Goal: Task Accomplishment & Management: Manage account settings

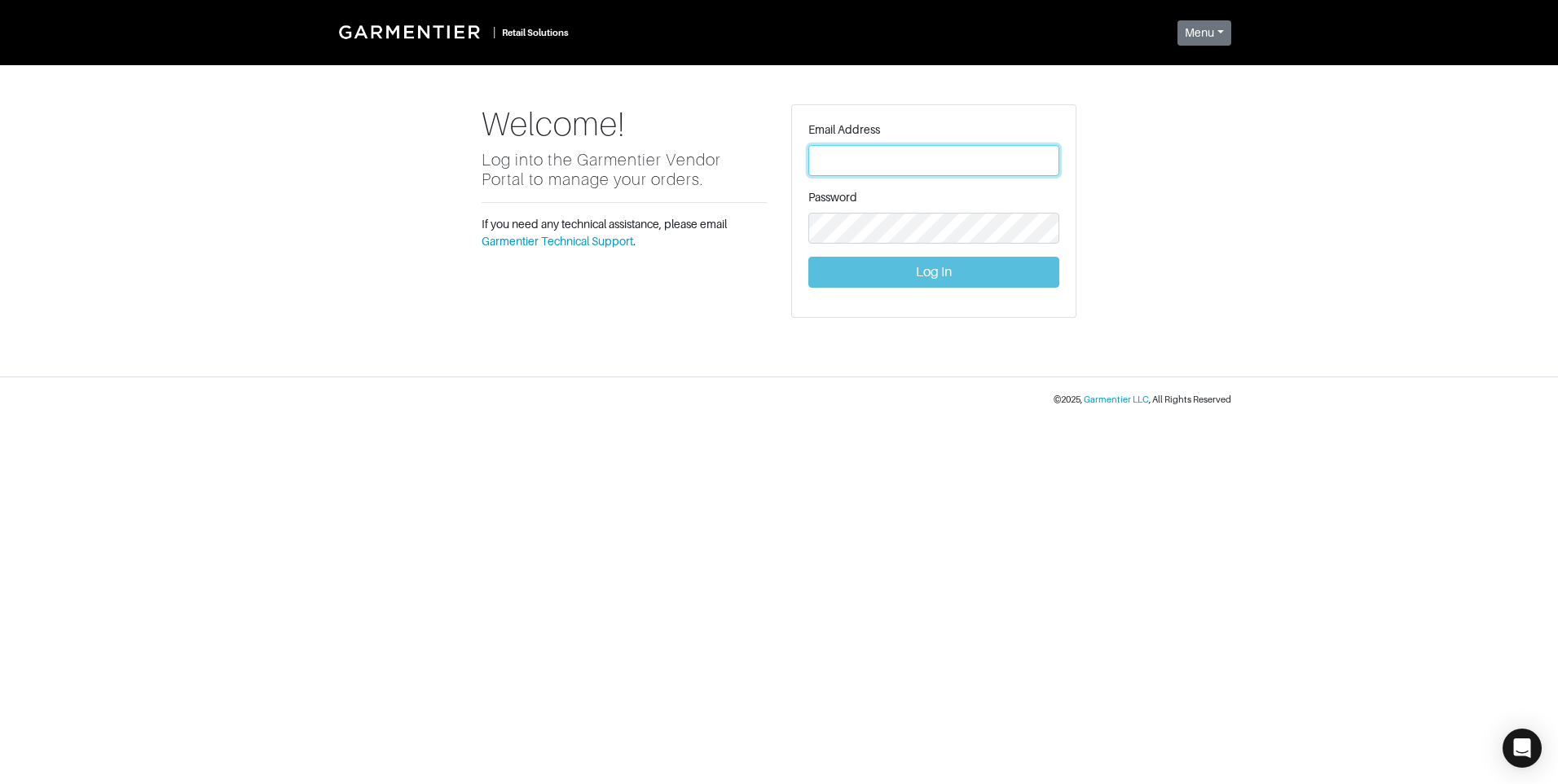
type input "[PERSON_NAME][EMAIL_ADDRESS][DOMAIN_NAME]"
click at [912, 270] on button "Log In" at bounding box center [933, 272] width 251 height 31
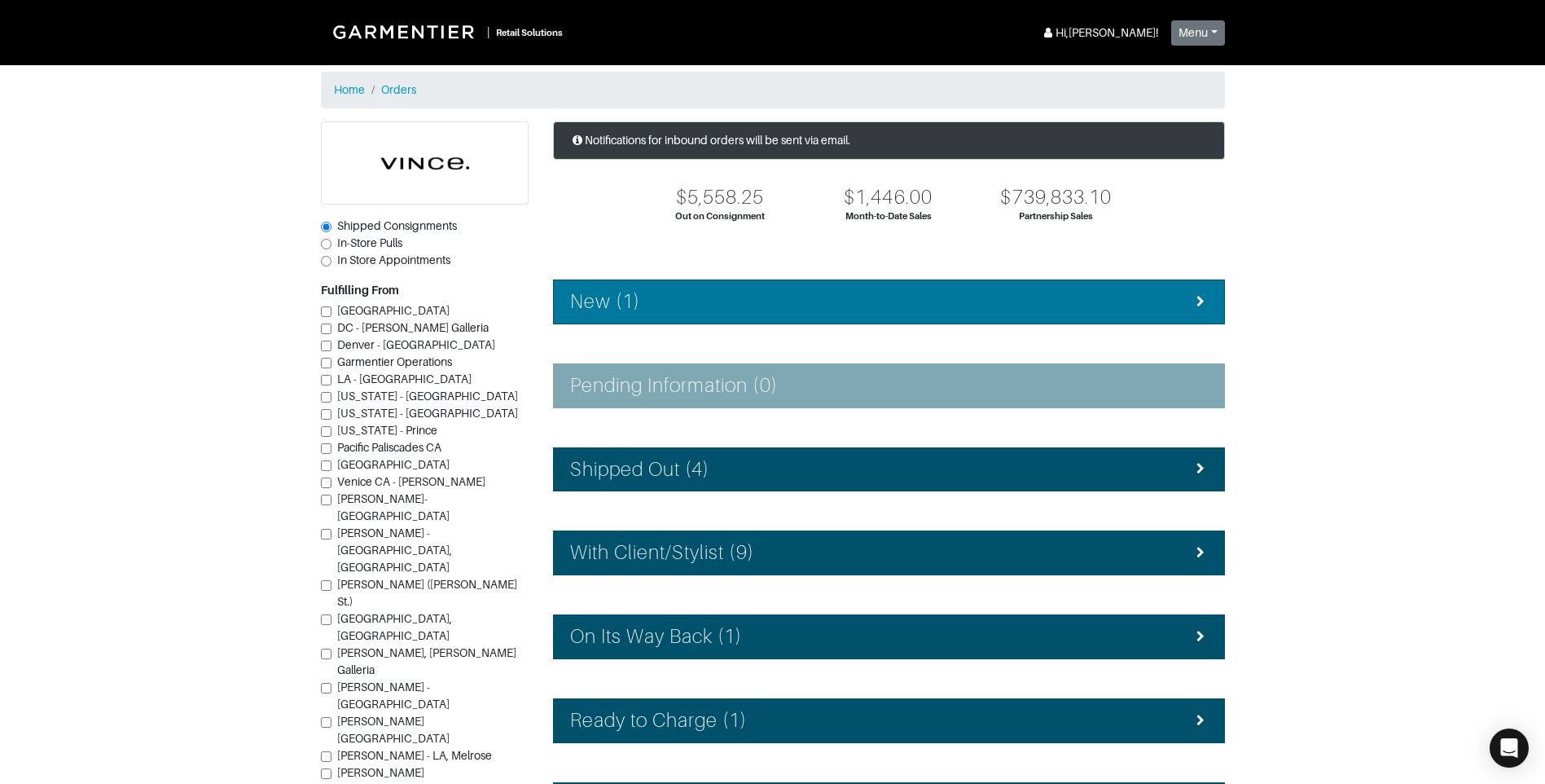
click at [718, 299] on div "New (1)" at bounding box center [889, 301] width 638 height 24
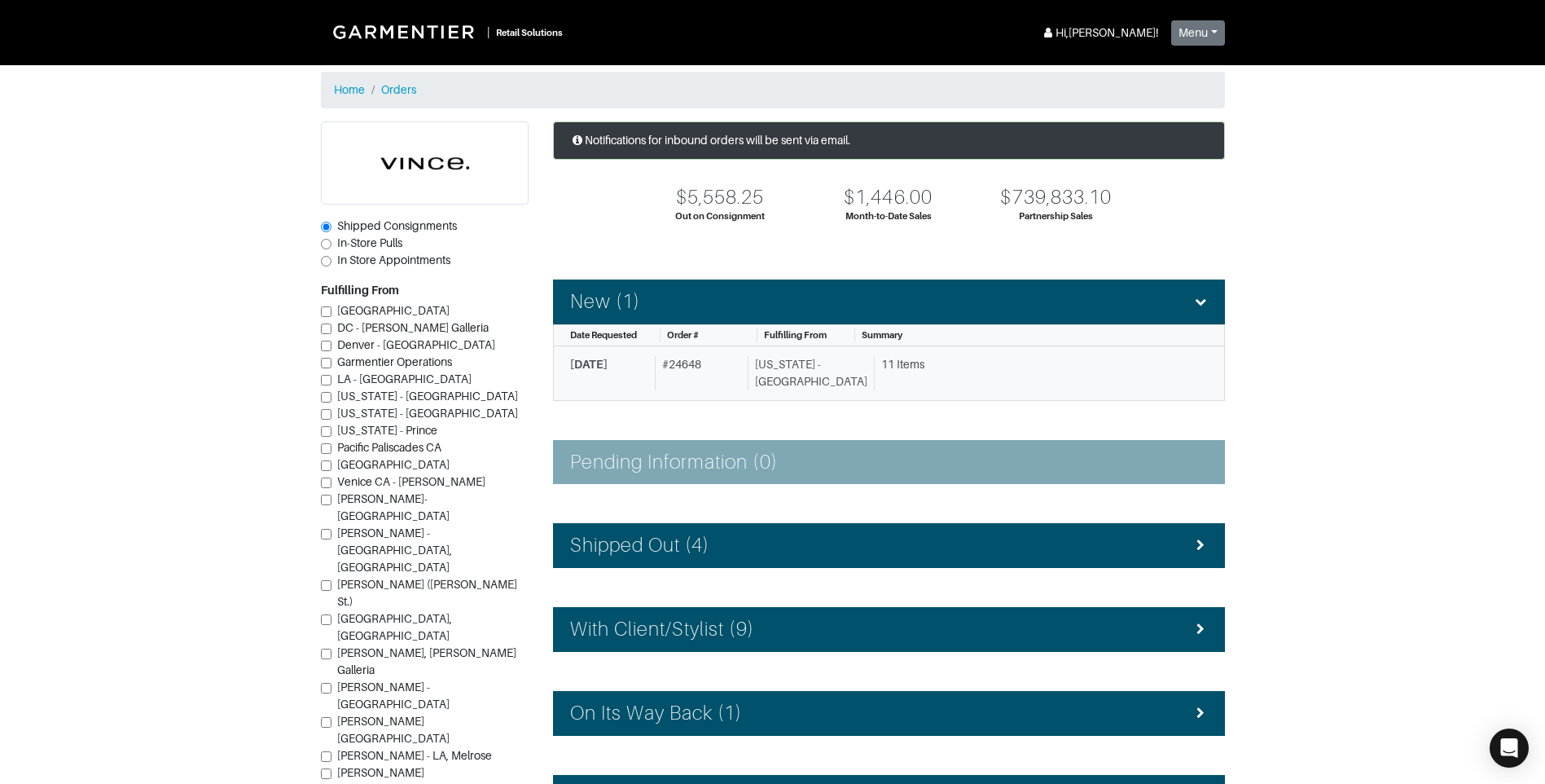
click at [702, 377] on div "# 24648" at bounding box center [699, 373] width 86 height 35
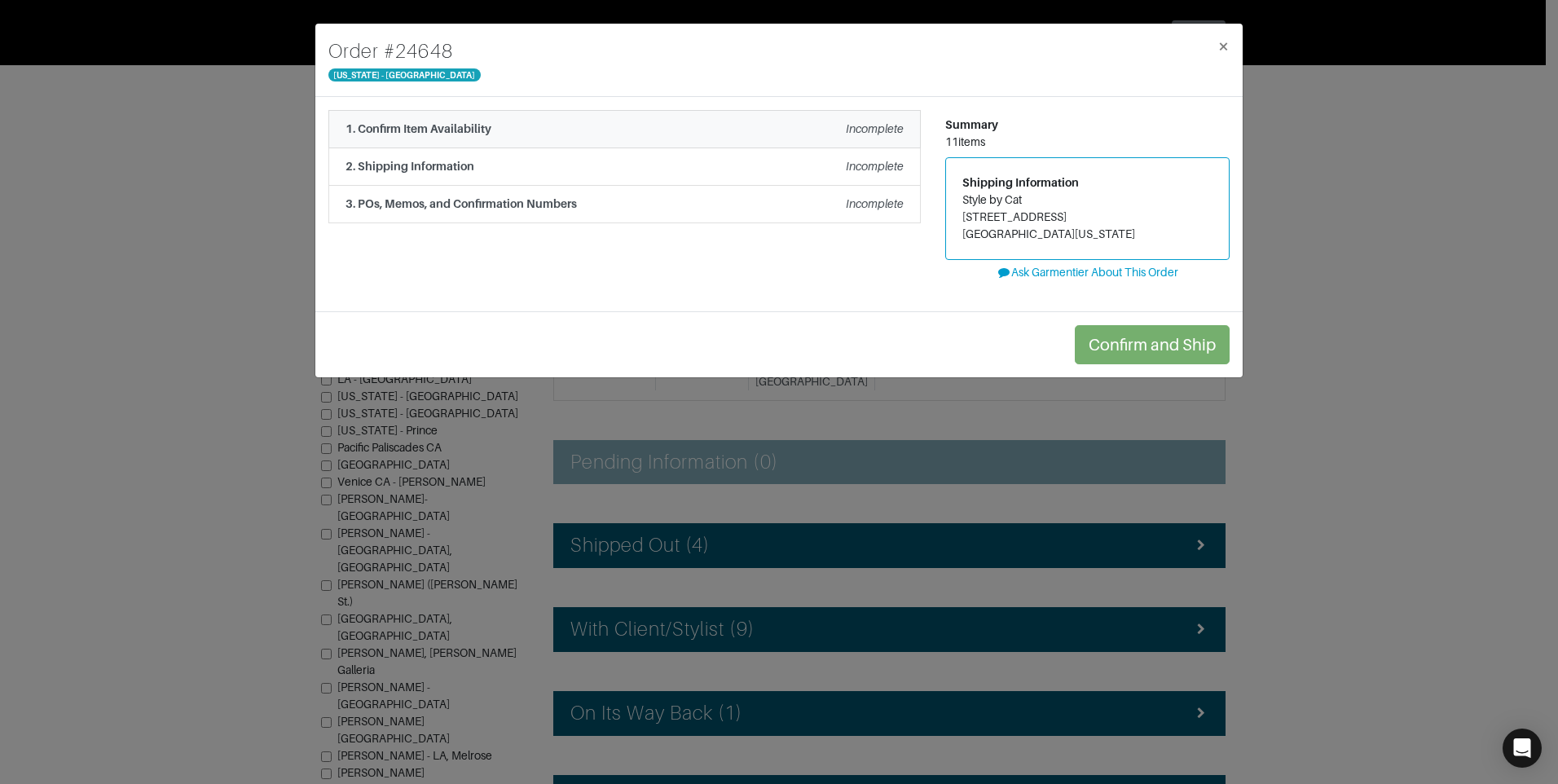
click at [716, 116] on li "1. Confirm Item Availability Incomplete" at bounding box center [624, 130] width 592 height 38
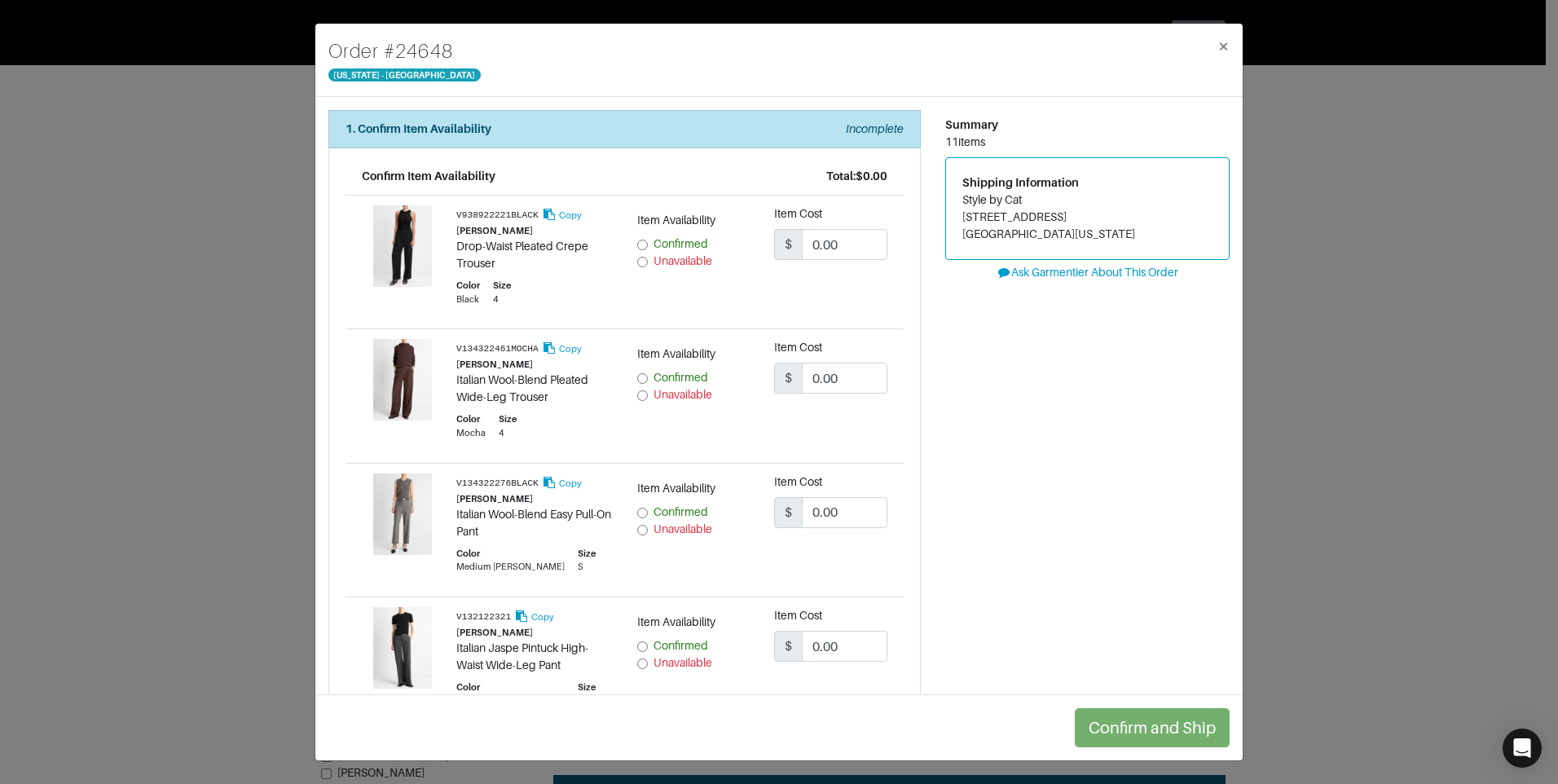
click at [637, 261] on input "Unavailable" at bounding box center [642, 261] width 11 height 11
radio input "true"
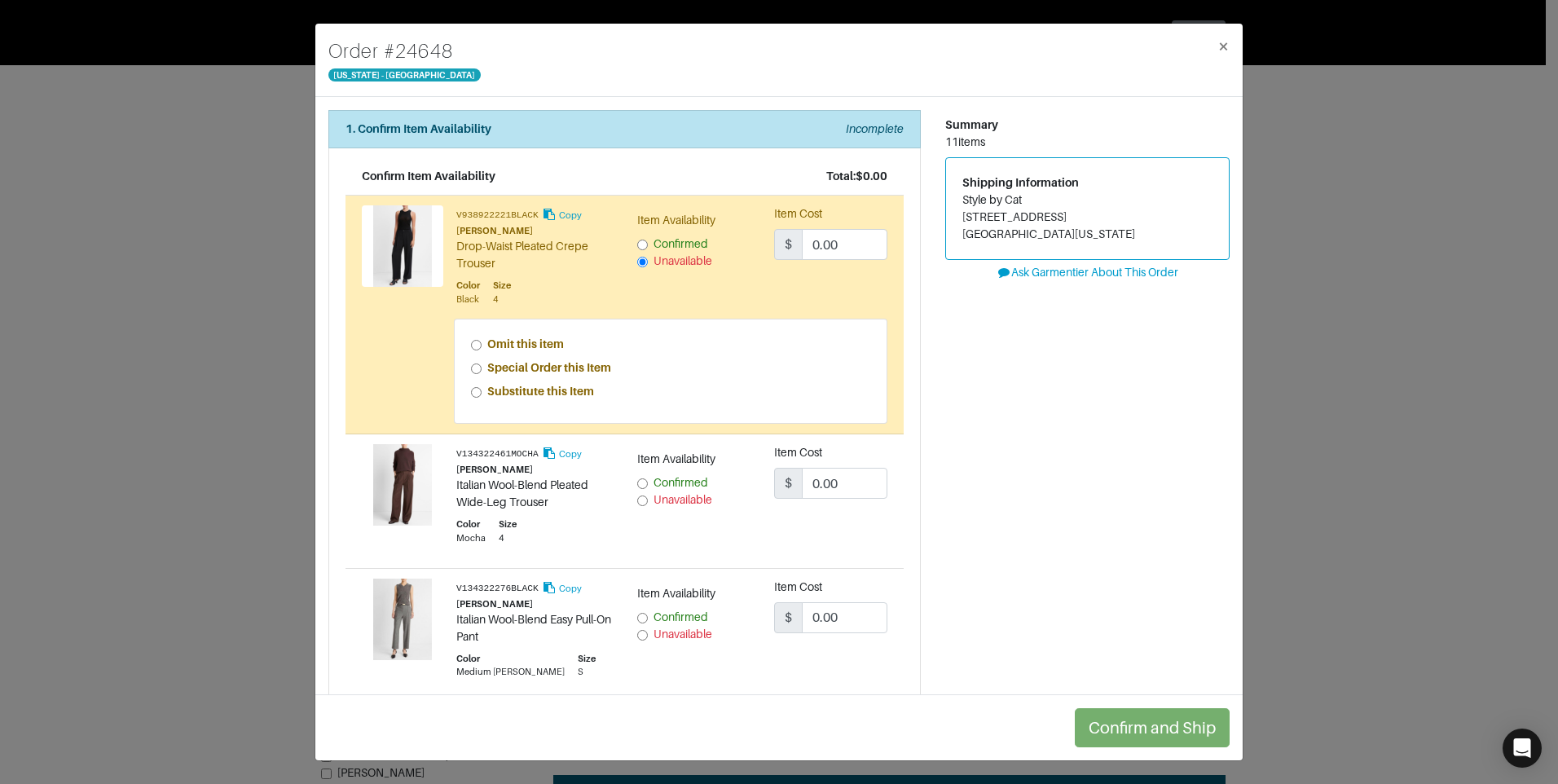
click at [471, 369] on input "Special Order this Item" at bounding box center [476, 368] width 11 height 11
radio input "true"
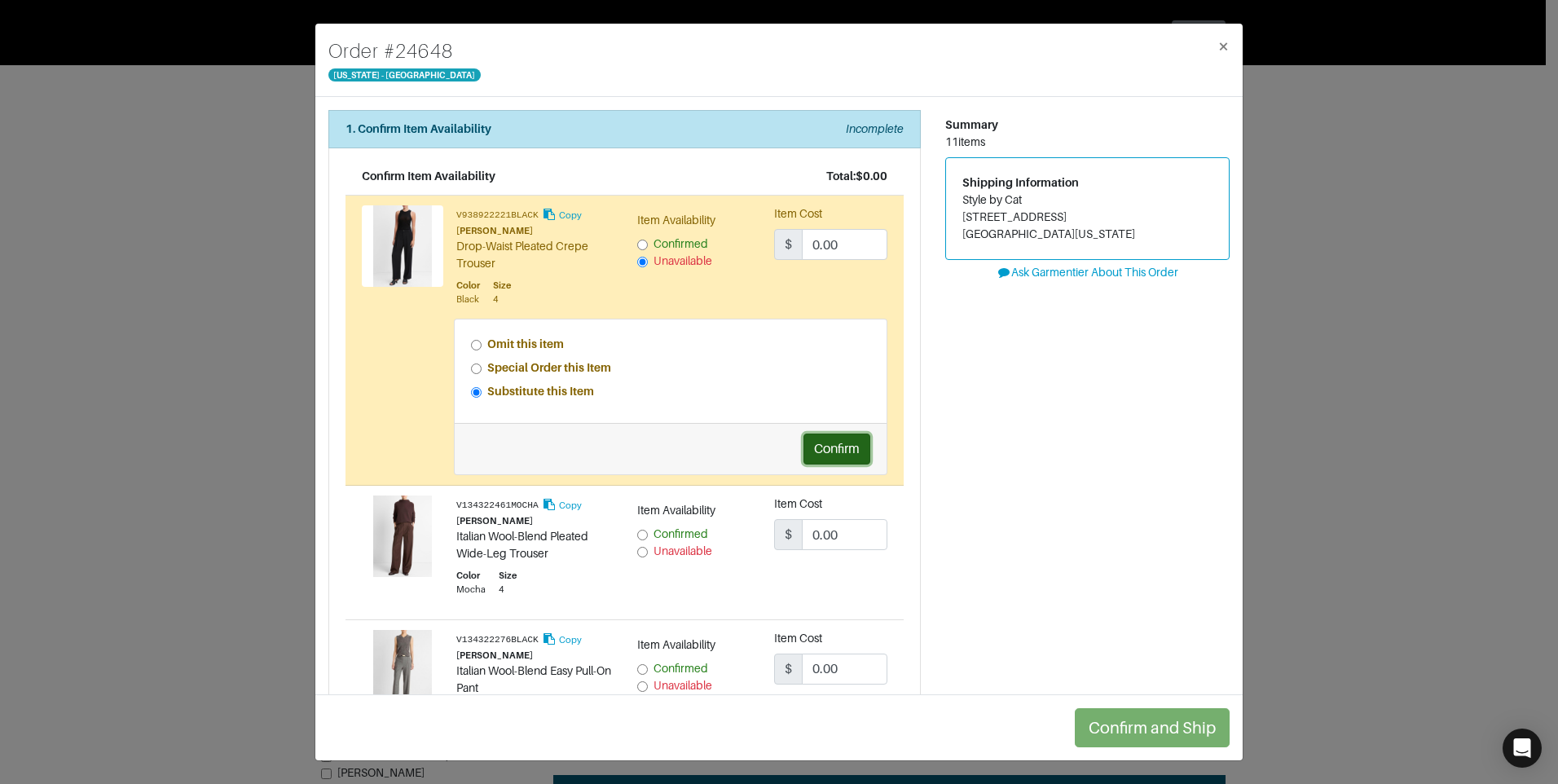
click at [803, 451] on button "Confirm" at bounding box center [837, 449] width 67 height 31
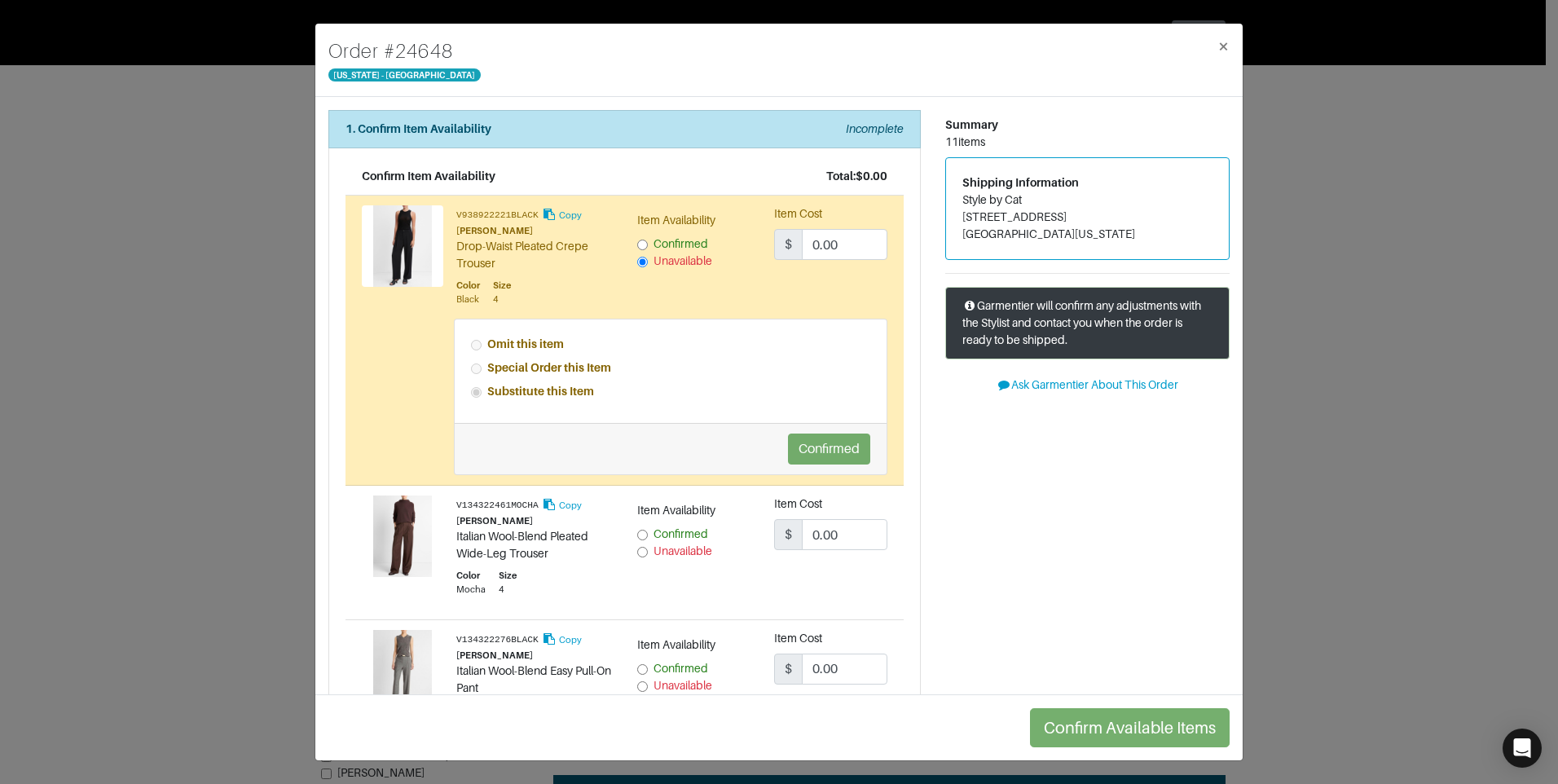
click at [640, 554] on input "Unavailable" at bounding box center [642, 552] width 11 height 11
radio input "true"
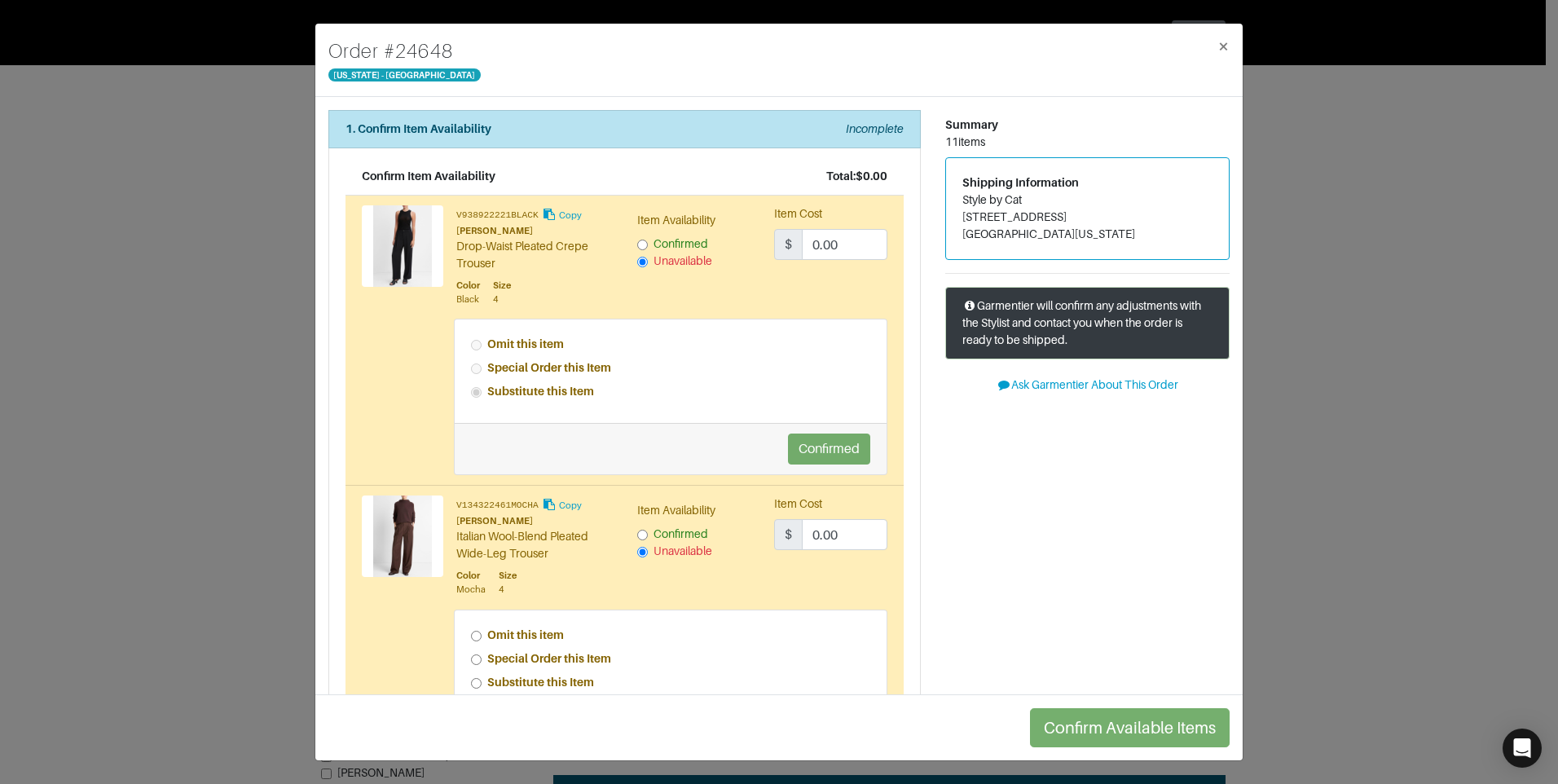
click at [484, 664] on div "Special Order this Item" at bounding box center [671, 658] width 400 height 17
click at [478, 666] on div "Special Order this Item" at bounding box center [671, 658] width 400 height 17
click at [481, 658] on div "Special Order this Item" at bounding box center [671, 658] width 400 height 17
click at [471, 656] on input "Special Order this Item" at bounding box center [476, 659] width 11 height 11
radio input "true"
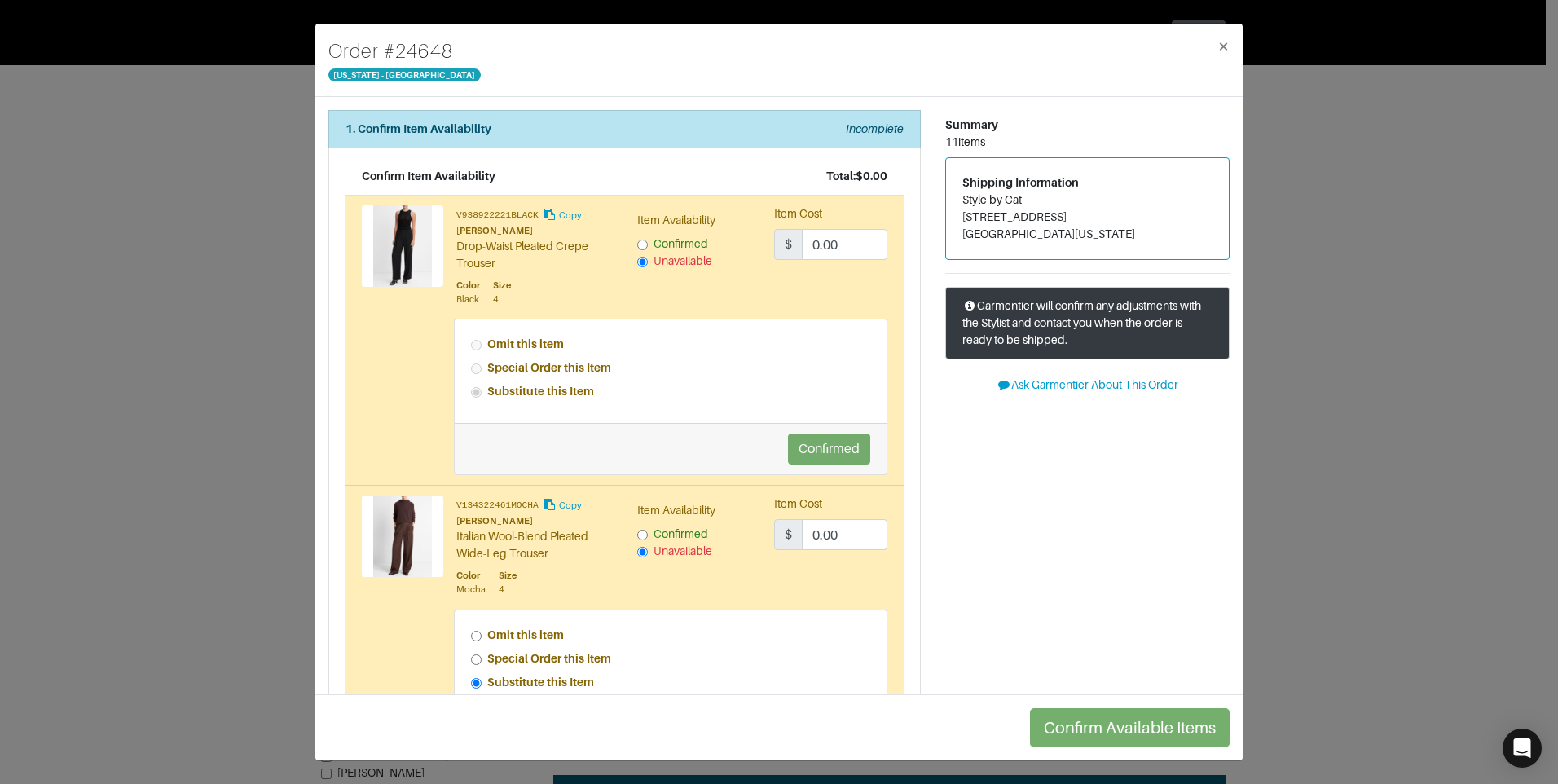
scroll to position [163, 0]
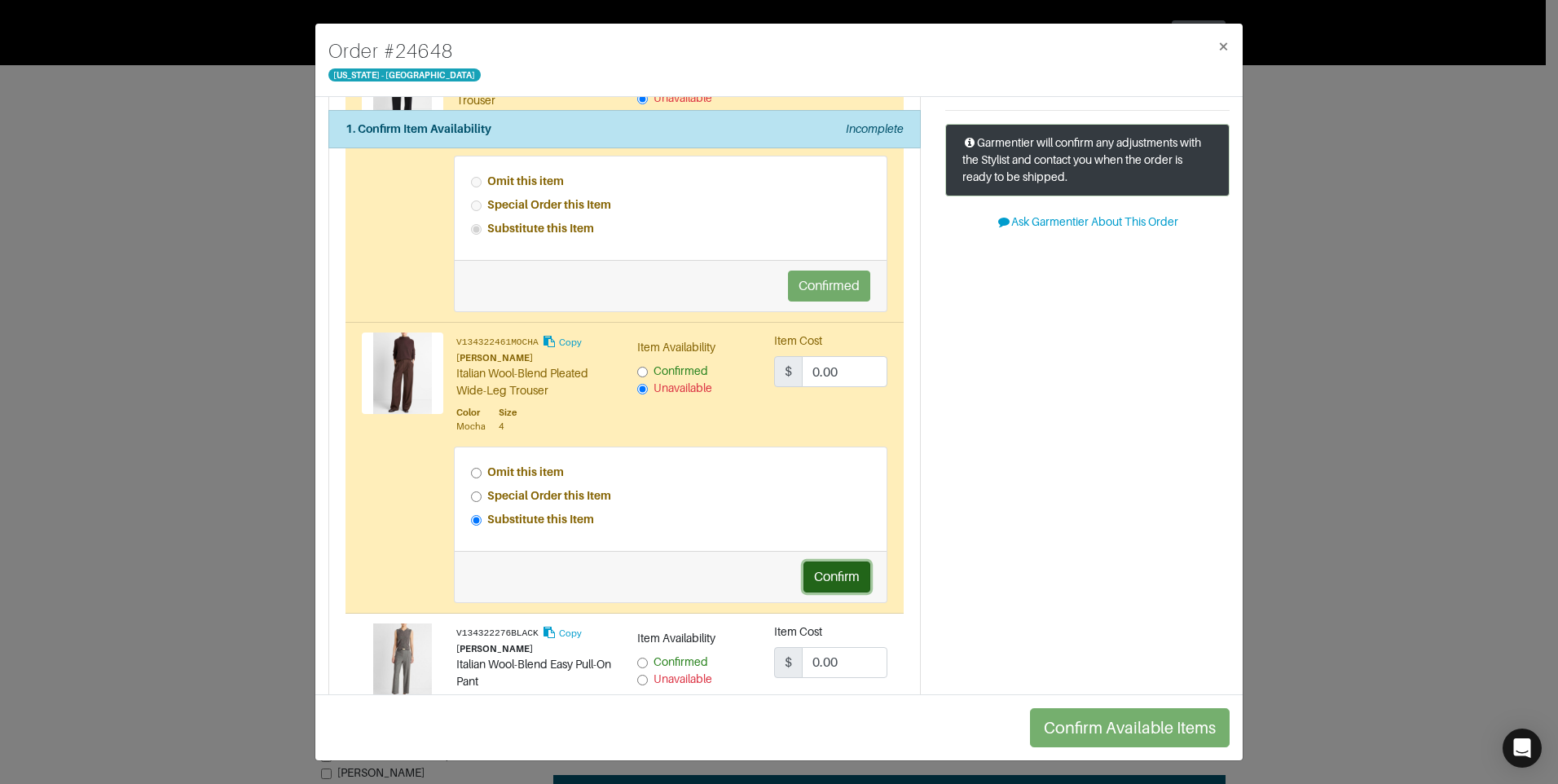
click at [840, 574] on button "Confirm" at bounding box center [837, 577] width 67 height 31
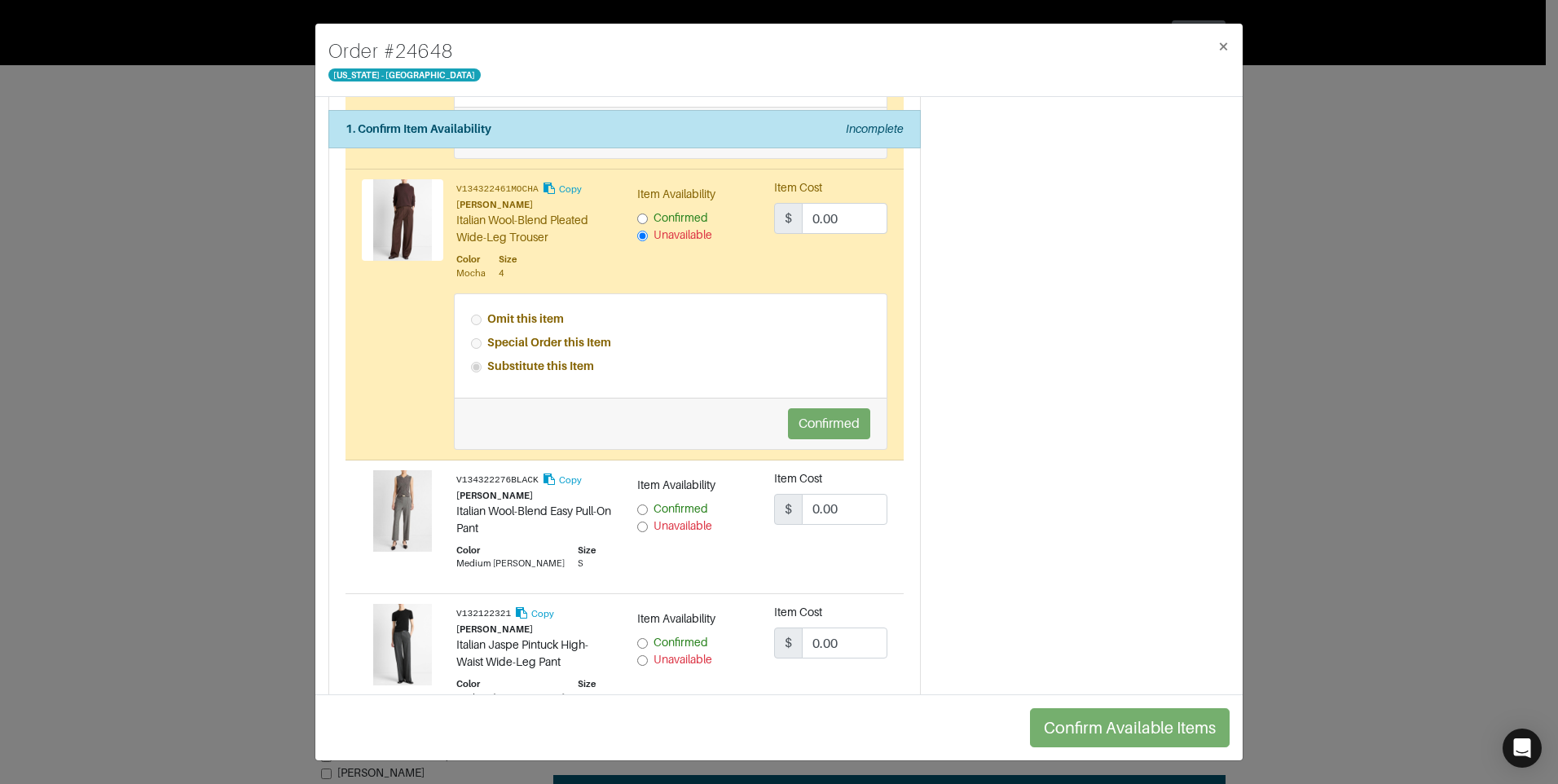
scroll to position [326, 0]
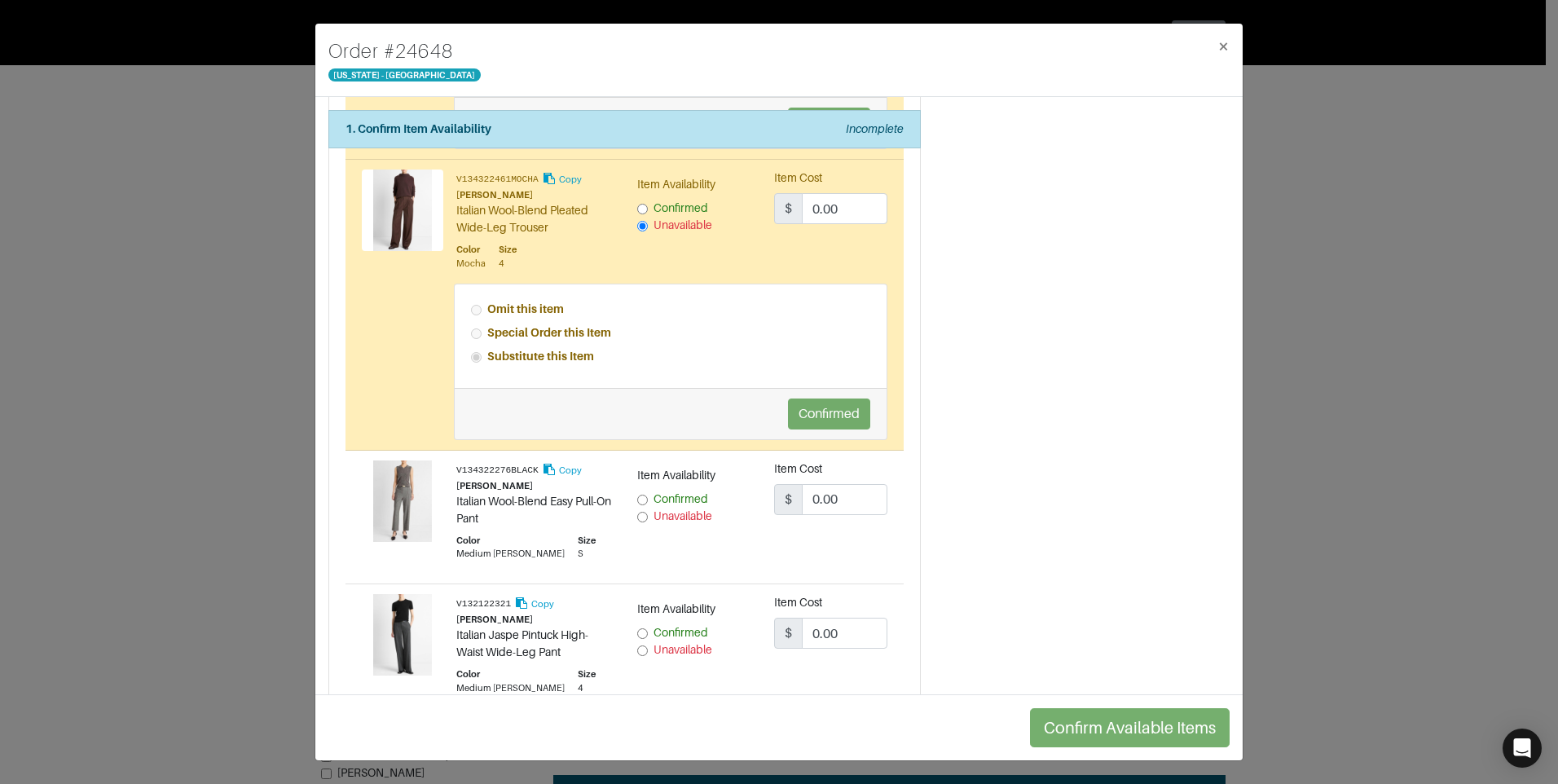
click at [639, 499] on input "Confirmed" at bounding box center [642, 499] width 11 height 11
radio input "true"
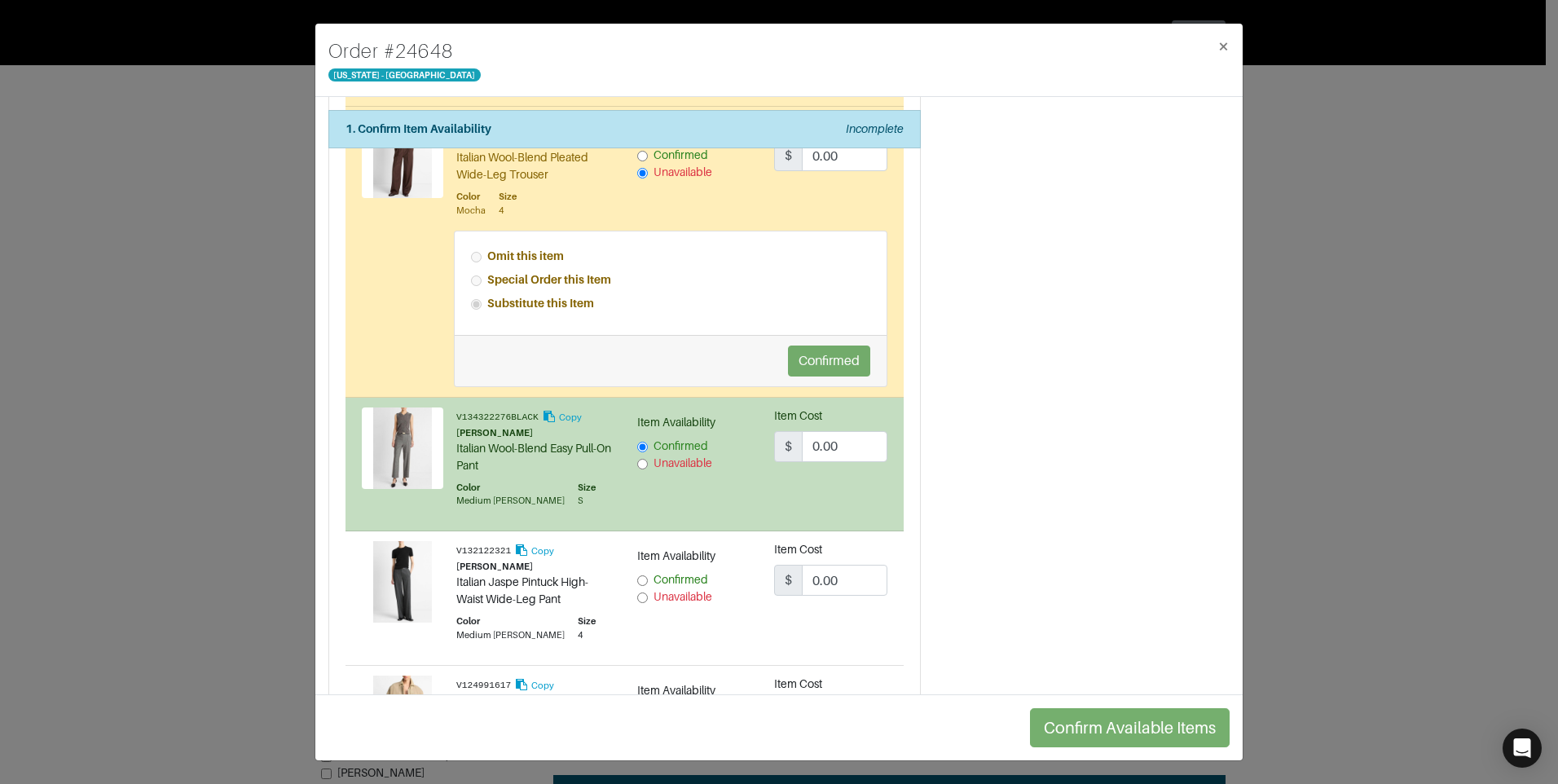
scroll to position [407, 0]
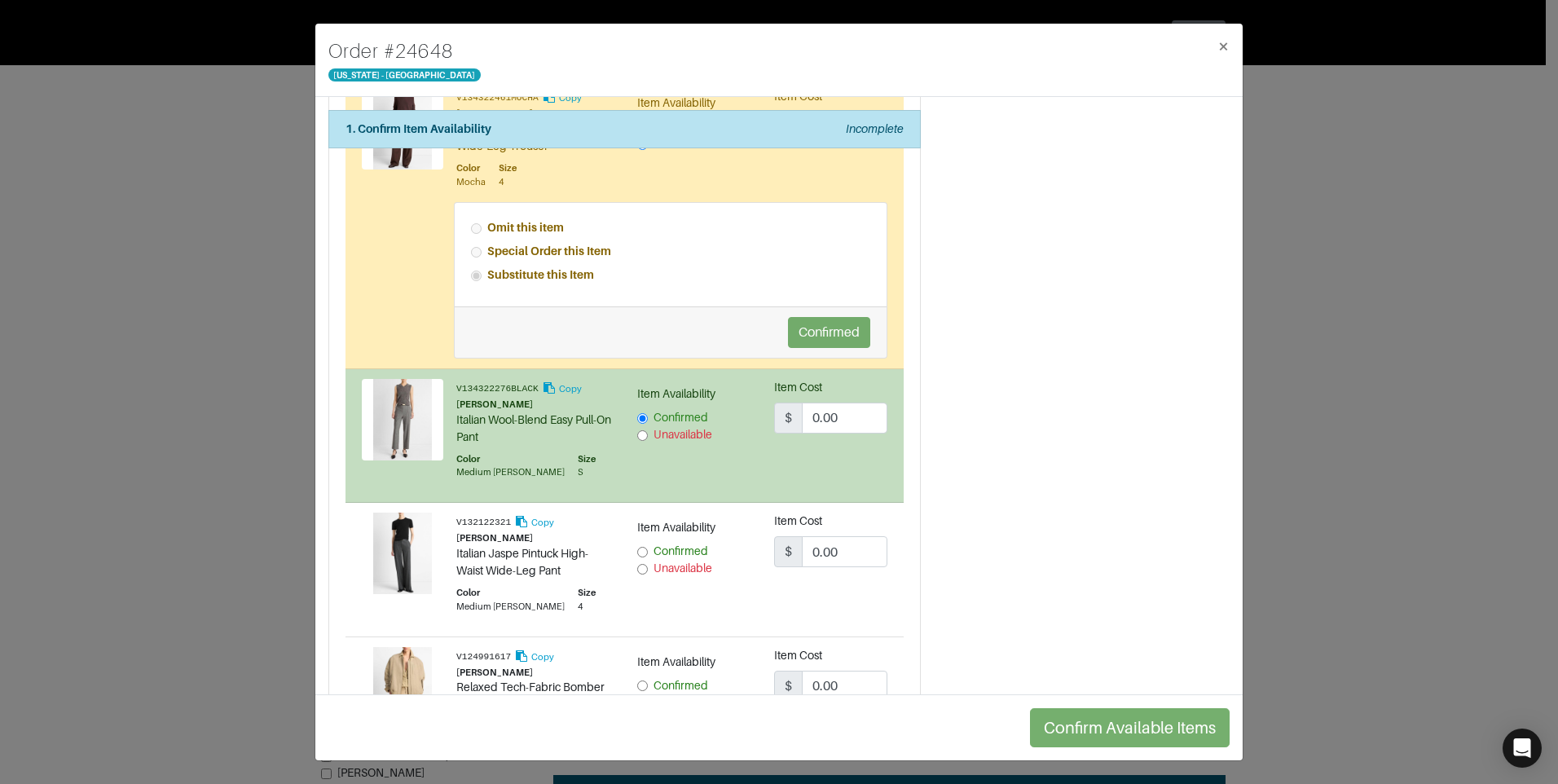
click at [637, 558] on div "Confirmed" at bounding box center [694, 551] width 113 height 17
click at [640, 552] on input "Confirmed" at bounding box center [642, 552] width 11 height 11
radio input "true"
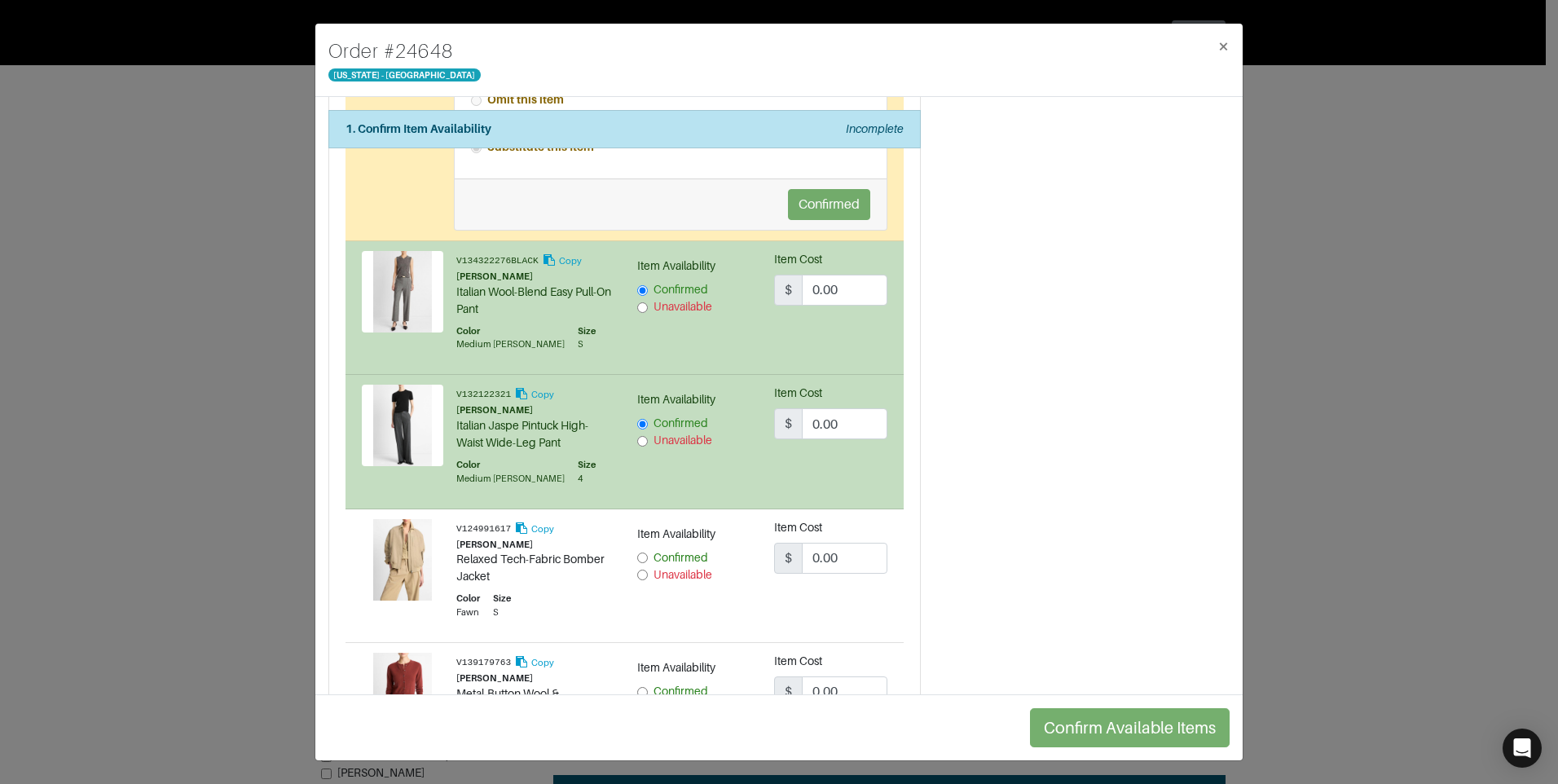
scroll to position [570, 0]
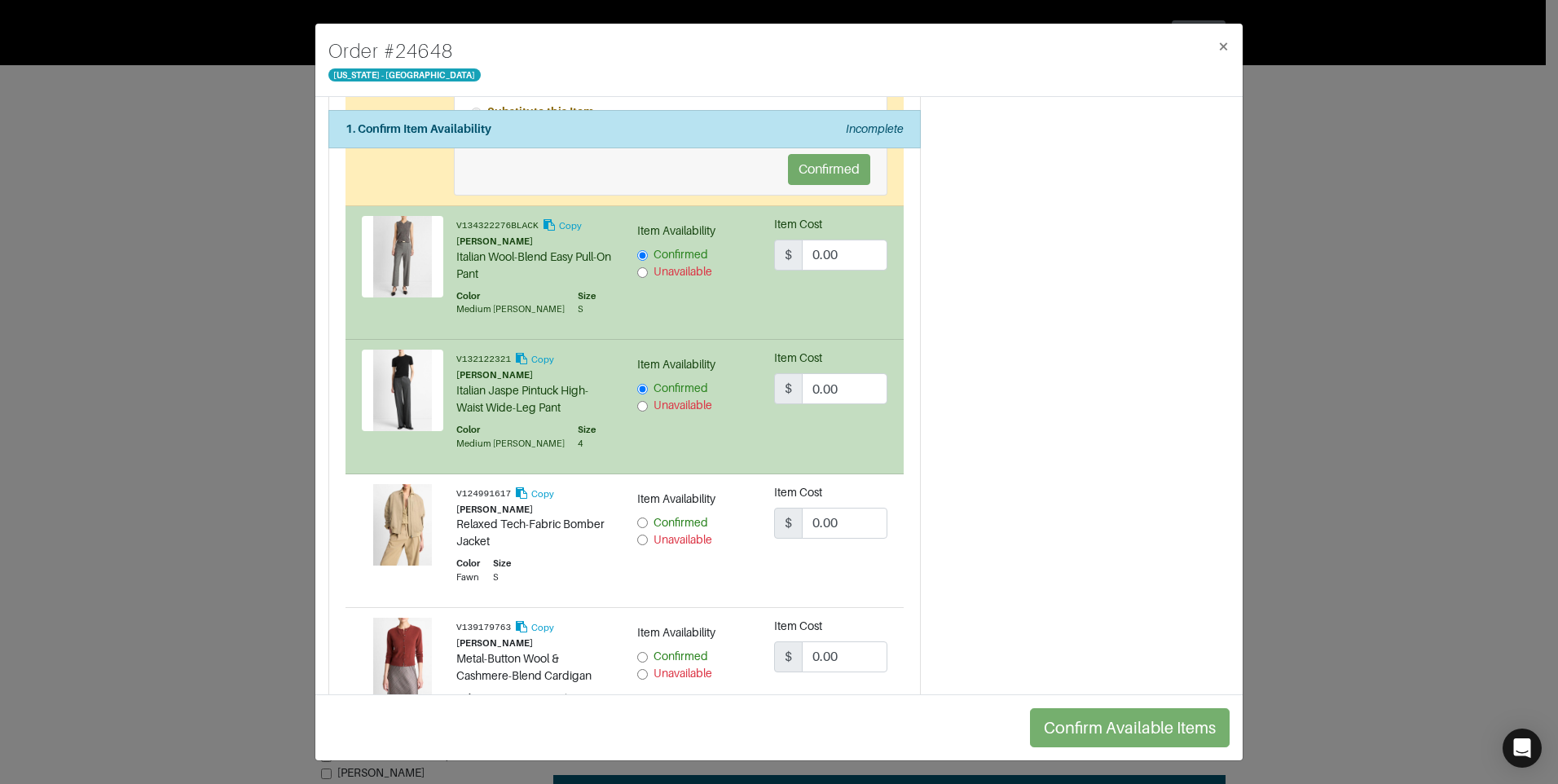
click at [639, 543] on input "Unavailable" at bounding box center [642, 539] width 11 height 11
radio input "true"
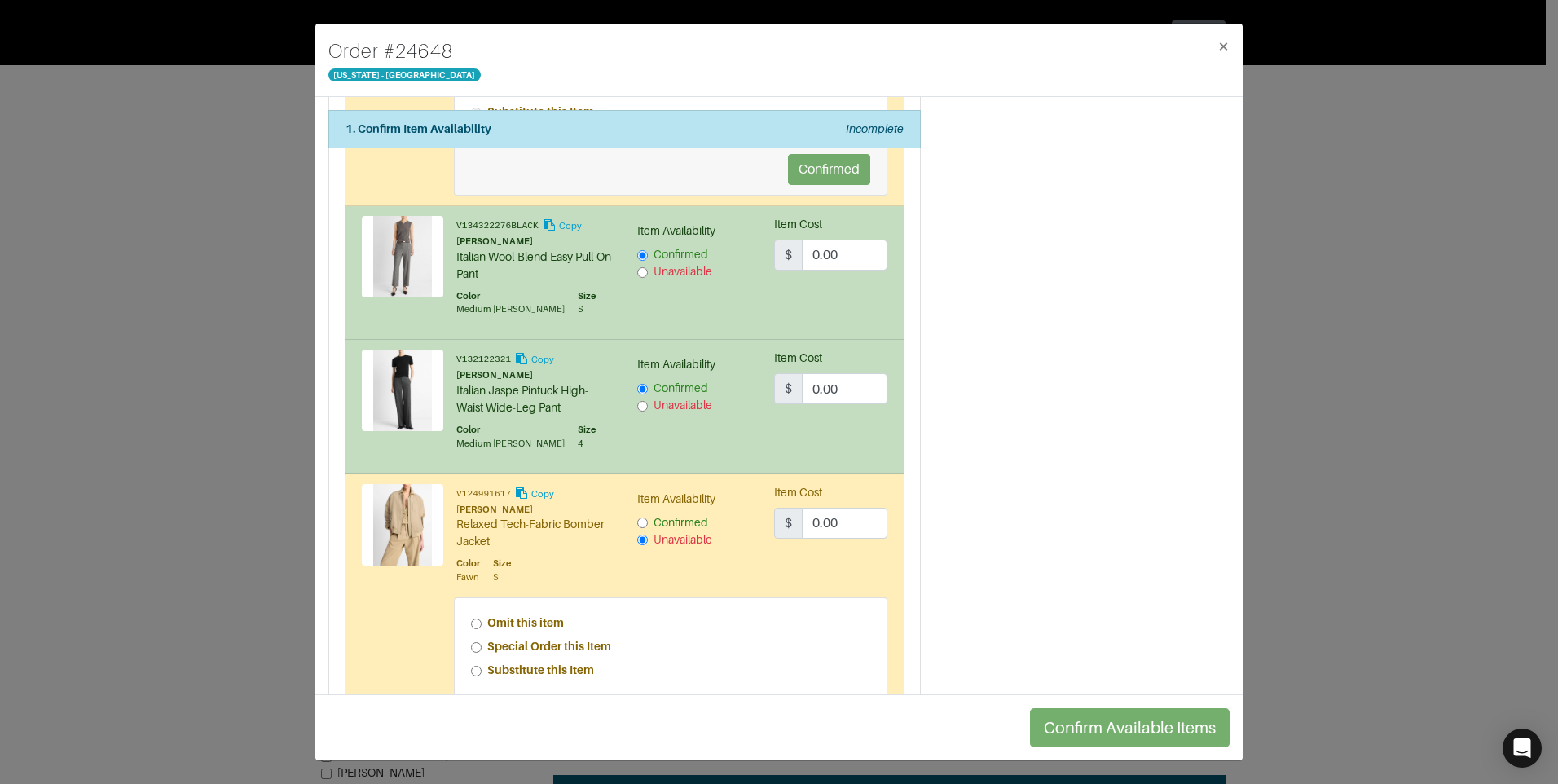
click at [483, 671] on div "Substitute this Item" at bounding box center [671, 670] width 400 height 17
click at [472, 673] on input "Substitute this Item" at bounding box center [476, 671] width 11 height 11
radio input "true"
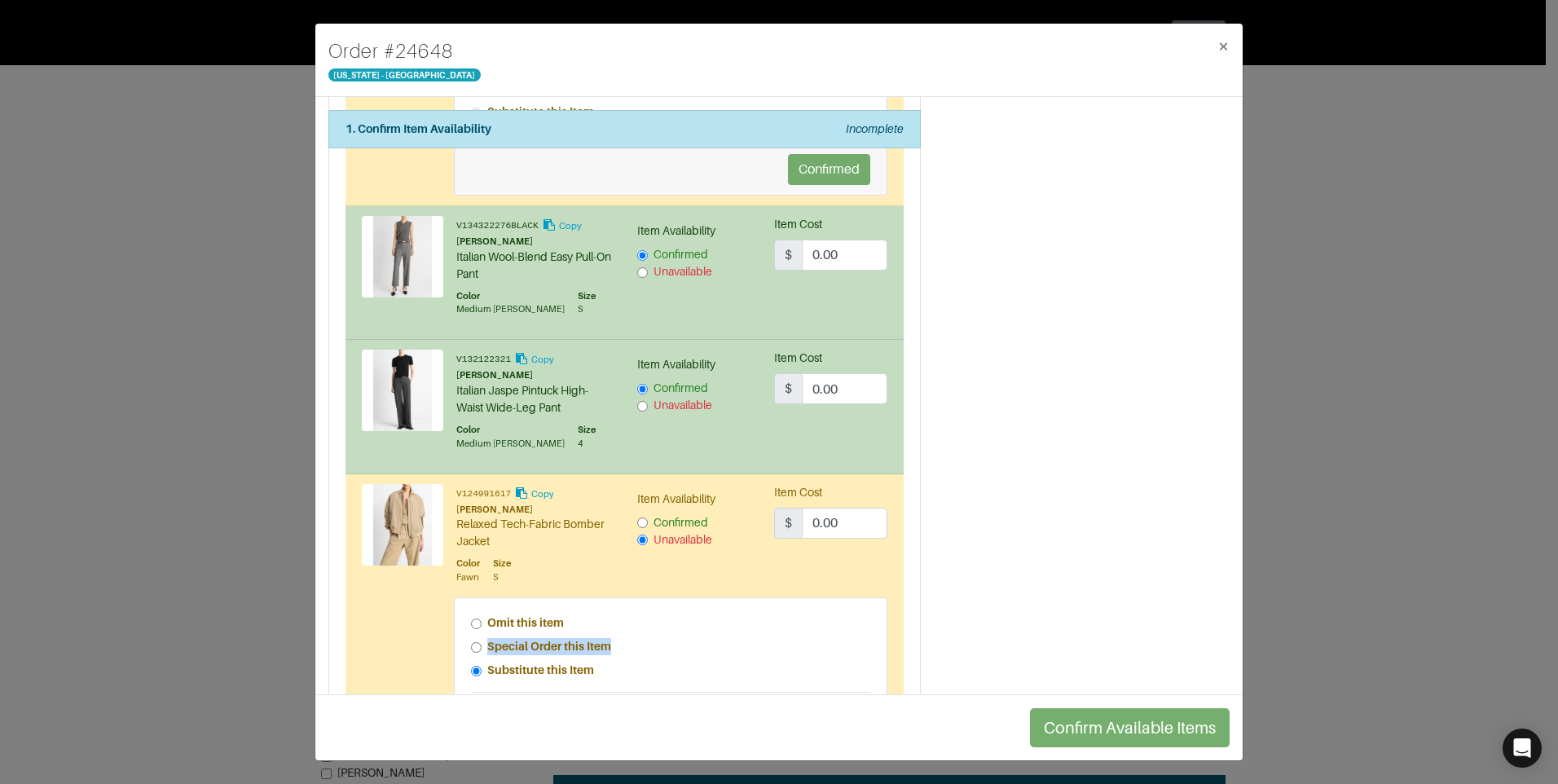
click at [478, 645] on input "Special Order this Item" at bounding box center [476, 647] width 11 height 11
radio input "true"
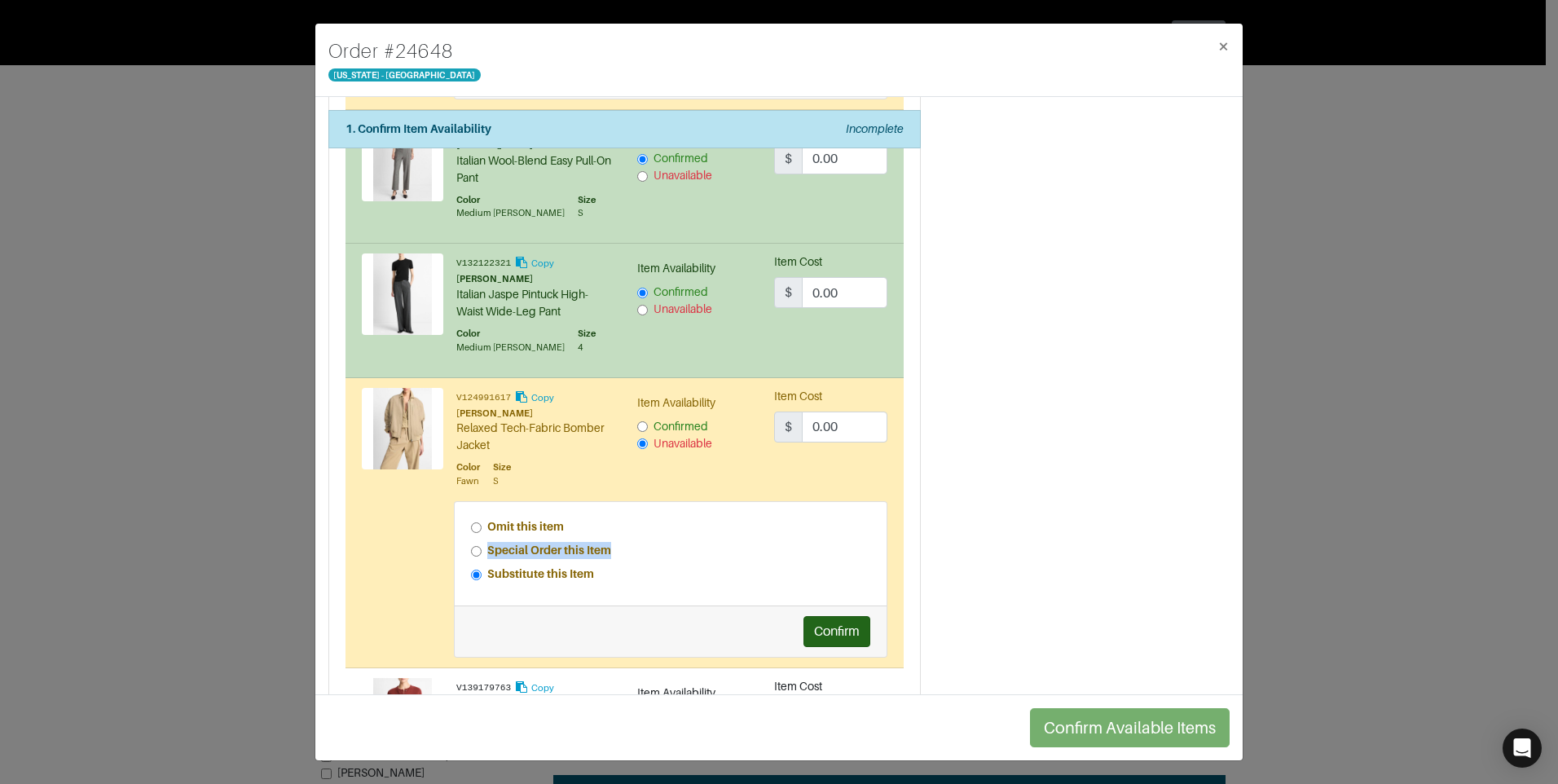
scroll to position [815, 0]
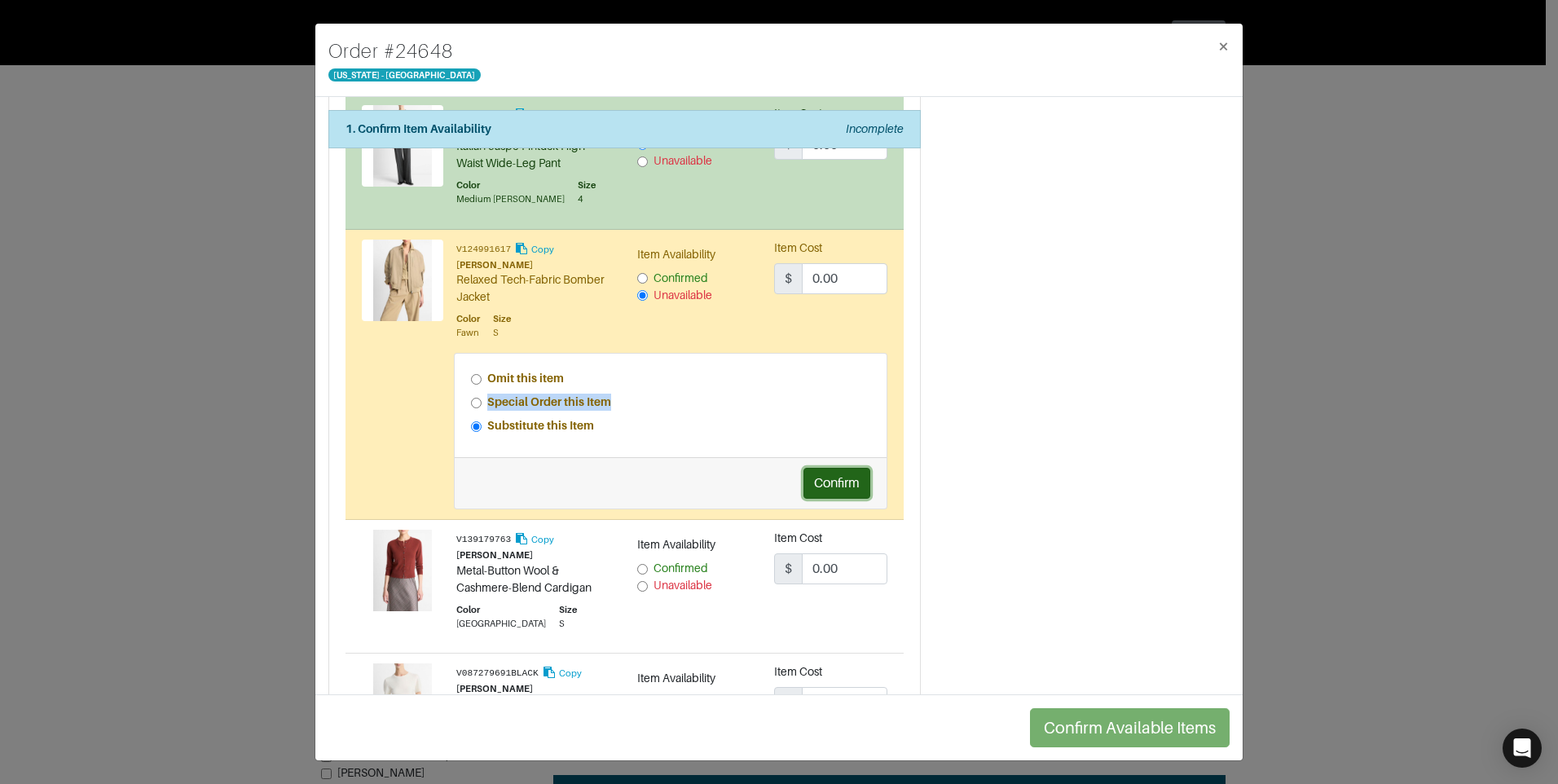
click at [851, 490] on button "Confirm" at bounding box center [837, 483] width 67 height 31
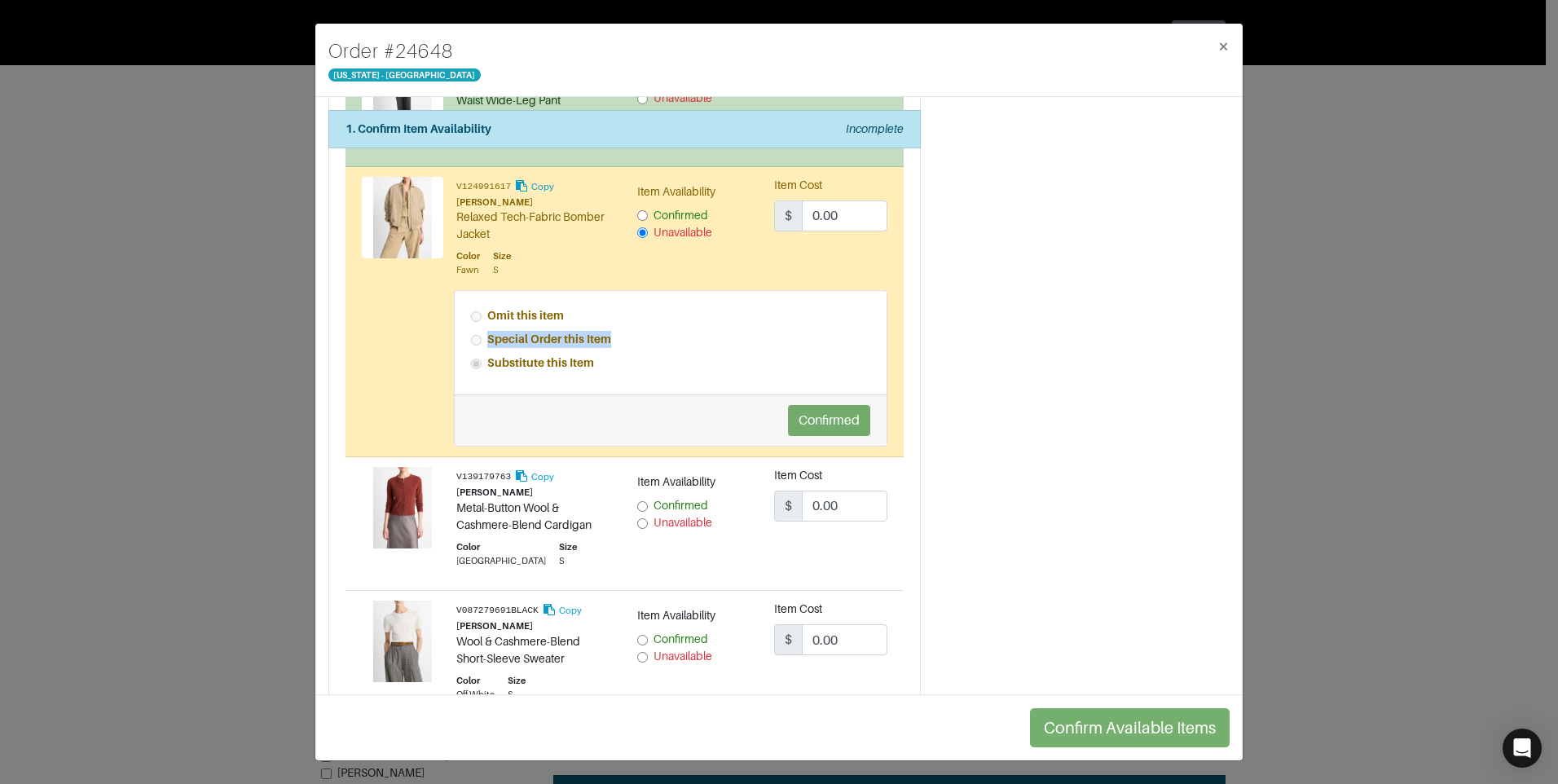
scroll to position [978, 0]
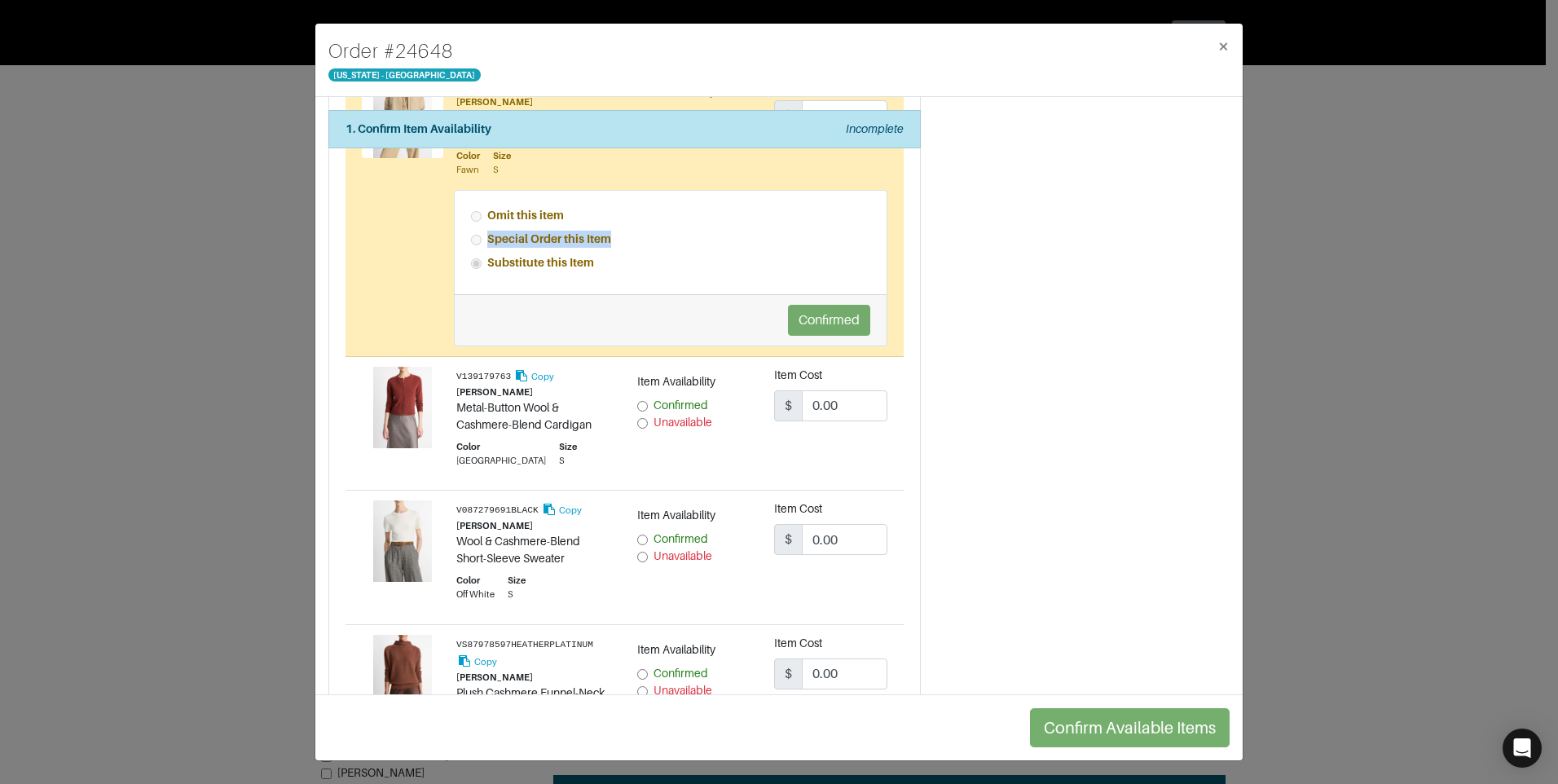
click at [637, 417] on input "Unavailable" at bounding box center [642, 422] width 11 height 11
radio input "true"
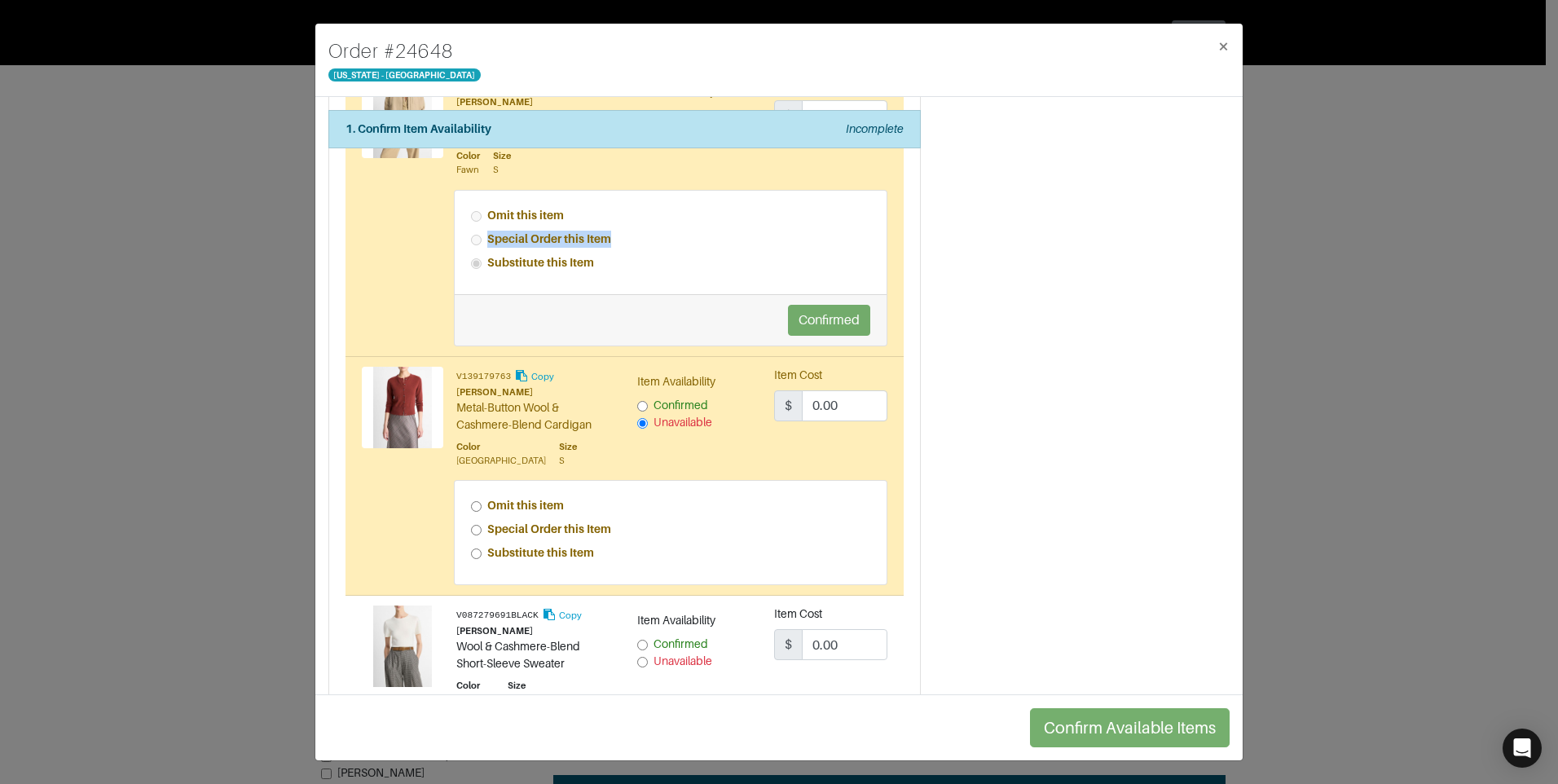
click at [471, 530] on input "Special Order this Item" at bounding box center [476, 530] width 11 height 11
radio input "true"
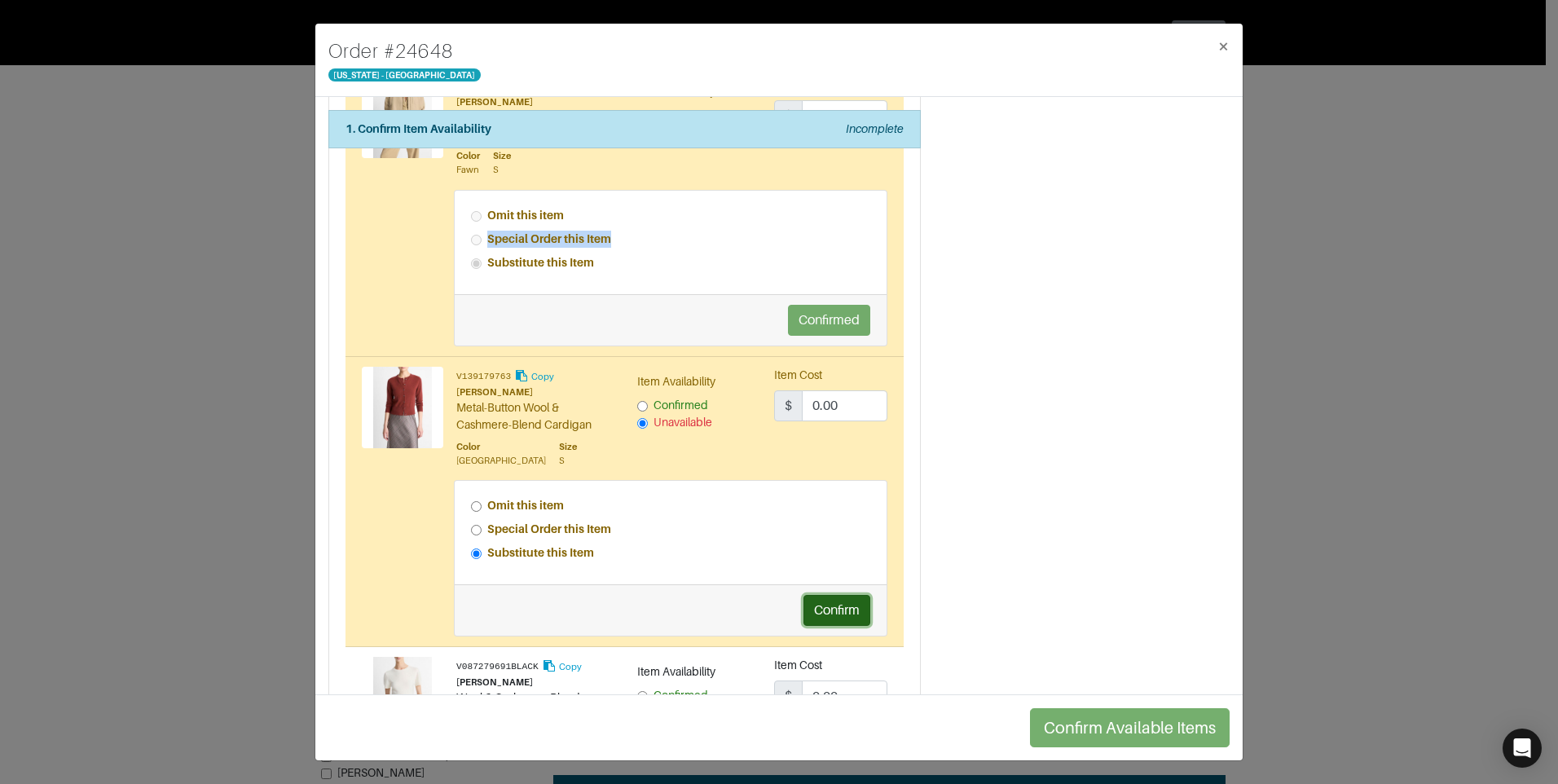
click at [827, 603] on button "Confirm" at bounding box center [837, 610] width 67 height 31
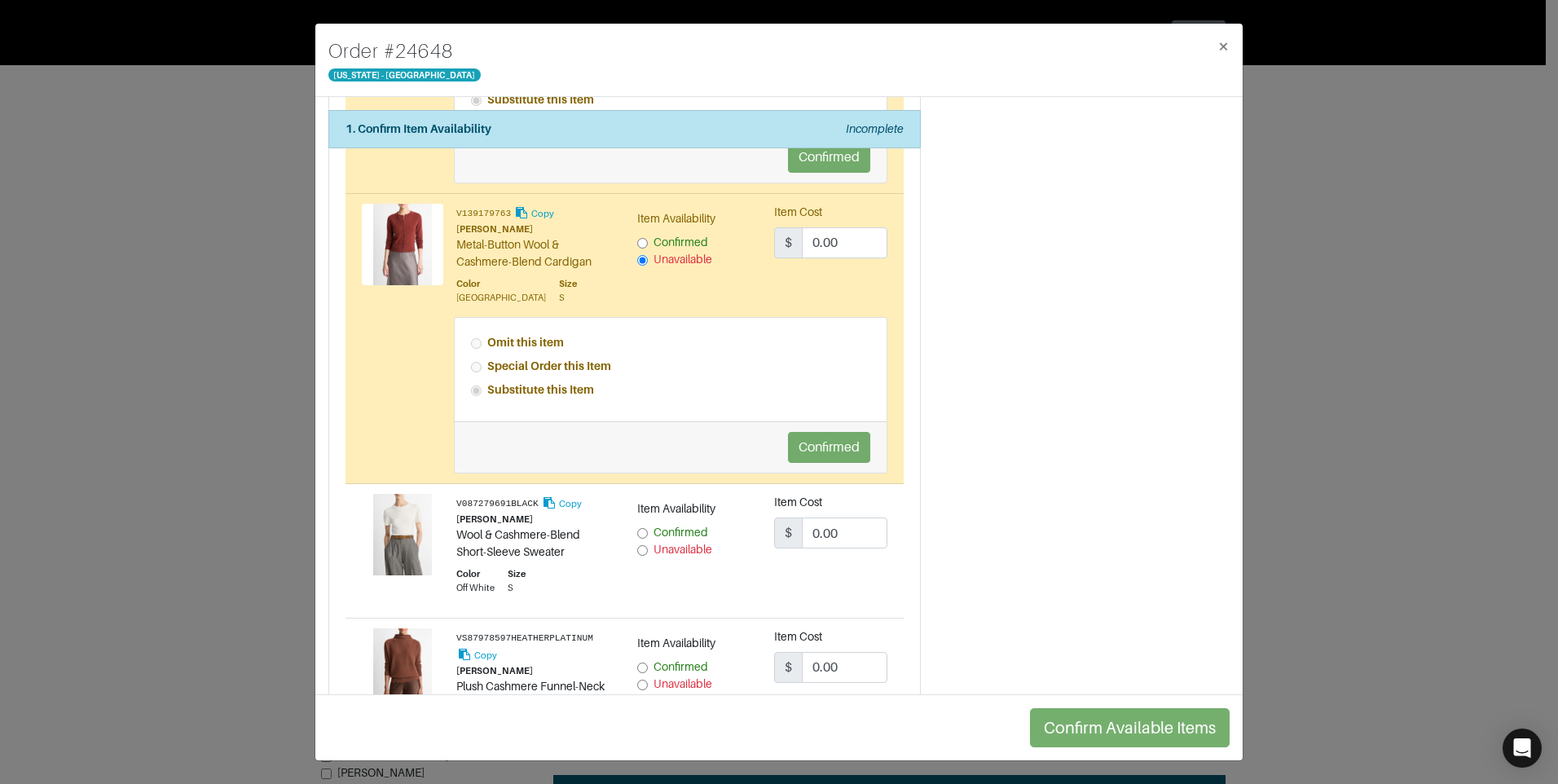
click at [639, 558] on div "Unavailable" at bounding box center [694, 550] width 113 height 17
click at [638, 547] on input "Unavailable" at bounding box center [642, 550] width 11 height 11
radio input "true"
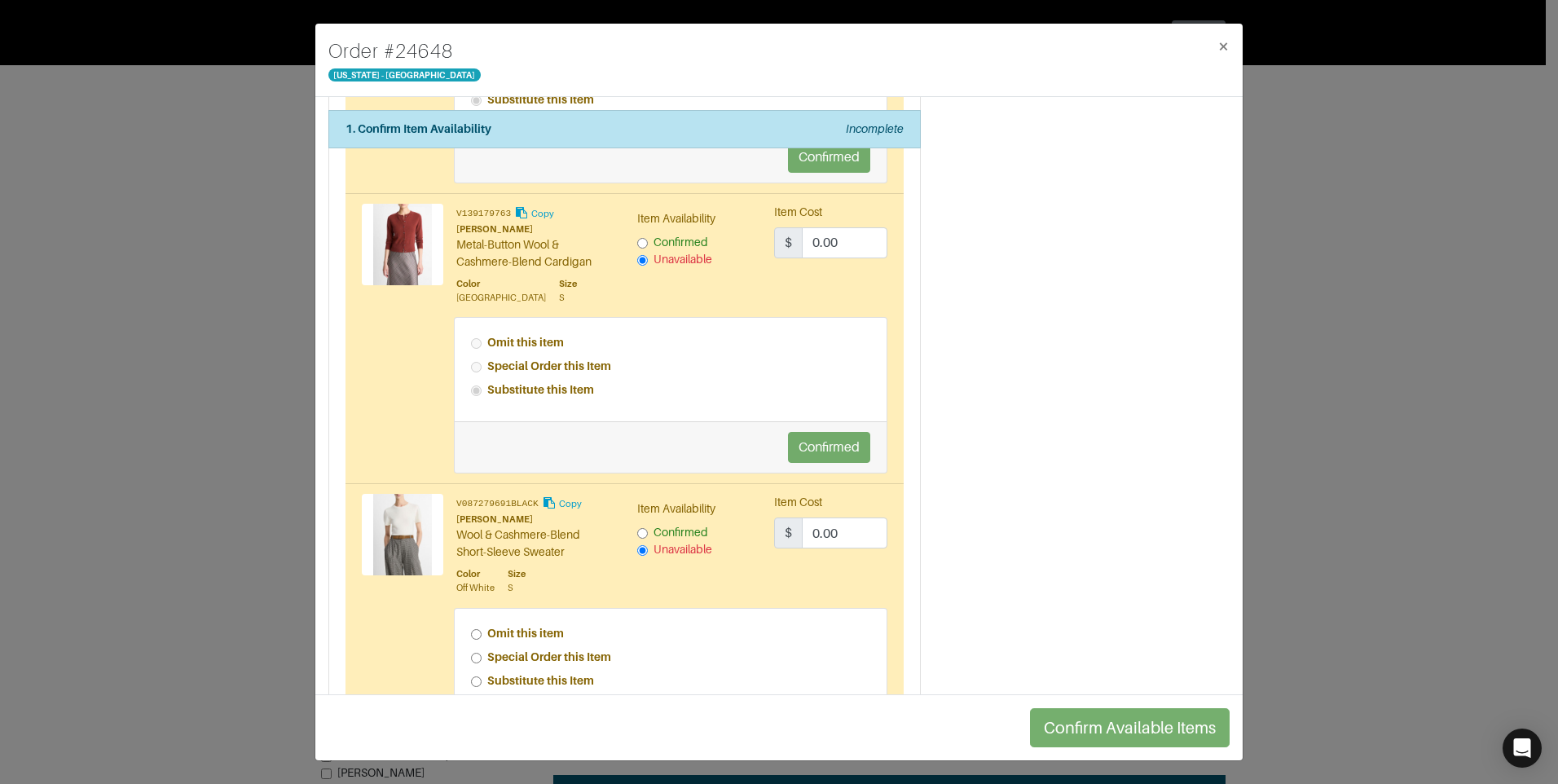
click at [477, 657] on input "Special Order this Item" at bounding box center [476, 657] width 11 height 11
radio input "true"
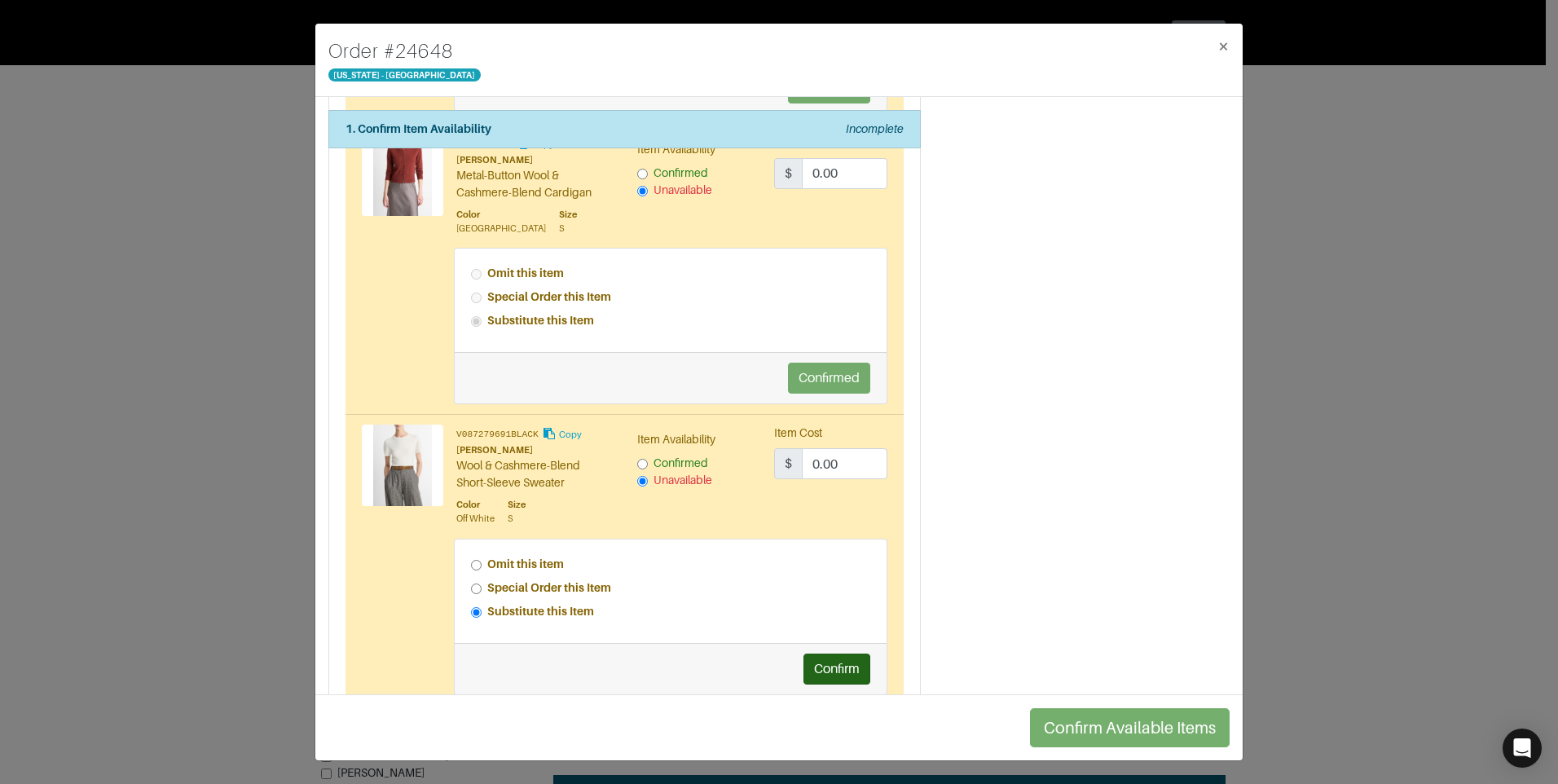
scroll to position [1303, 0]
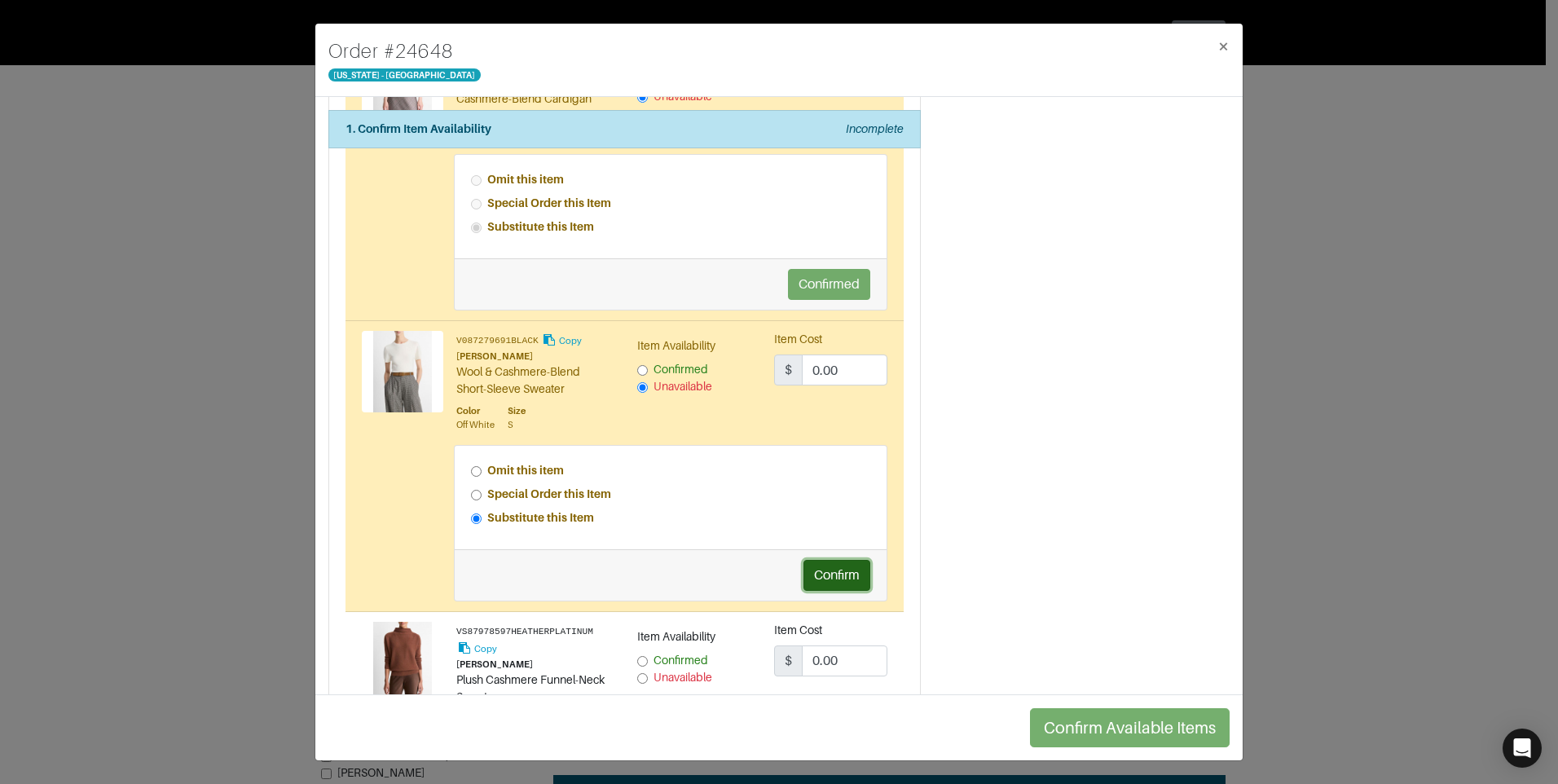
click at [830, 560] on button "Confirm" at bounding box center [837, 575] width 67 height 31
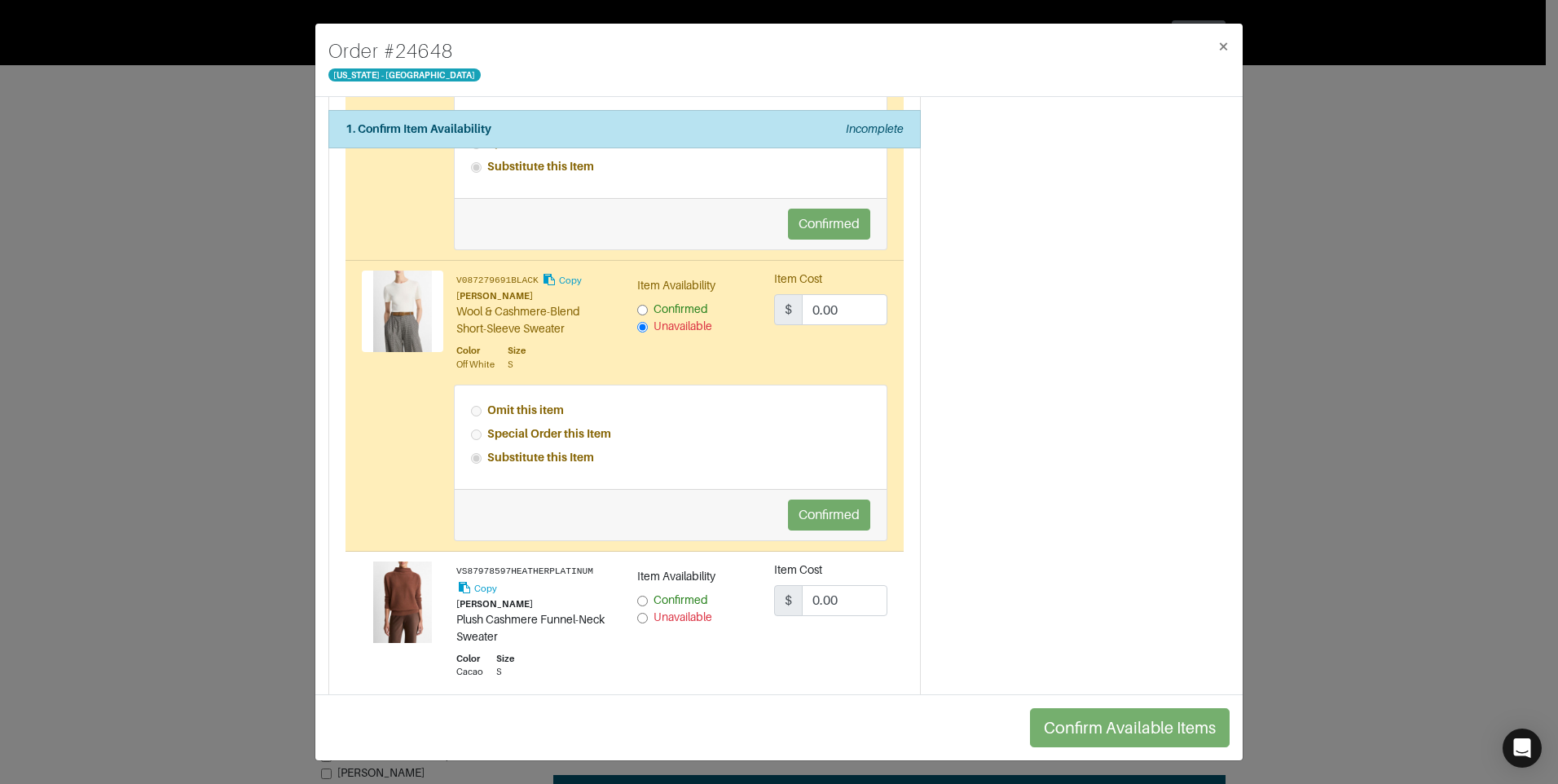
scroll to position [1466, 0]
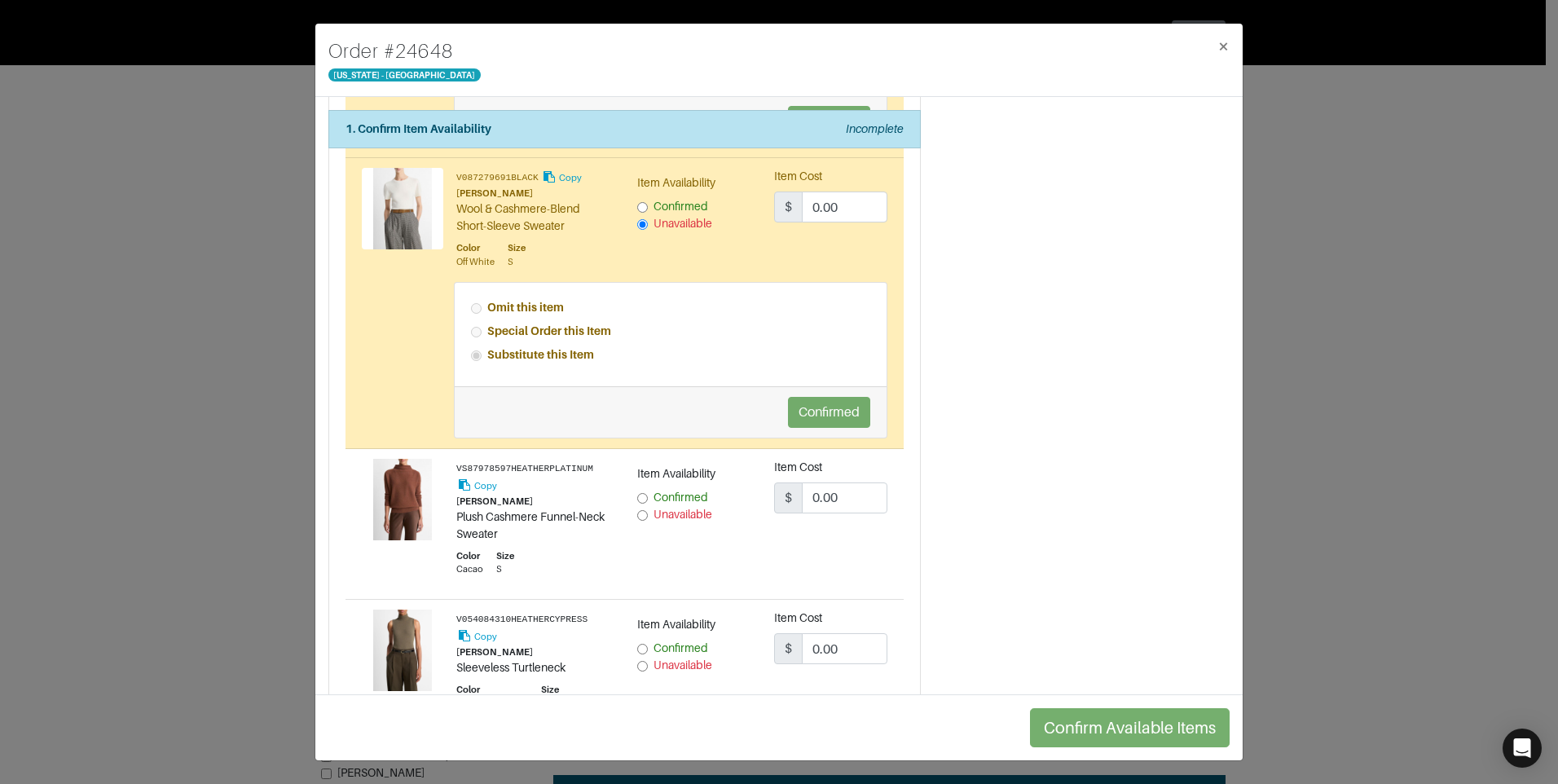
click at [639, 493] on input "Confirmed" at bounding box center [642, 498] width 11 height 11
radio input "true"
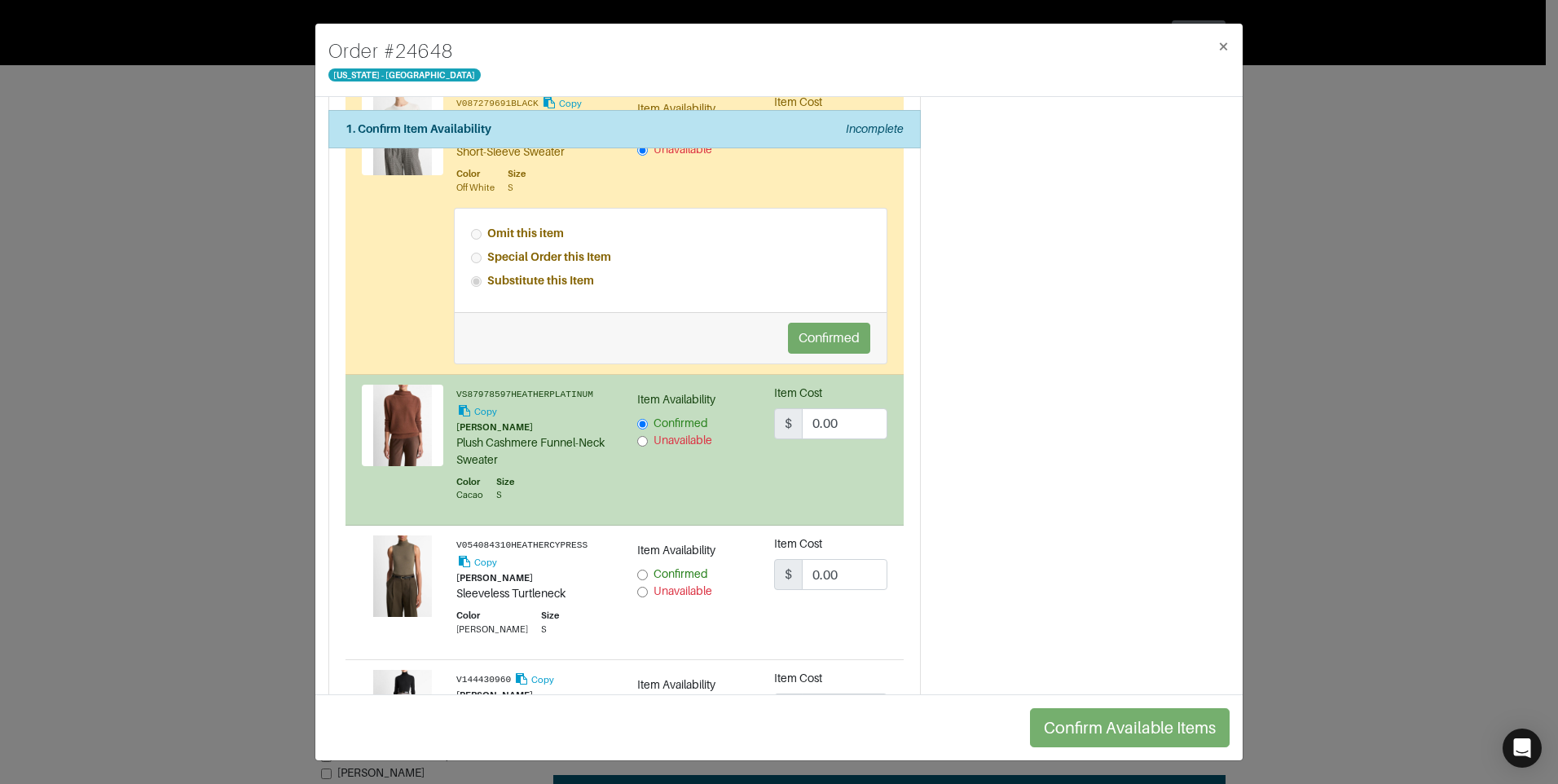
scroll to position [1629, 0]
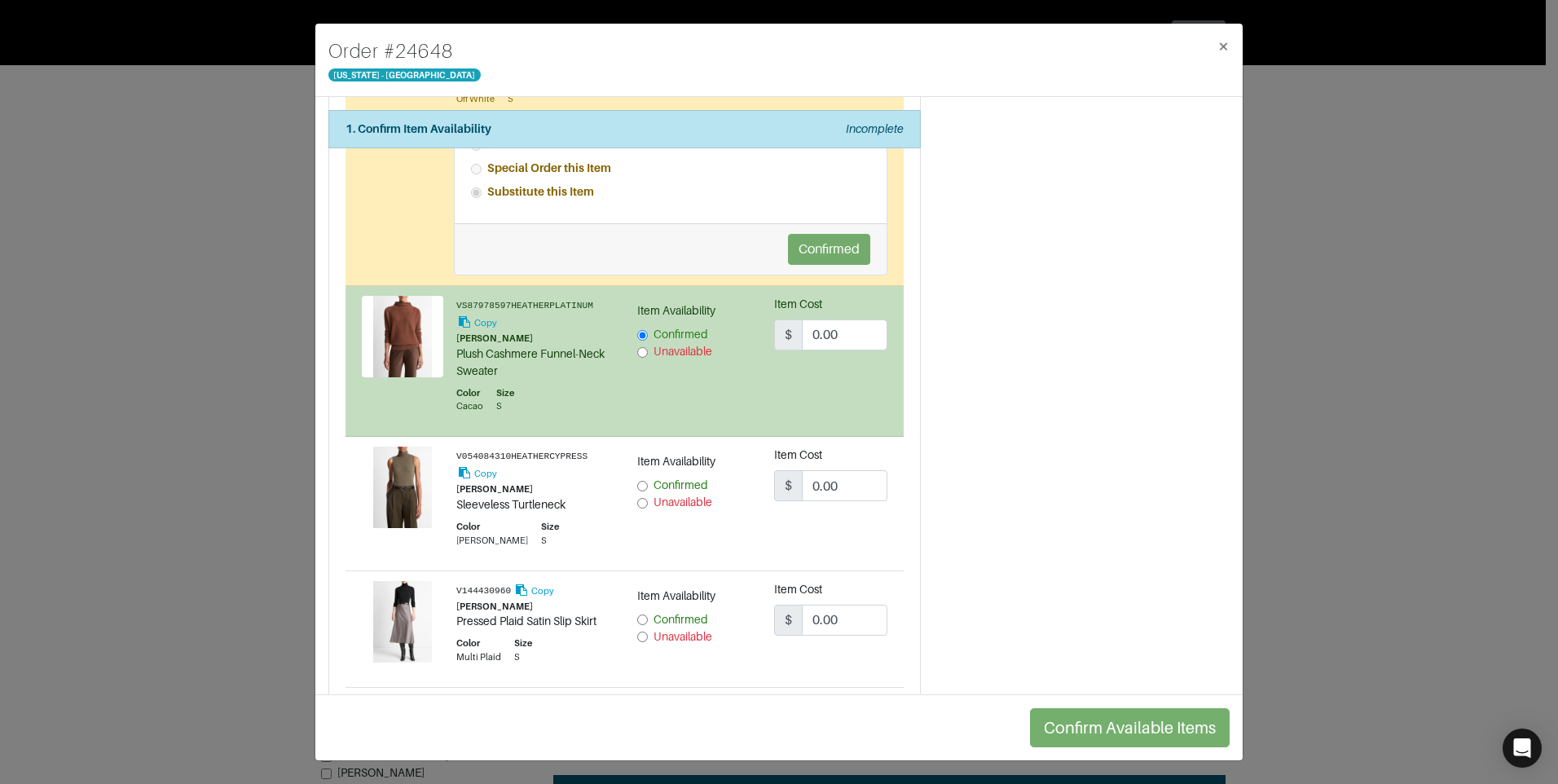
click at [637, 499] on input "Unavailable" at bounding box center [642, 503] width 11 height 11
radio input "true"
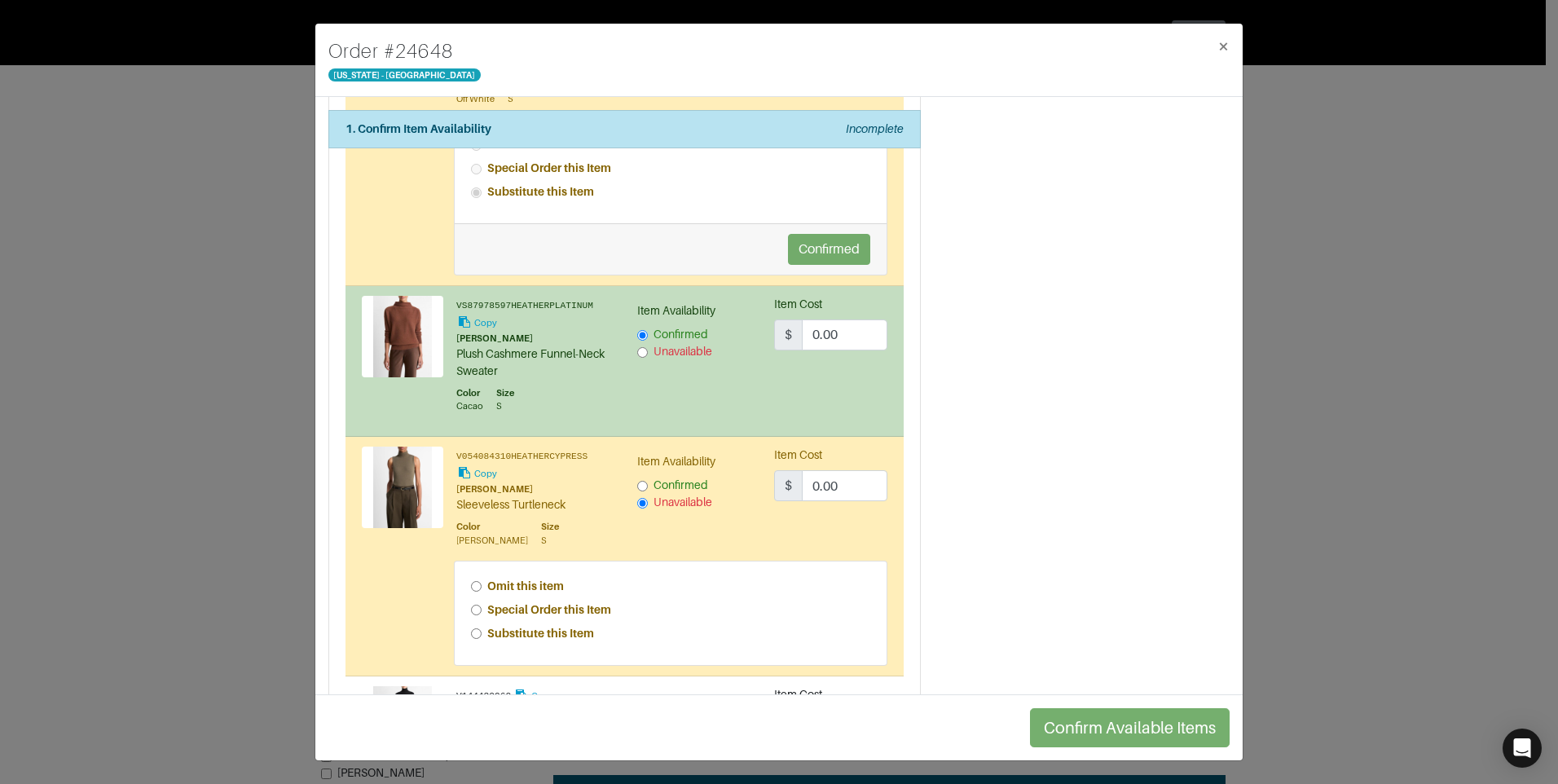
click at [471, 614] on input "Special Order this Item" at bounding box center [476, 609] width 11 height 11
radio input "true"
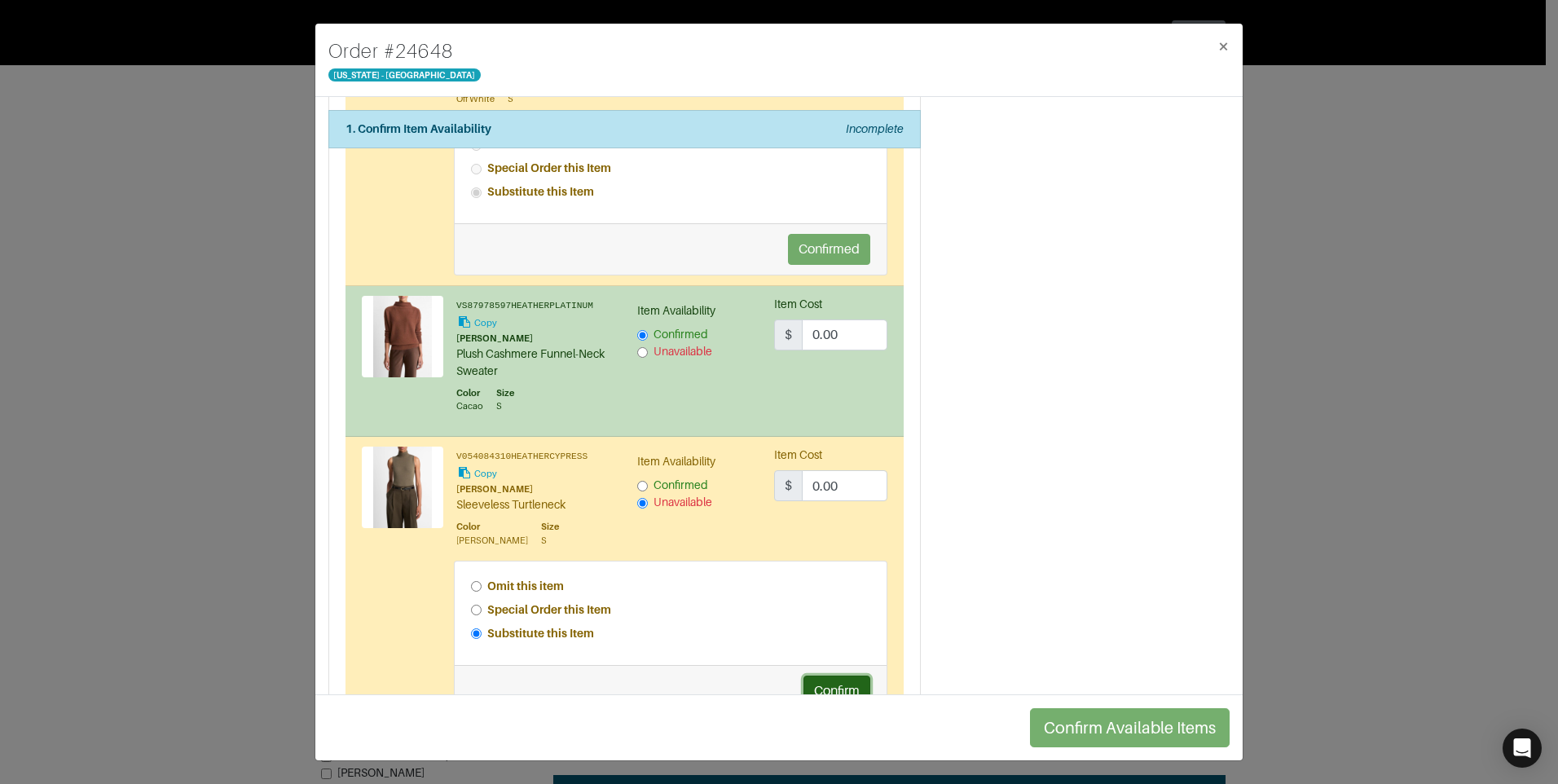
click at [810, 689] on button "Confirm" at bounding box center [837, 691] width 67 height 31
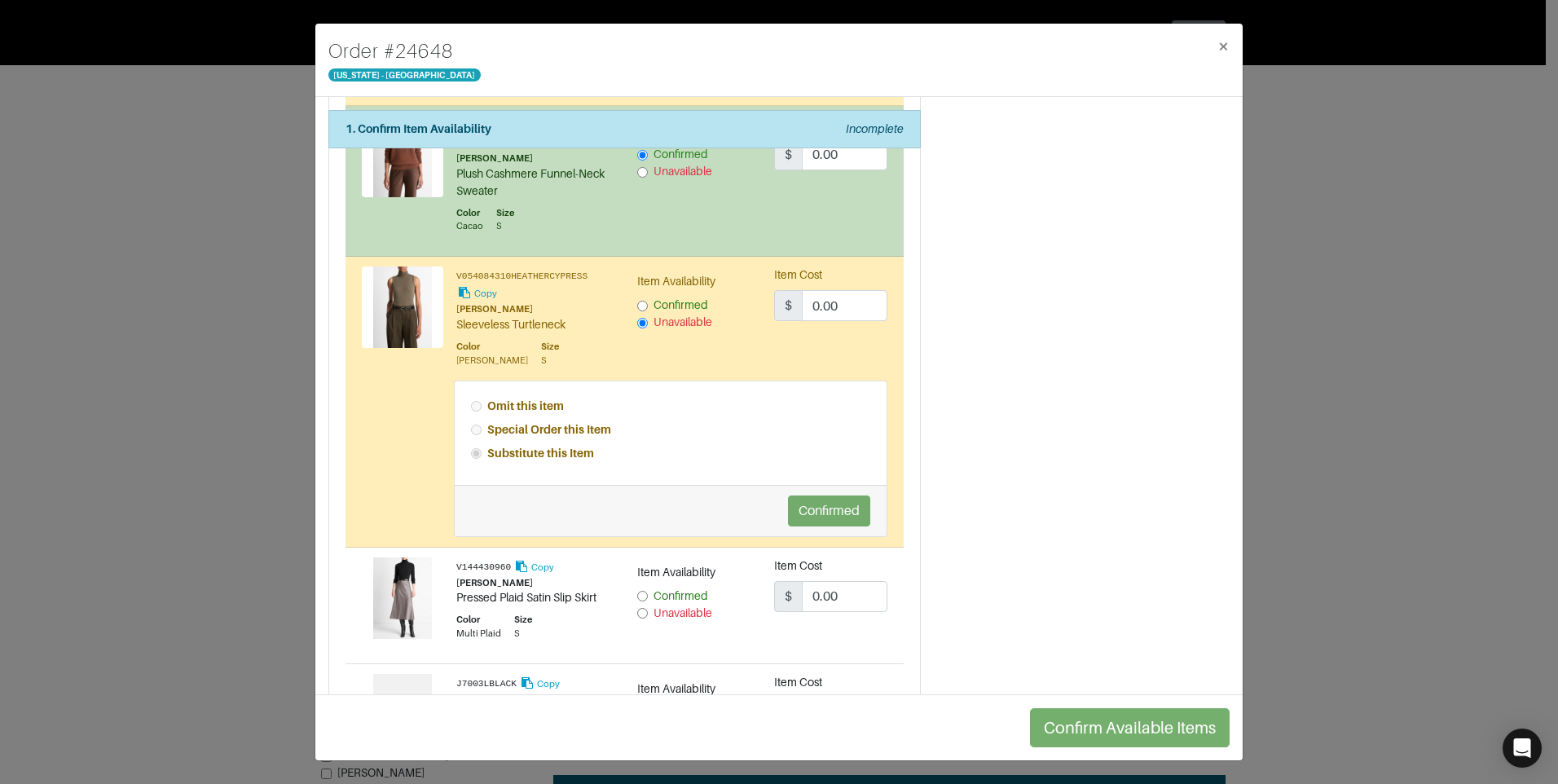
scroll to position [1873, 0]
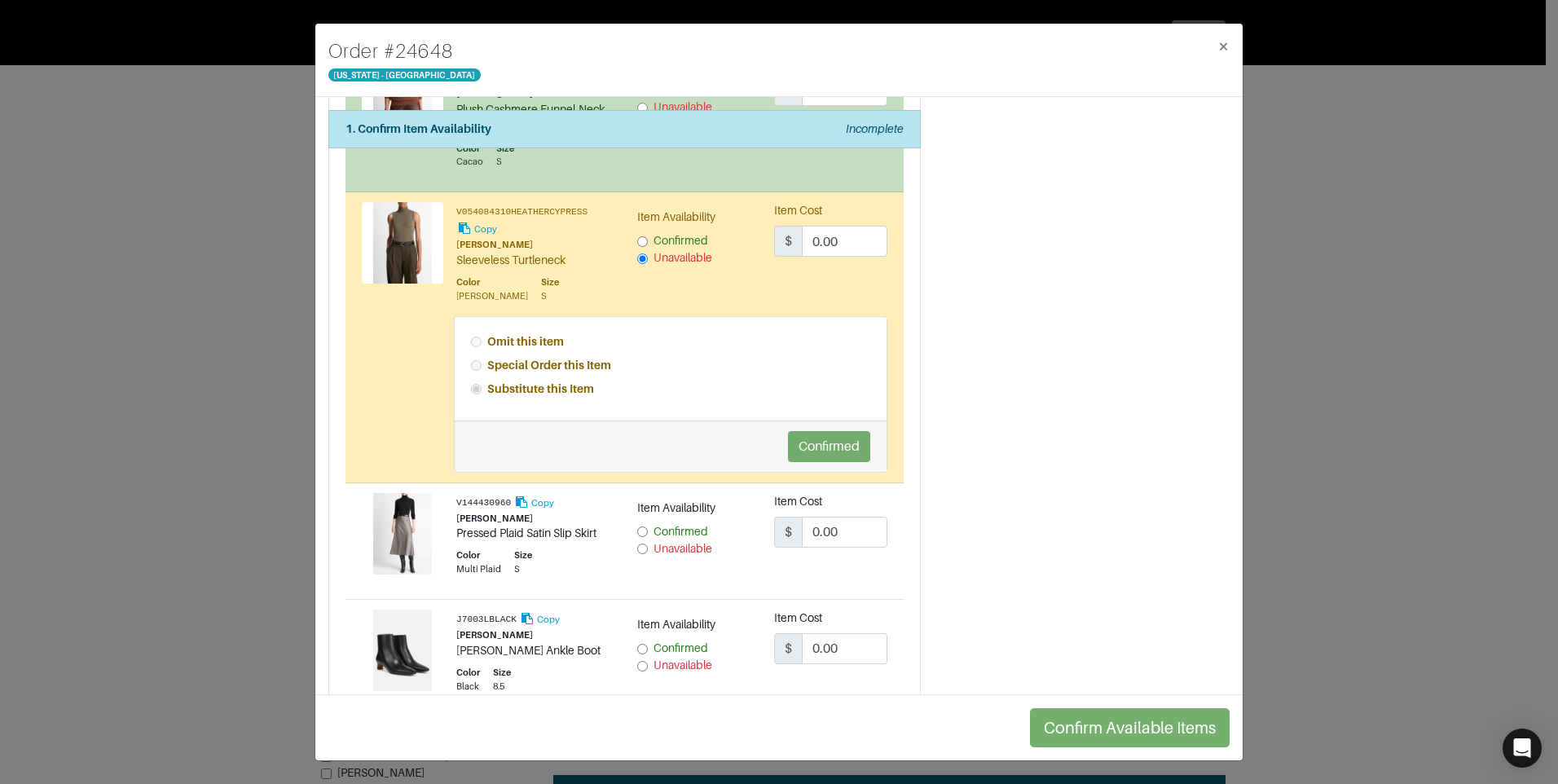
click at [637, 535] on input "Confirmed" at bounding box center [642, 531] width 11 height 11
radio input "true"
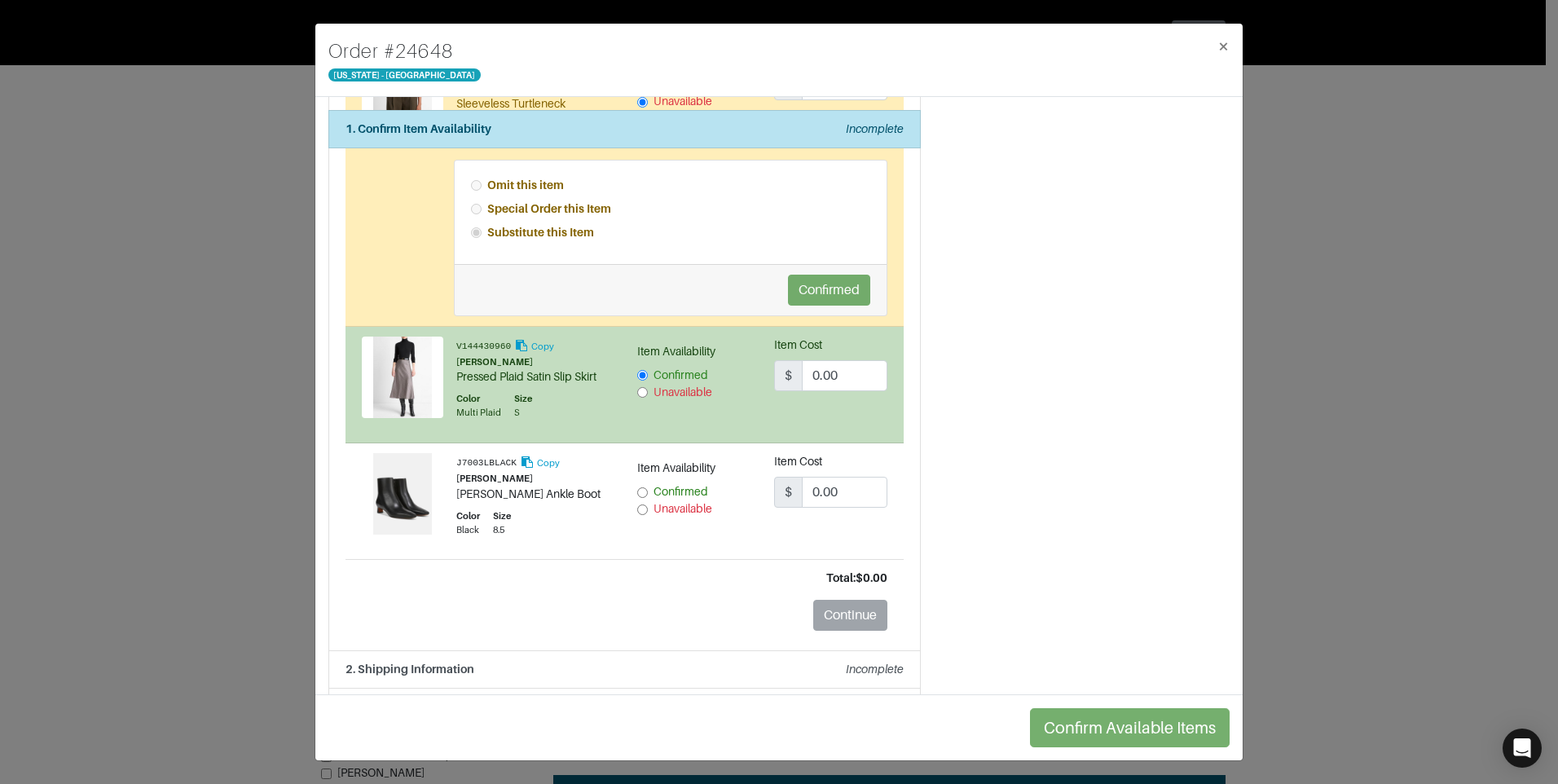
scroll to position [2036, 0]
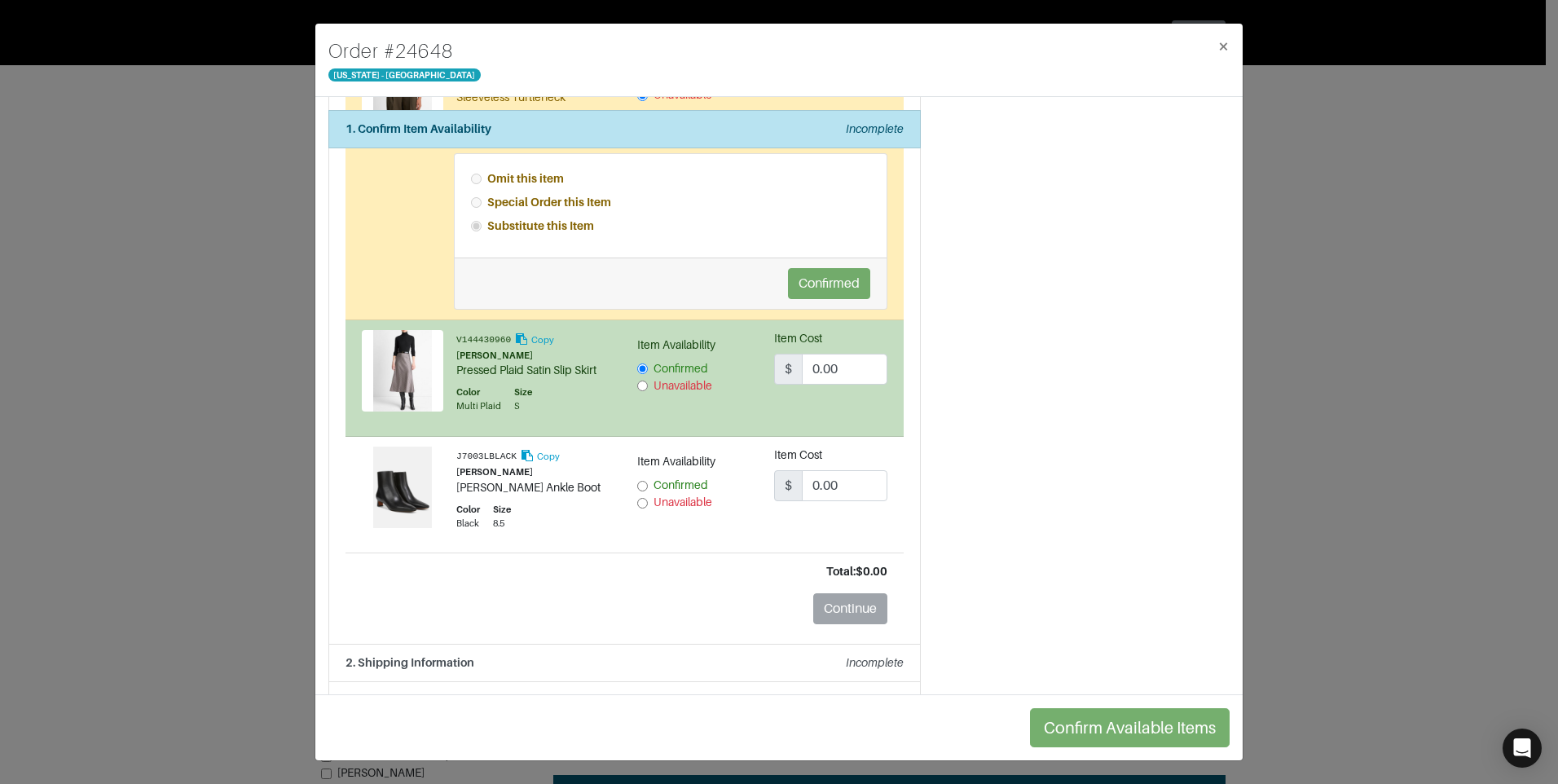
click at [637, 502] on input "Unavailable" at bounding box center [642, 503] width 11 height 11
radio input "true"
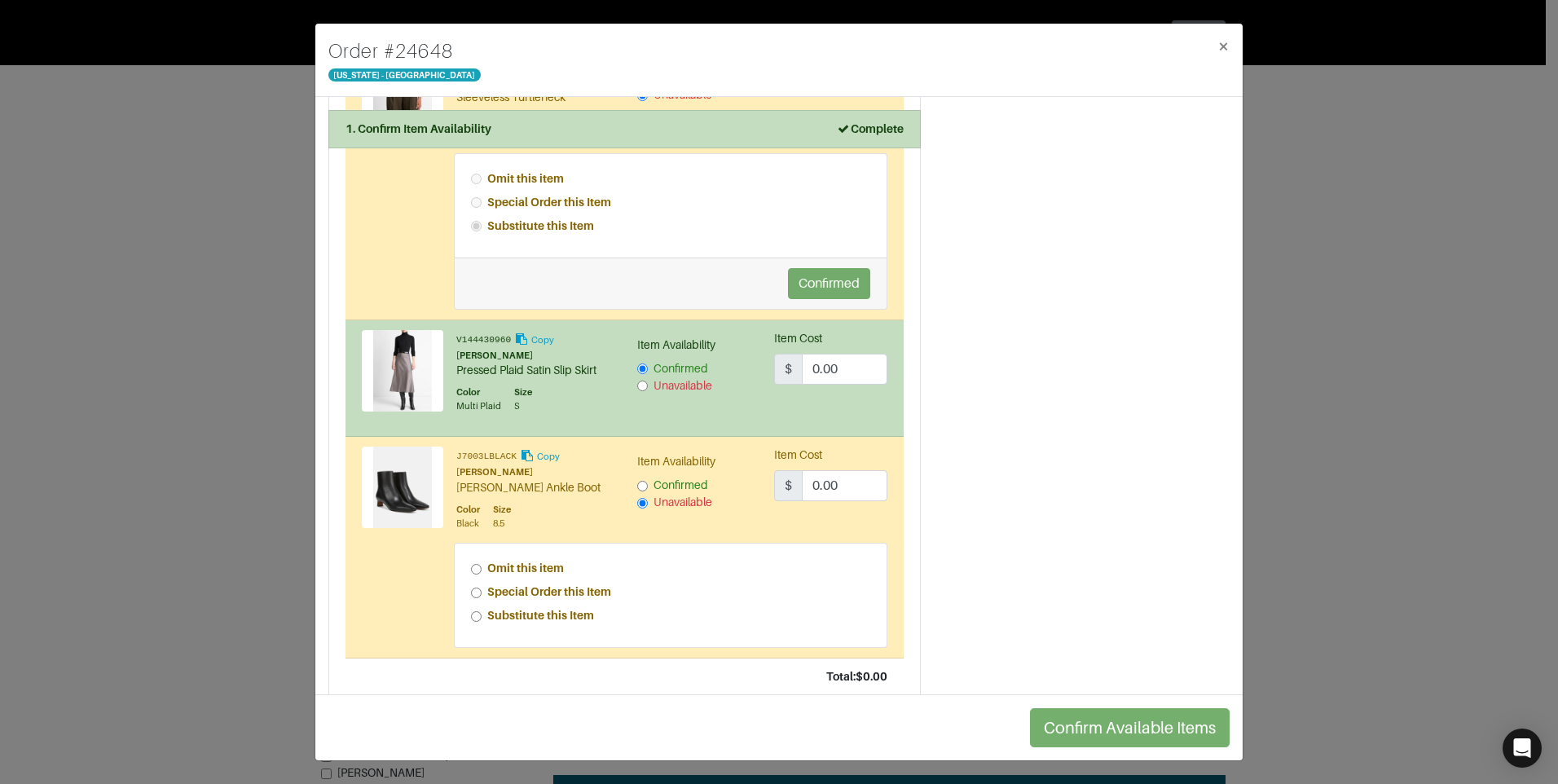
drag, startPoint x: 473, startPoint y: 586, endPoint x: 488, endPoint y: 583, distance: 15.3
click at [472, 586] on div "Special Order this Item" at bounding box center [671, 592] width 400 height 17
click at [471, 590] on input "Special Order this Item" at bounding box center [476, 592] width 11 height 11
radio input "true"
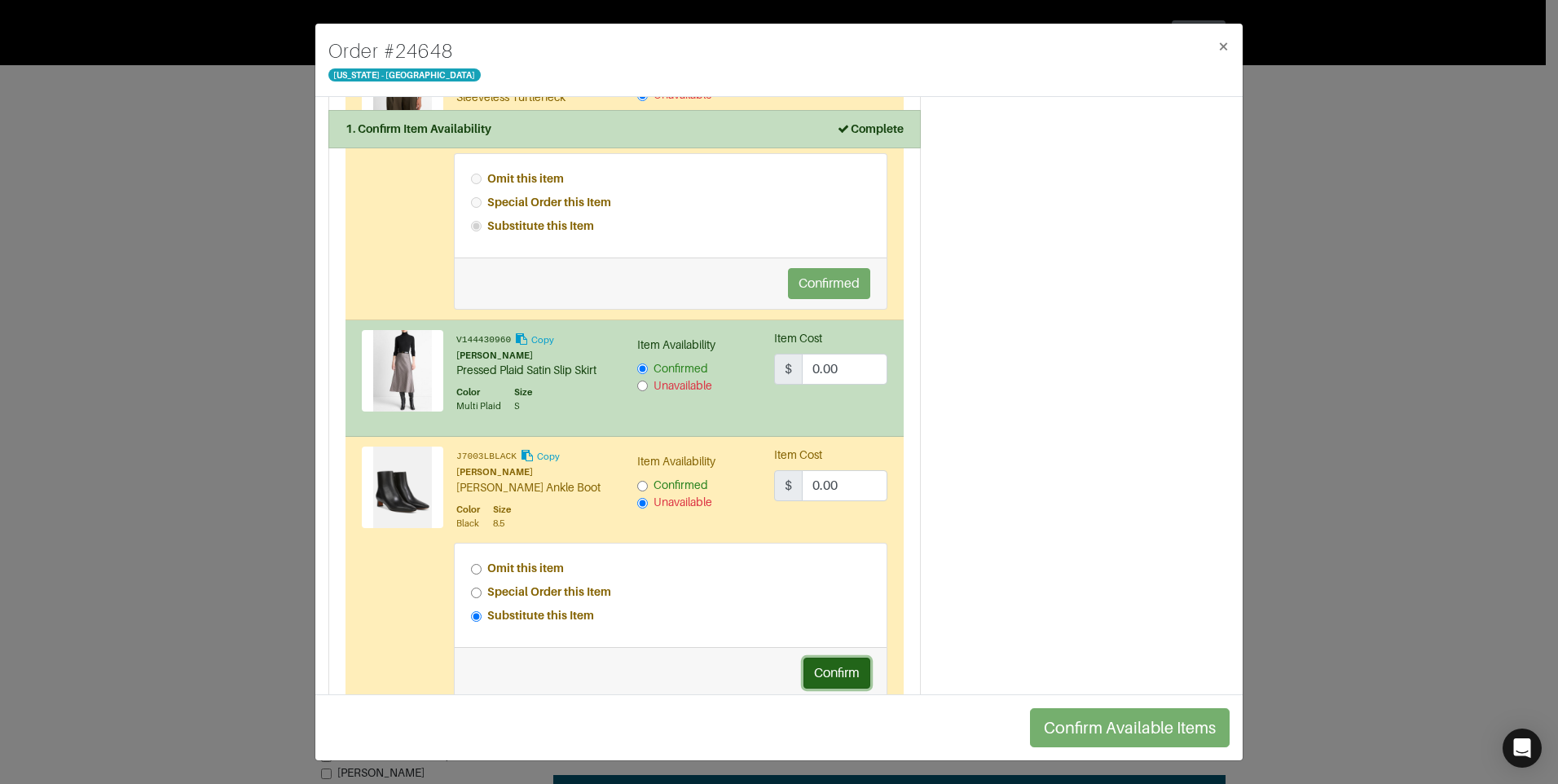
click at [826, 669] on button "Confirm" at bounding box center [837, 673] width 67 height 31
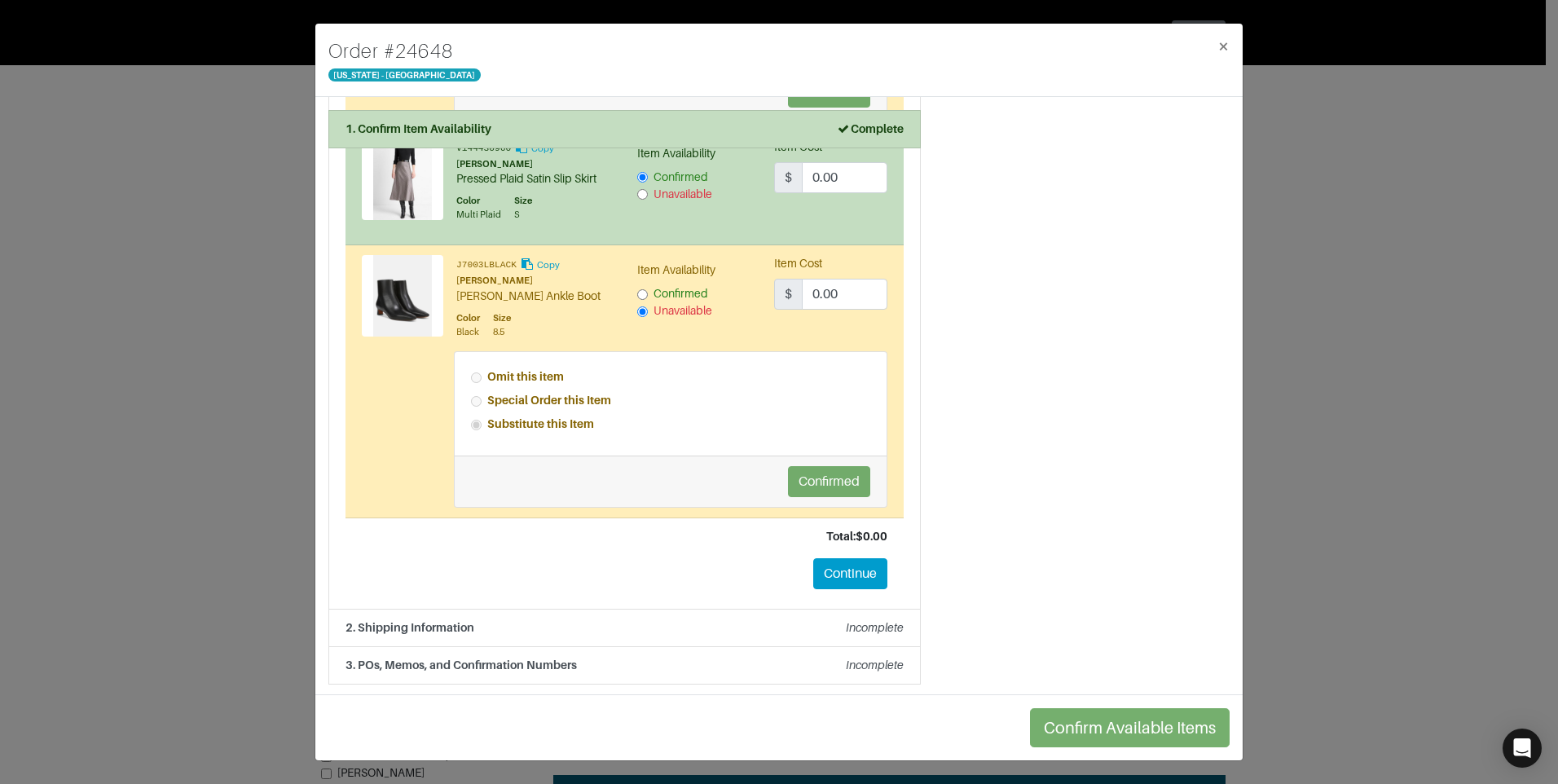
scroll to position [2231, 0]
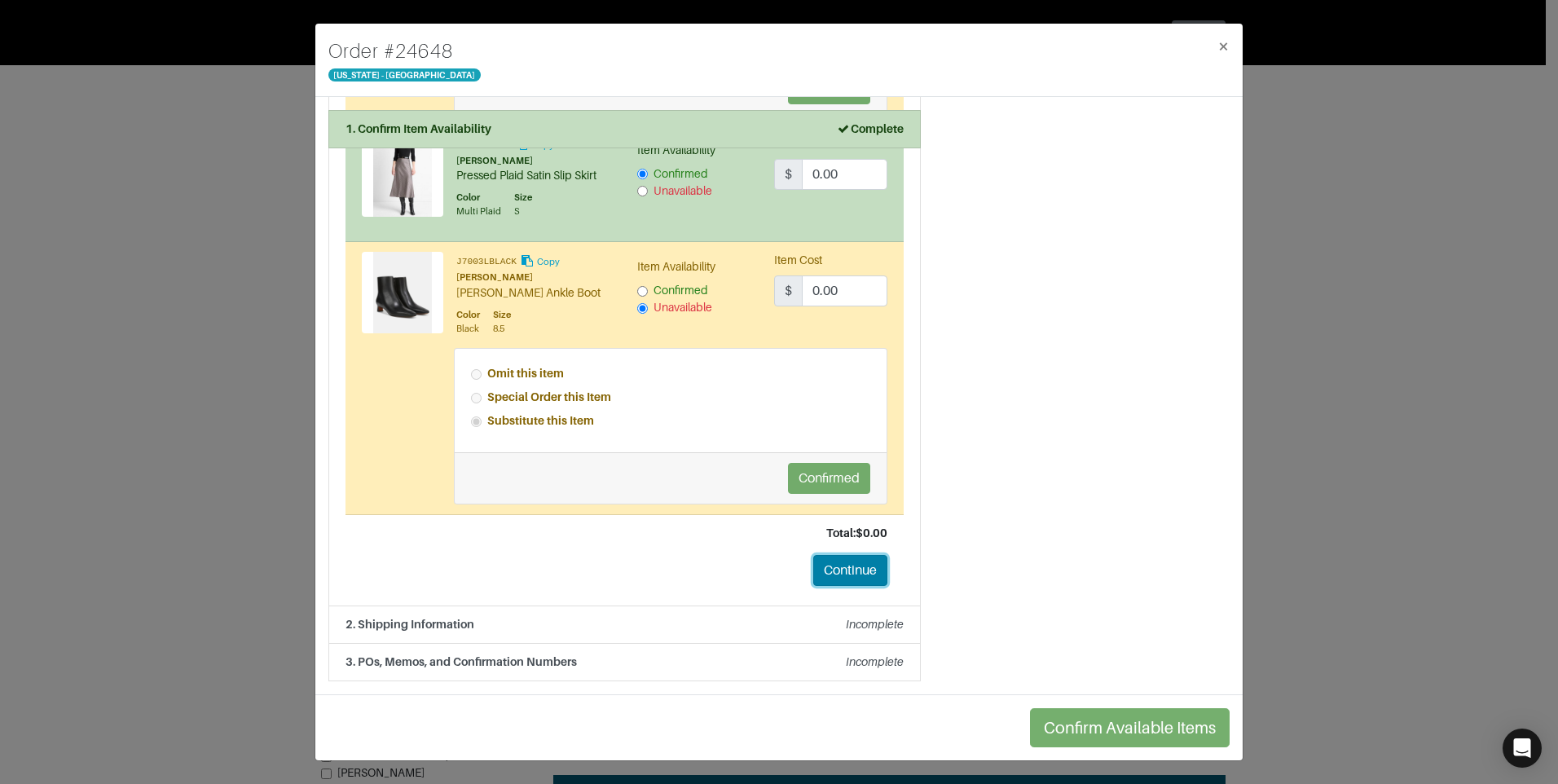
click at [839, 570] on button "Continue" at bounding box center [850, 570] width 74 height 31
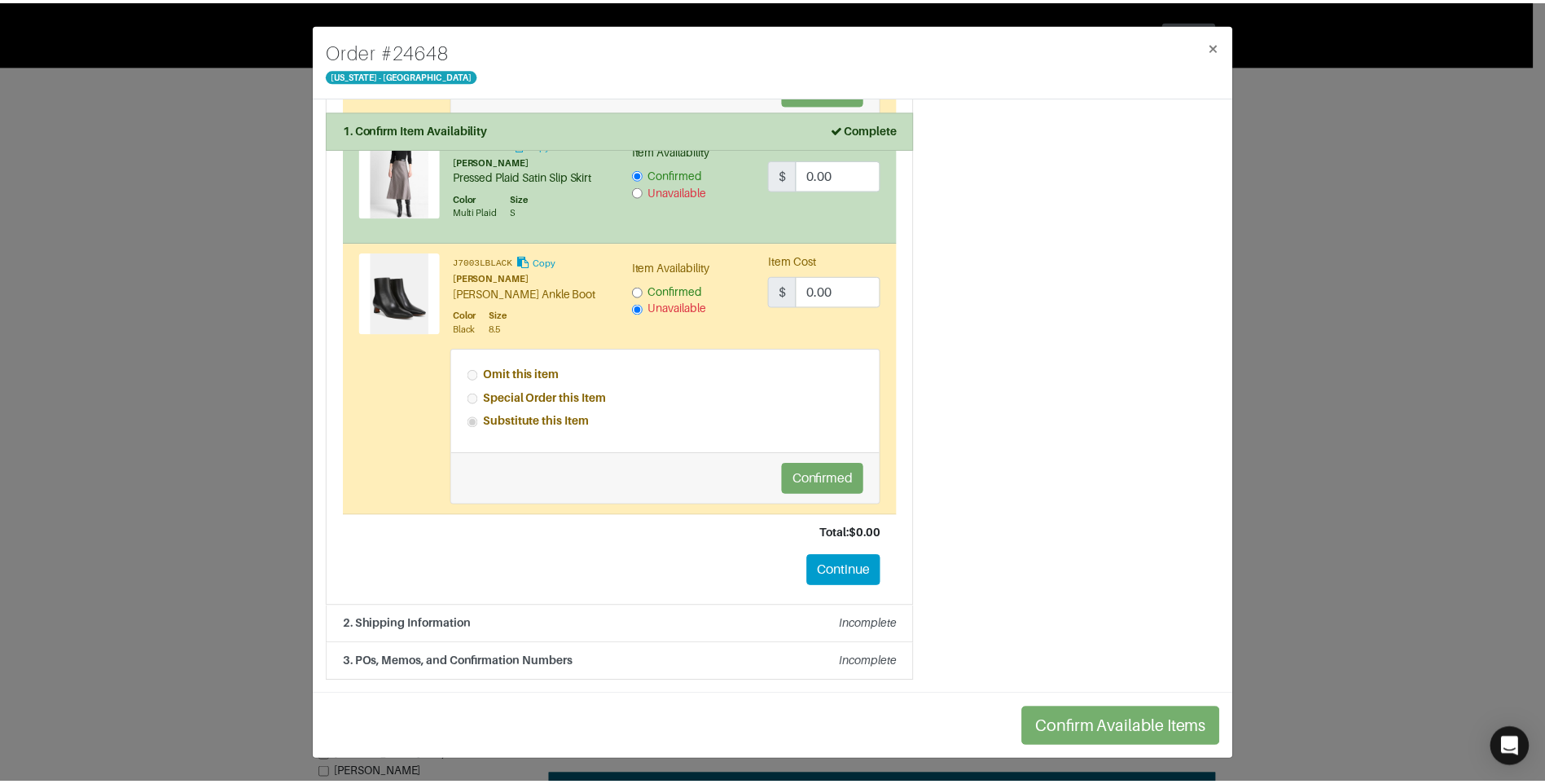
scroll to position [0, 0]
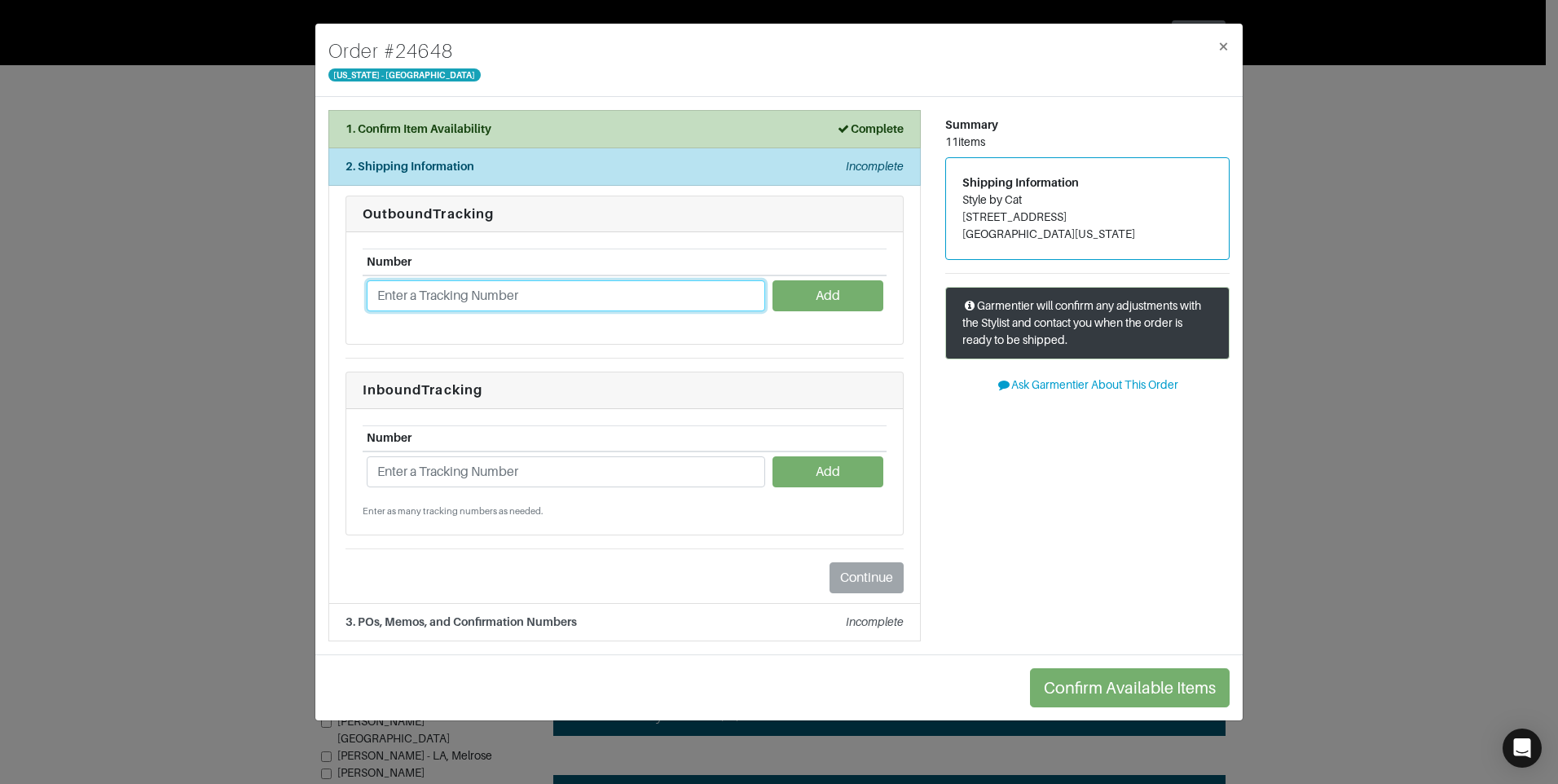
click at [478, 294] on input "text" at bounding box center [565, 296] width 398 height 31
paste input "1ZJ22C951302928291"
type input "1ZJ22C951302928291"
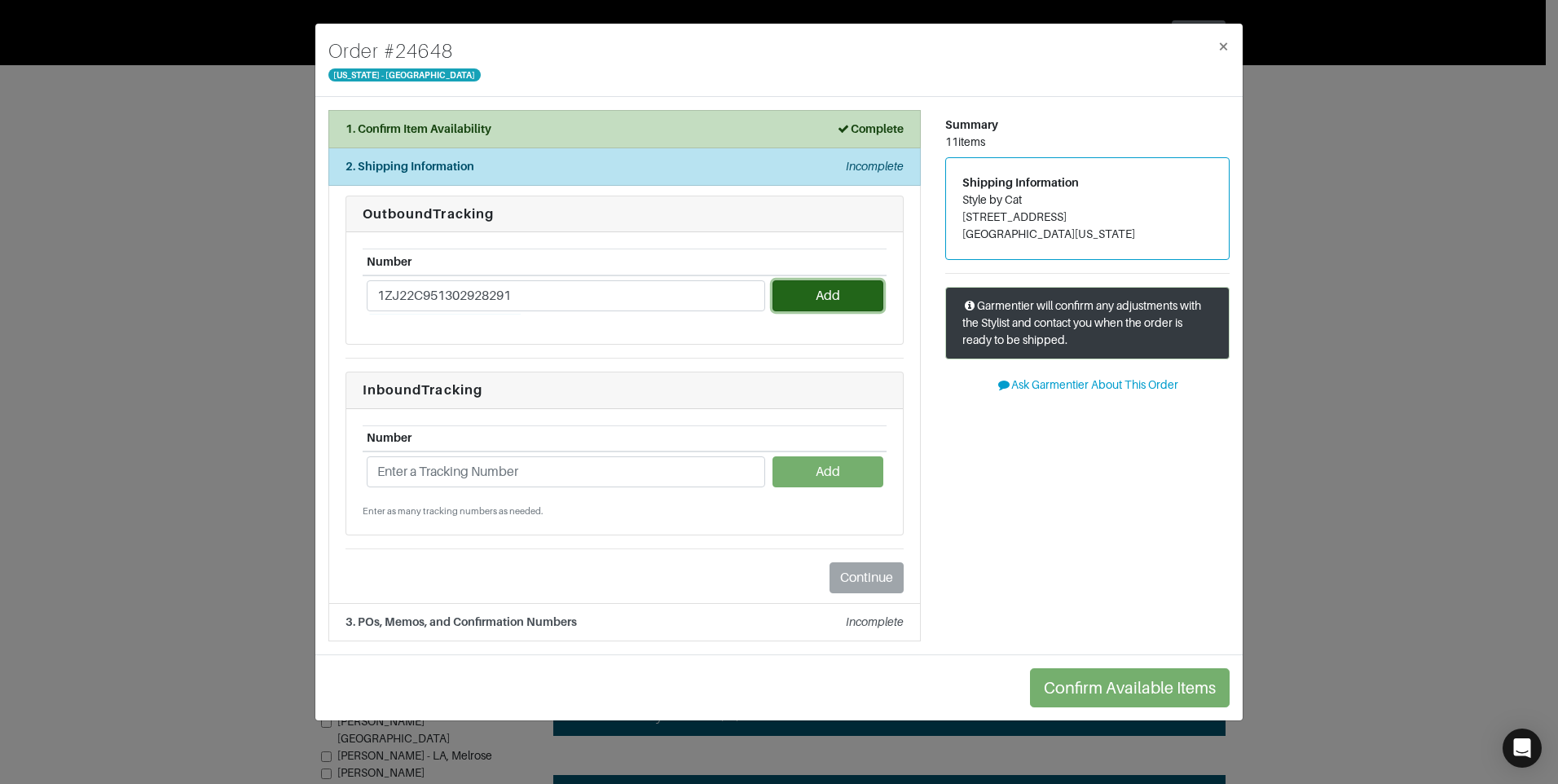
click at [812, 300] on button "Add" at bounding box center [827, 296] width 110 height 31
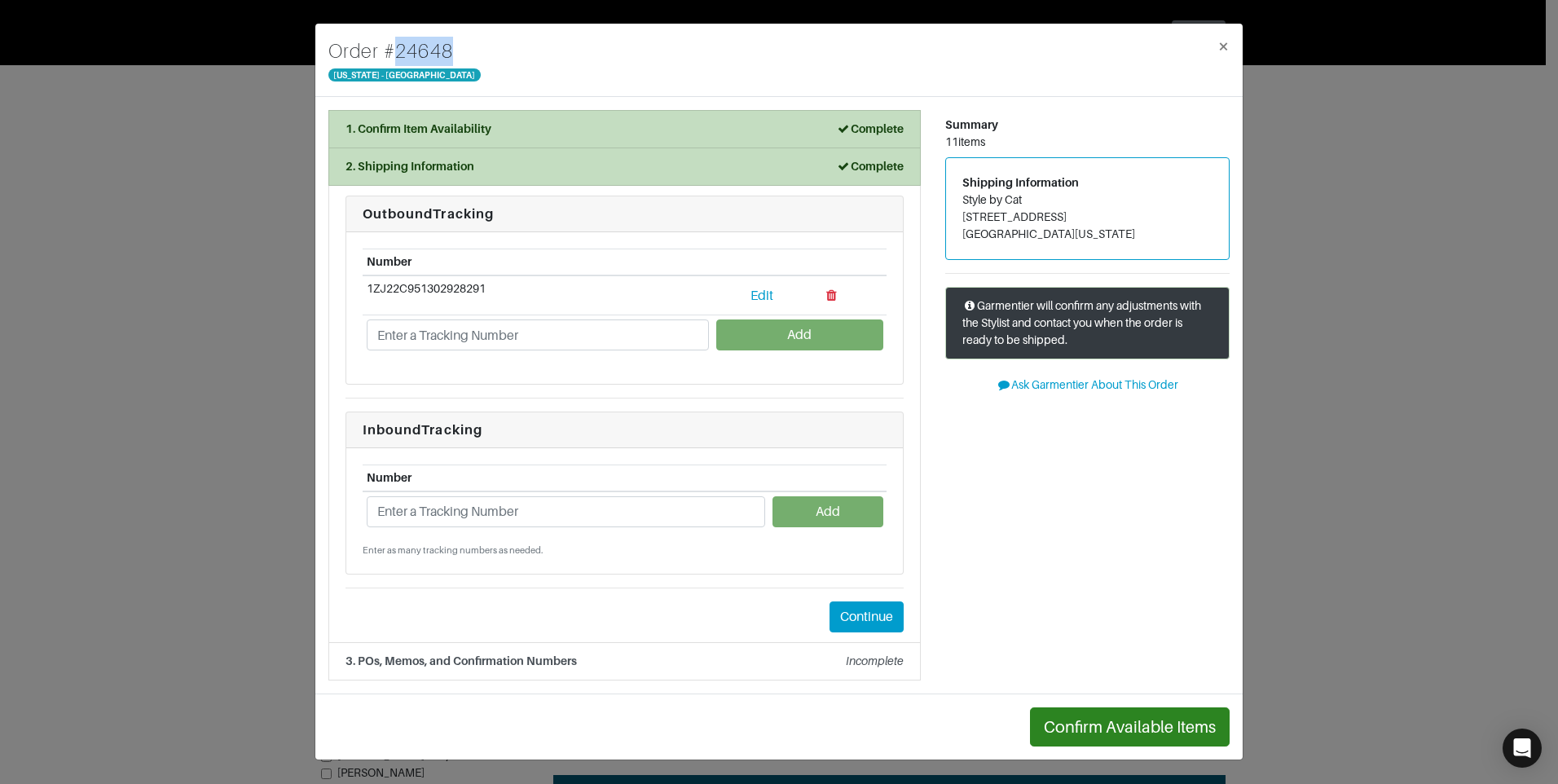
drag, startPoint x: 466, startPoint y: 54, endPoint x: 386, endPoint y: 55, distance: 80.0
click at [386, 55] on div "Order # 24648 New York - 5th Avenue ×" at bounding box center [779, 60] width 927 height 73
click at [490, 505] on input "text" at bounding box center [565, 511] width 398 height 31
paste input "1ZJ22C958711457108"
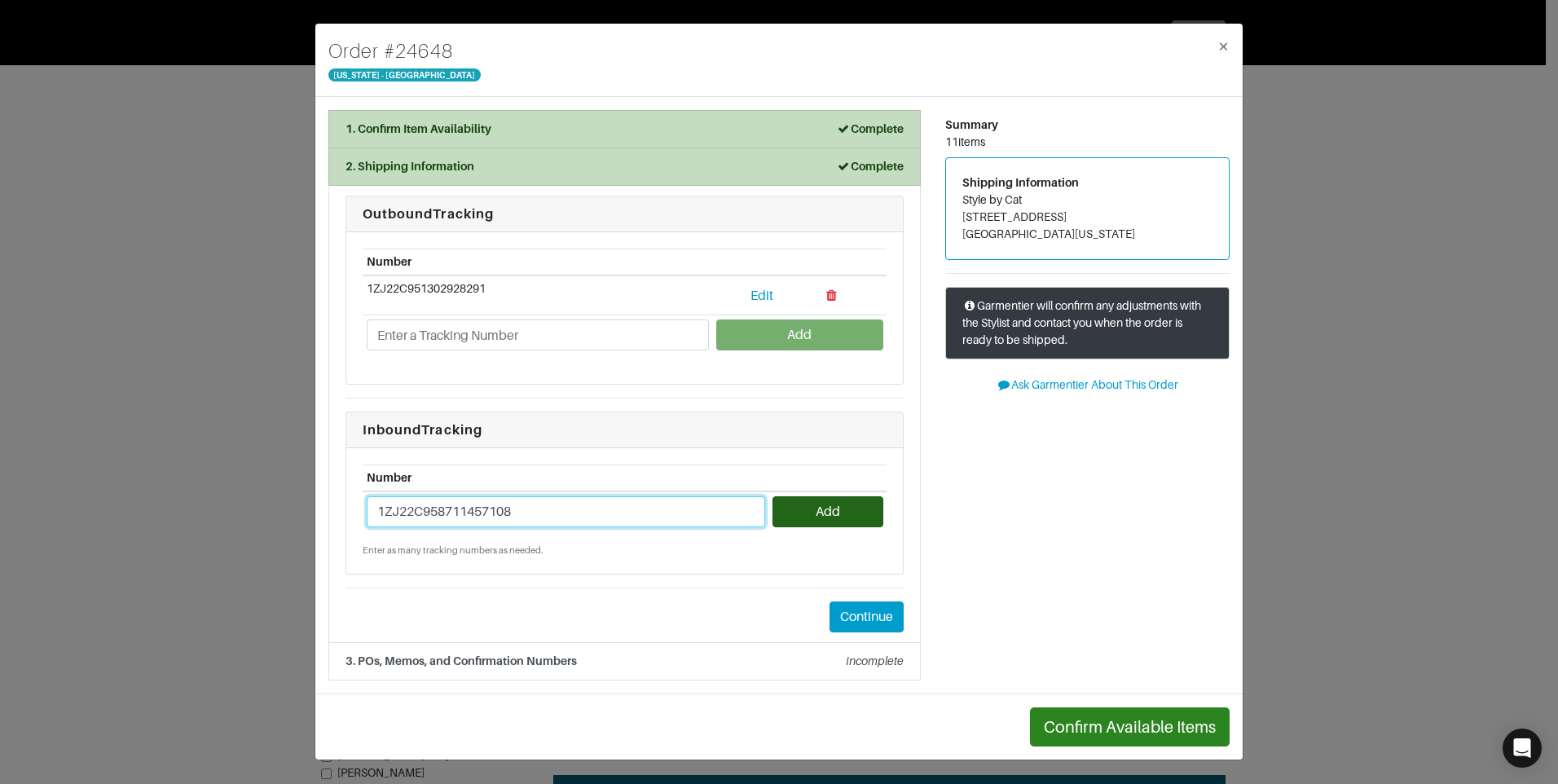
type input "1ZJ22C958711457108"
click at [822, 504] on button "Add" at bounding box center [827, 511] width 110 height 31
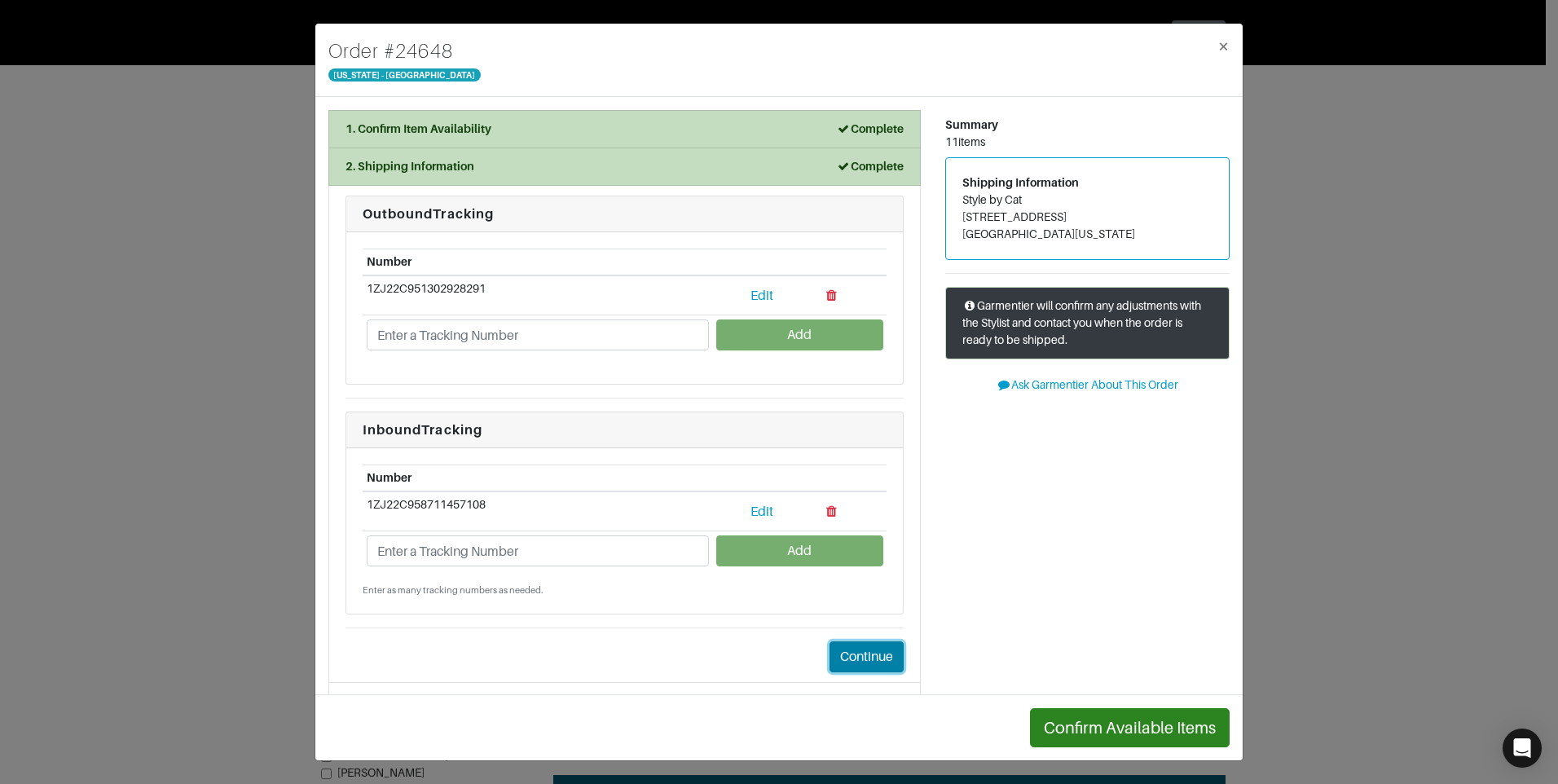
click at [857, 649] on button "Continue" at bounding box center [866, 656] width 74 height 31
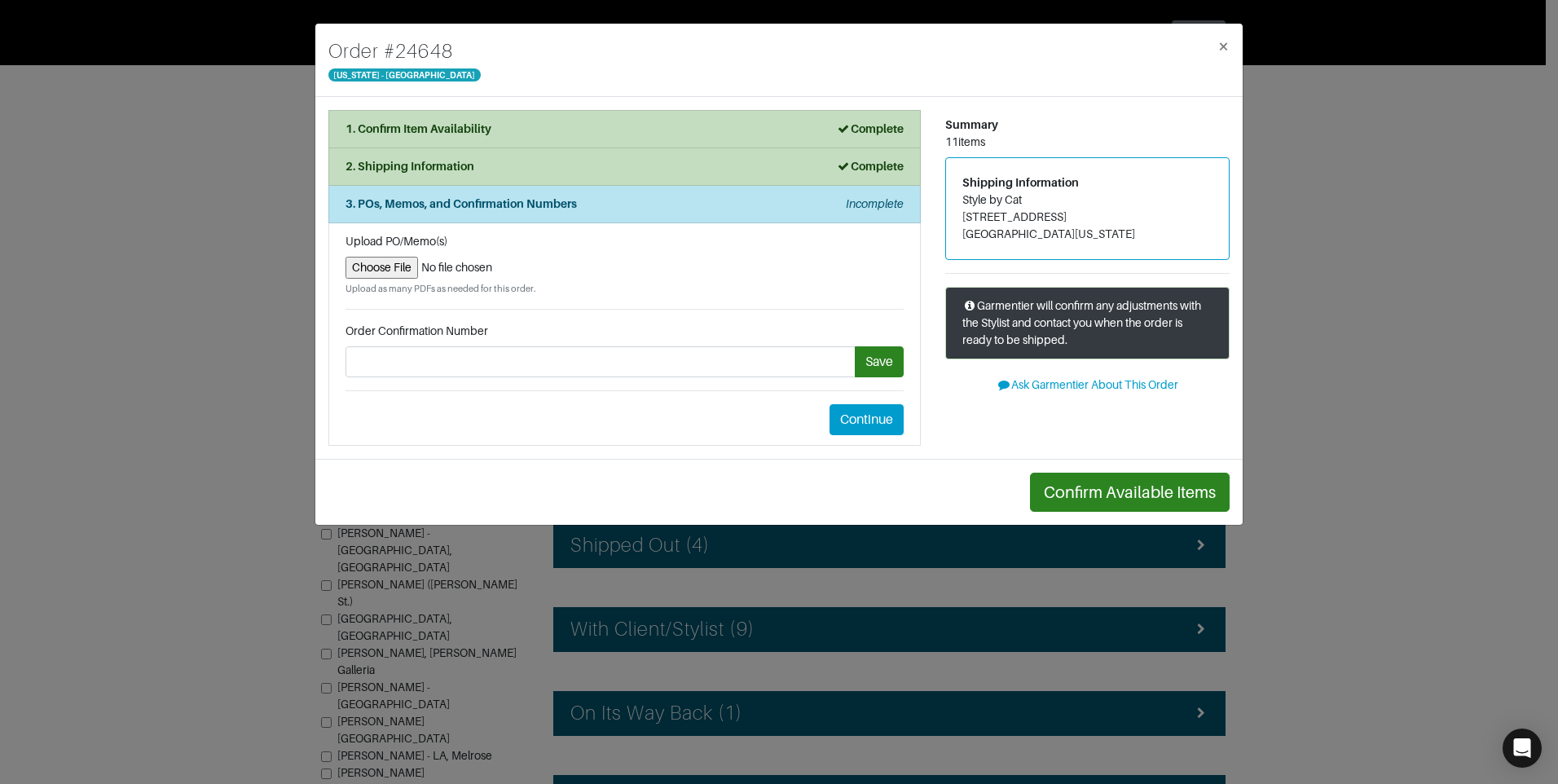
click at [409, 46] on h4 "Order # 24648" at bounding box center [404, 51] width 153 height 30
click at [409, 45] on h4 "Order # 24648" at bounding box center [404, 51] width 153 height 30
click at [407, 44] on h4 "Order # 24648" at bounding box center [404, 51] width 153 height 30
click at [438, 47] on h4 "Order # 24648" at bounding box center [404, 51] width 153 height 30
click at [439, 52] on h4 "Order # 24648" at bounding box center [404, 51] width 153 height 30
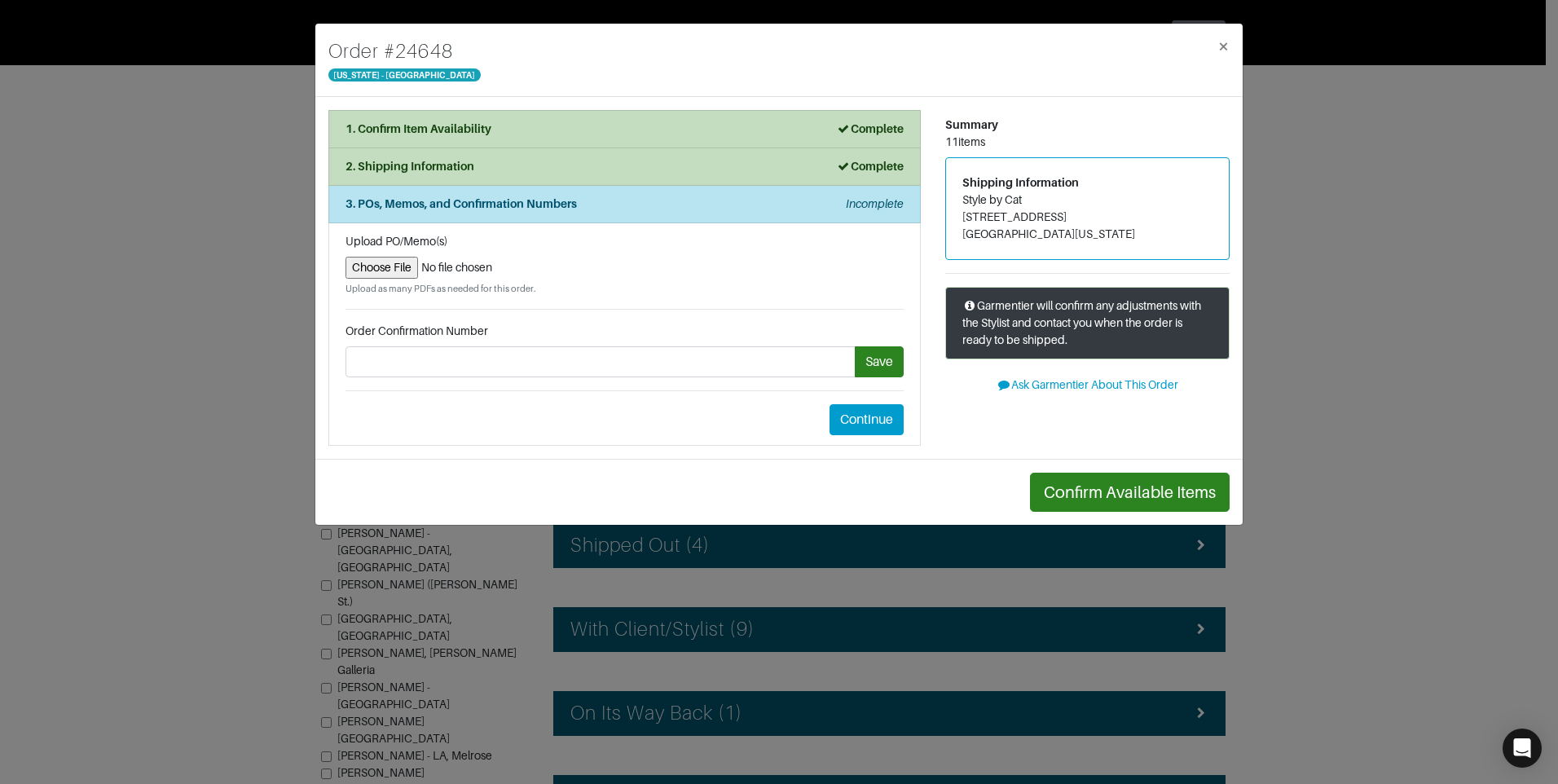
drag, startPoint x: 439, startPoint y: 52, endPoint x: 391, endPoint y: 51, distance: 48.0
click at [391, 51] on h4 "Order # 24648" at bounding box center [404, 51] width 153 height 30
drag, startPoint x: 454, startPoint y: 48, endPoint x: 385, endPoint y: 59, distance: 69.9
click at [385, 59] on div "Order # 24648 New York - 5th Avenue ×" at bounding box center [779, 60] width 927 height 73
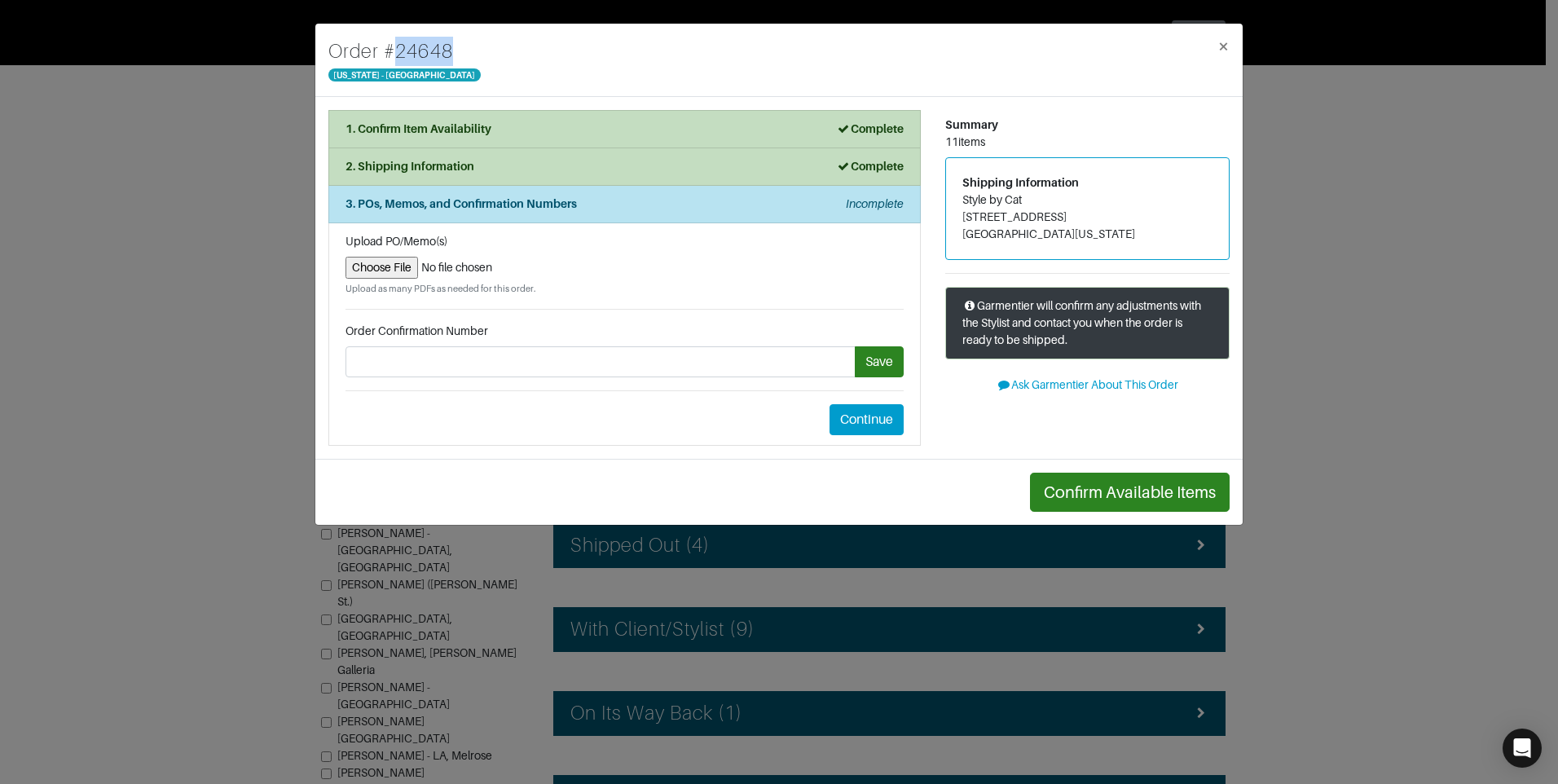
copy h4 "# 24648"
click at [407, 266] on input "file" at bounding box center [624, 267] width 558 height 22
type input "C:\fakepath\#24648 Return.png"
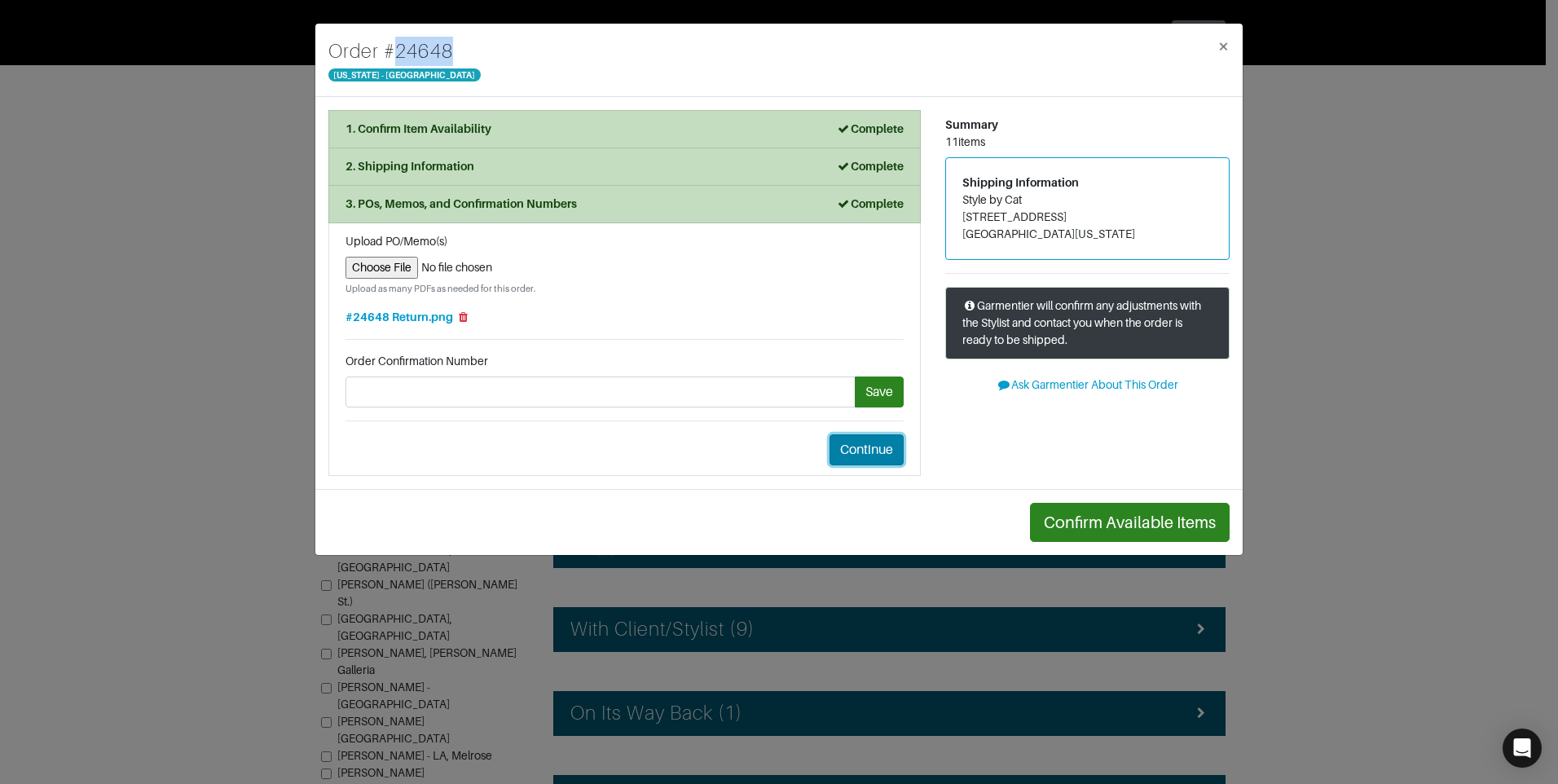
click at [875, 444] on button "Continue" at bounding box center [866, 449] width 74 height 31
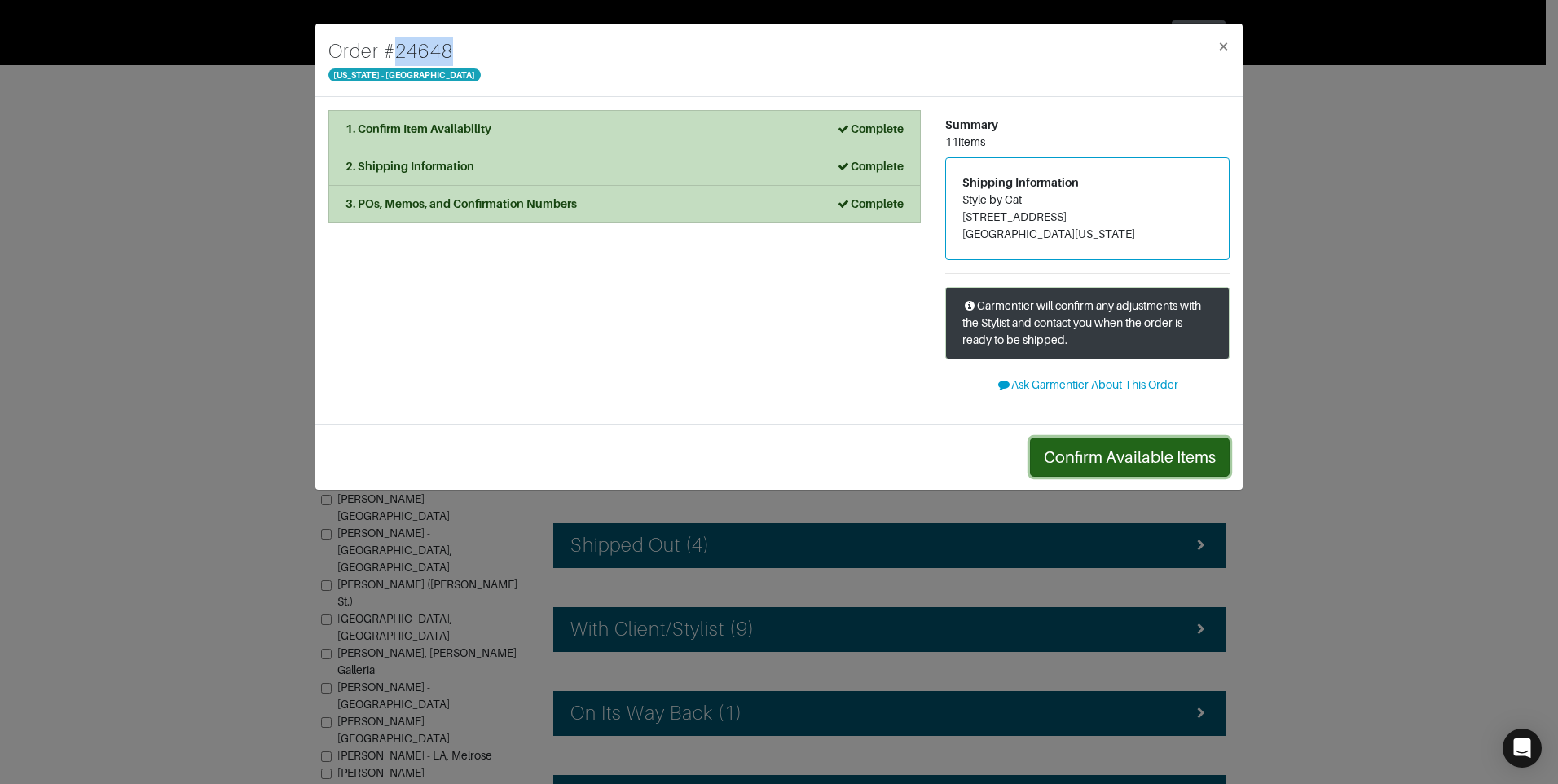
click at [1124, 448] on button "Confirm Available Items" at bounding box center [1130, 457] width 200 height 39
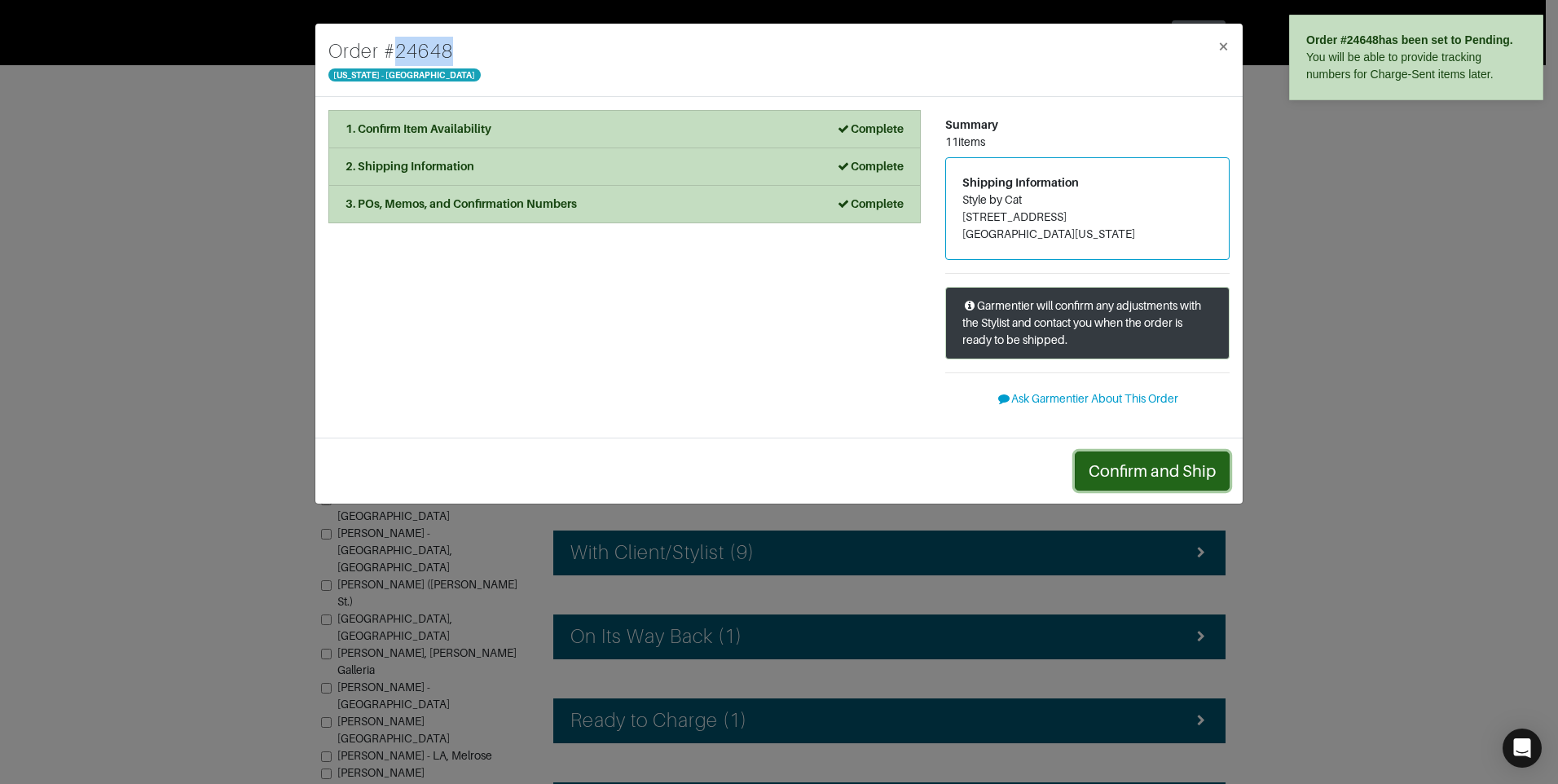
click at [1126, 464] on button "Confirm and Ship" at bounding box center [1152, 470] width 155 height 39
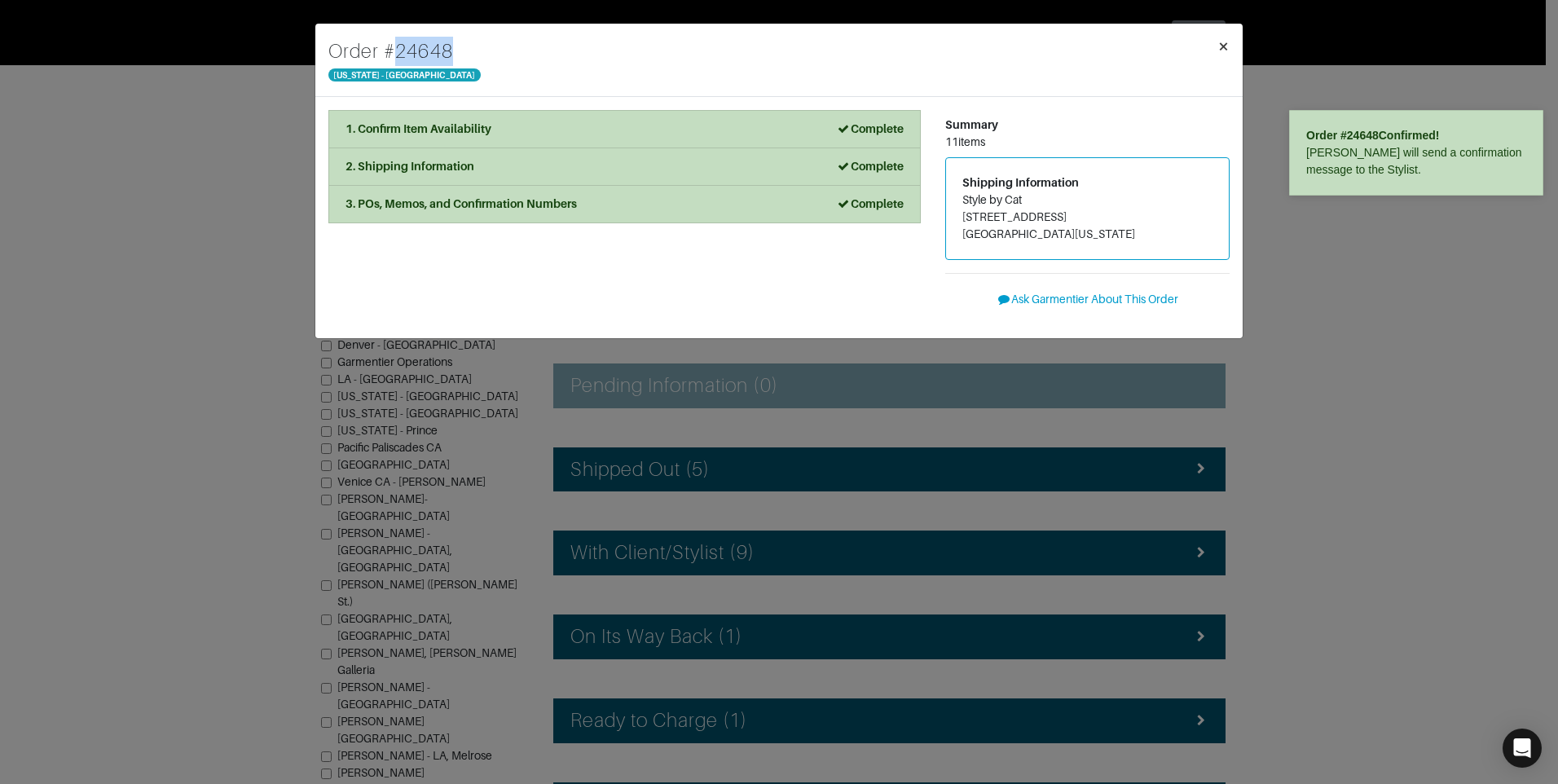
click at [1226, 46] on span "×" at bounding box center [1223, 46] width 12 height 22
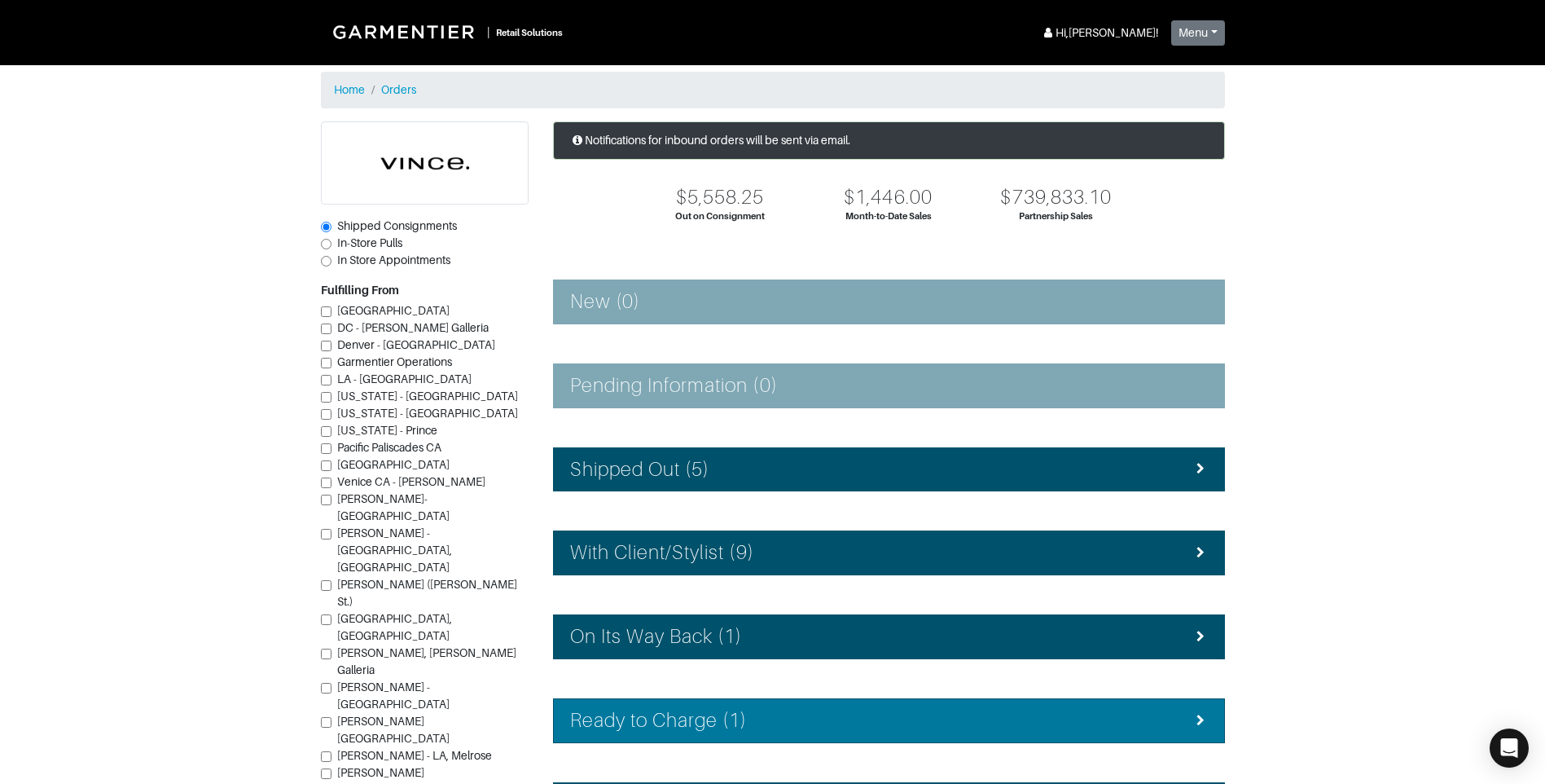
drag, startPoint x: 694, startPoint y: 690, endPoint x: 703, endPoint y: 701, distance: 14.2
click at [696, 691] on div "Notifications for inbound orders will be sent via email. $5,558.25 Out on Consi…" at bounding box center [890, 524] width 697 height 806
click at [703, 706] on li "Ready to Charge (1)" at bounding box center [889, 721] width 672 height 45
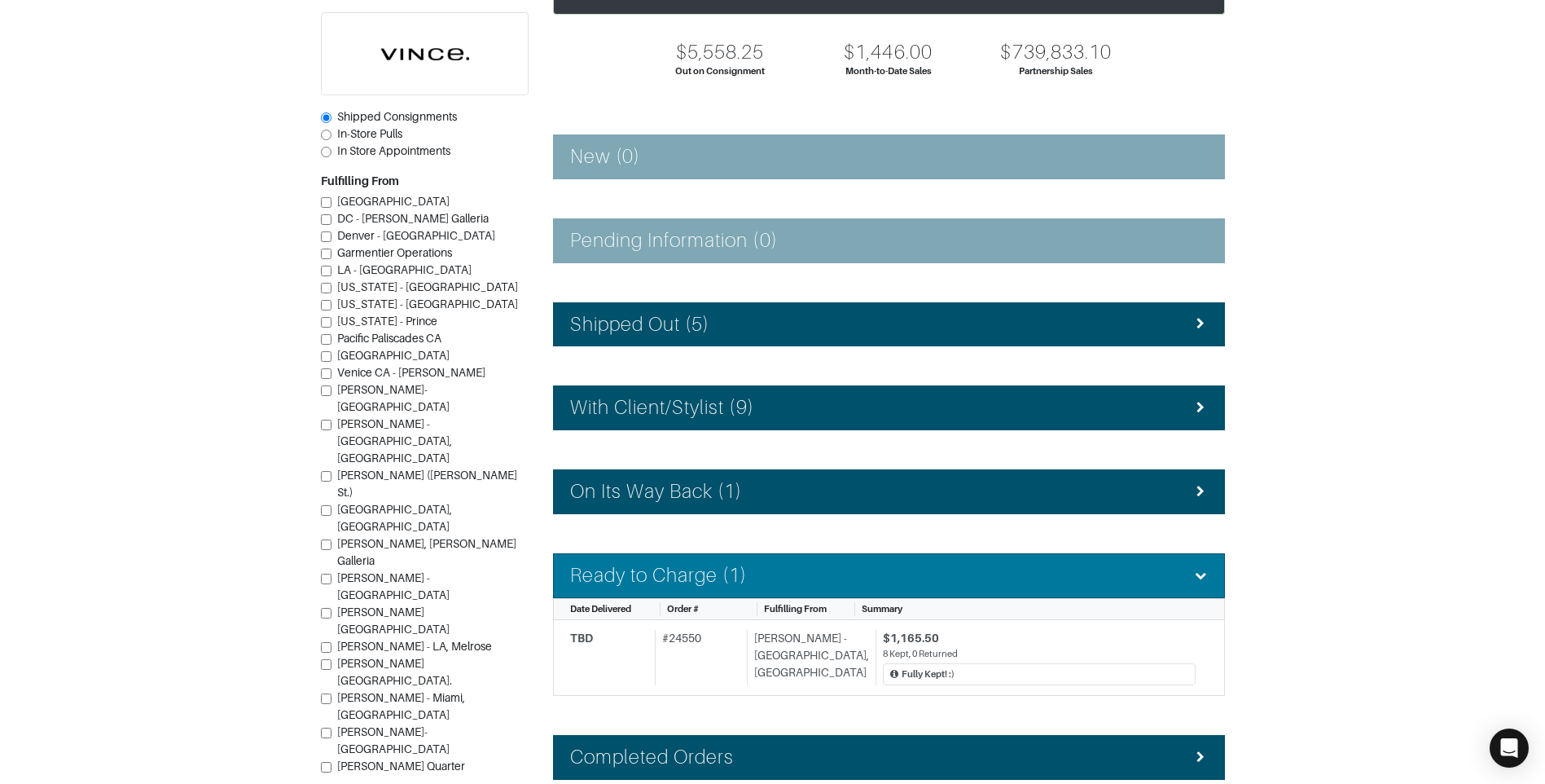
scroll to position [163, 0]
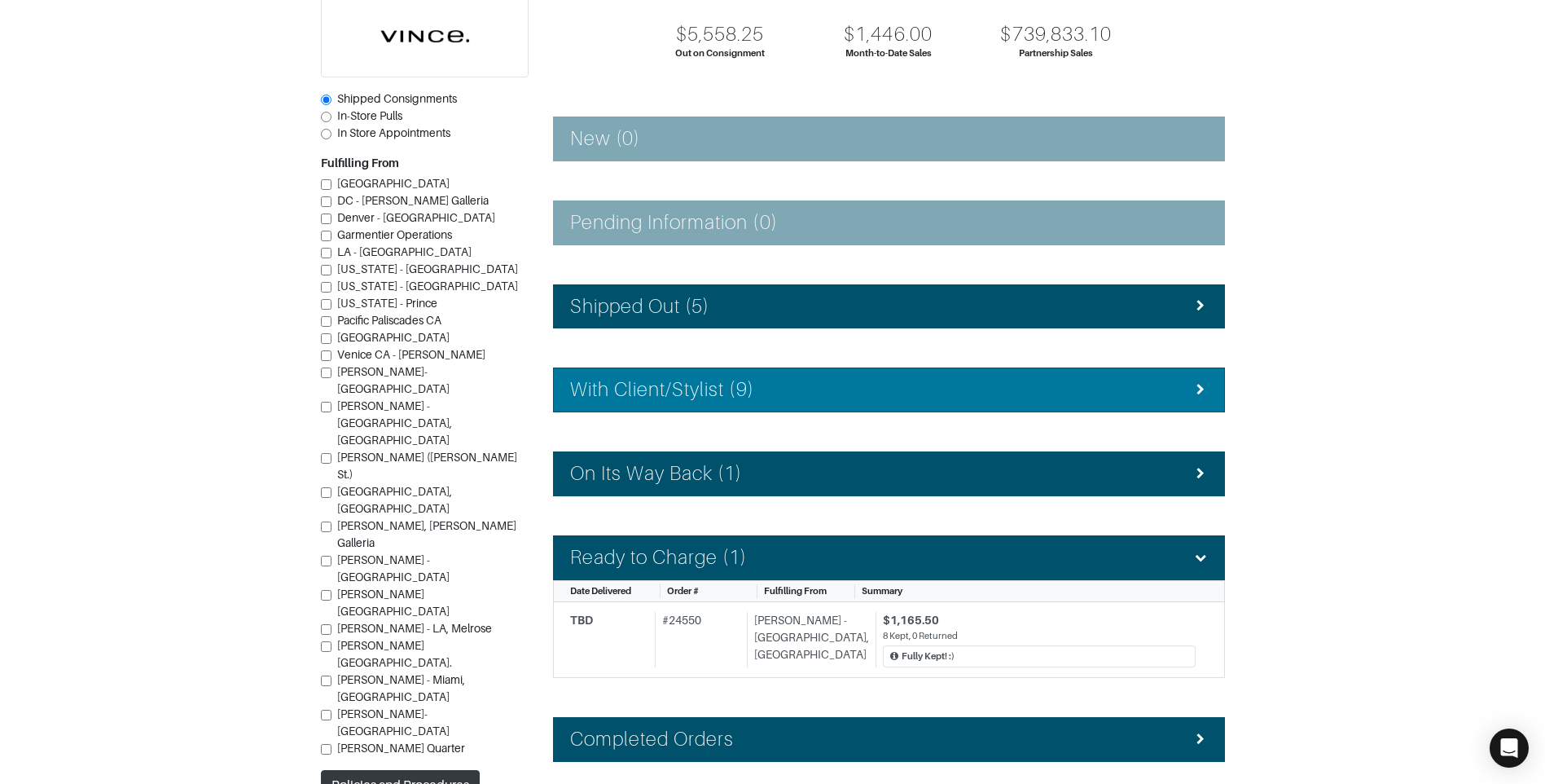
click at [736, 380] on h4 "With Client/Stylist (9)" at bounding box center [662, 390] width 184 height 24
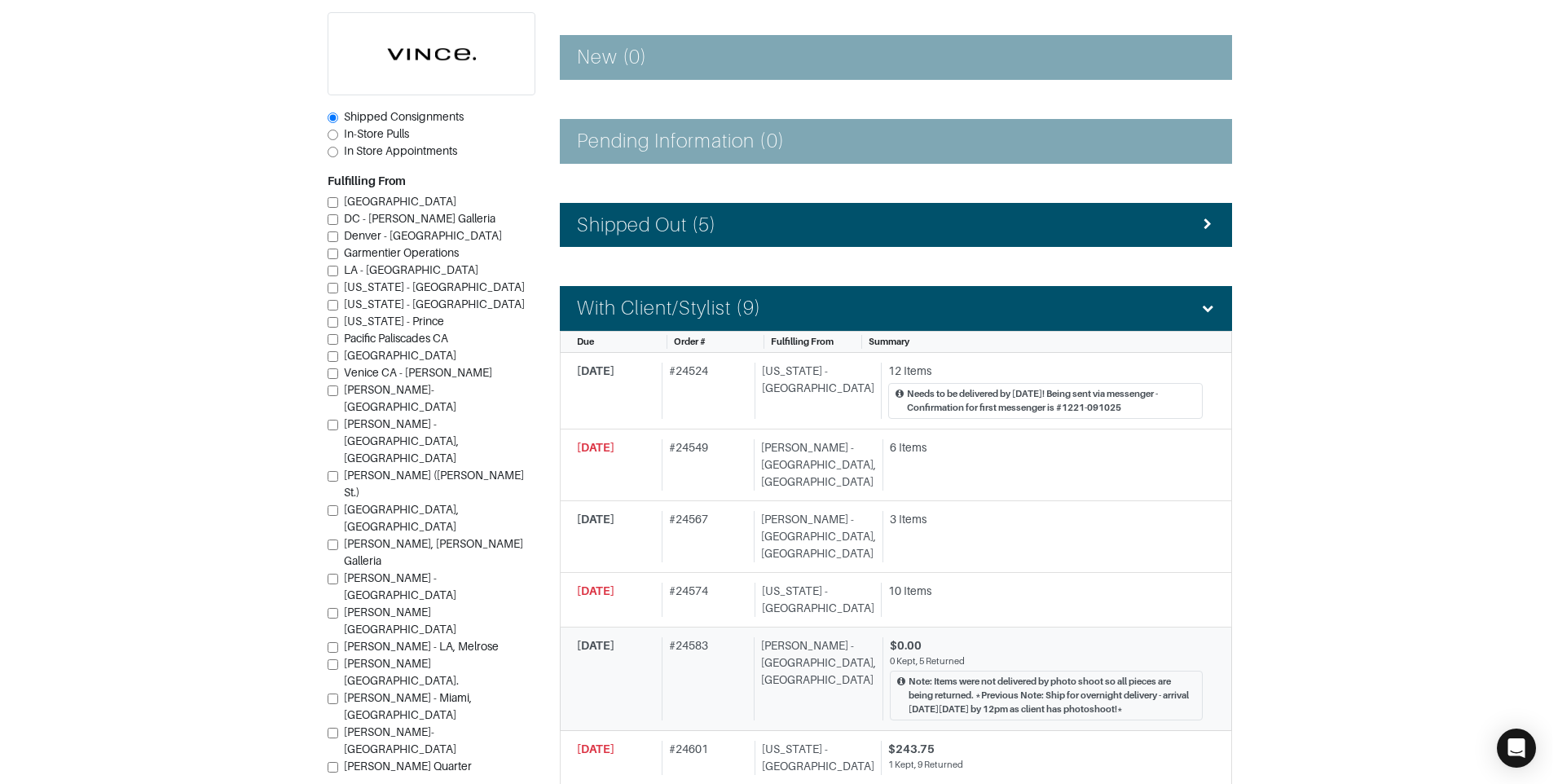
scroll to position [326, 0]
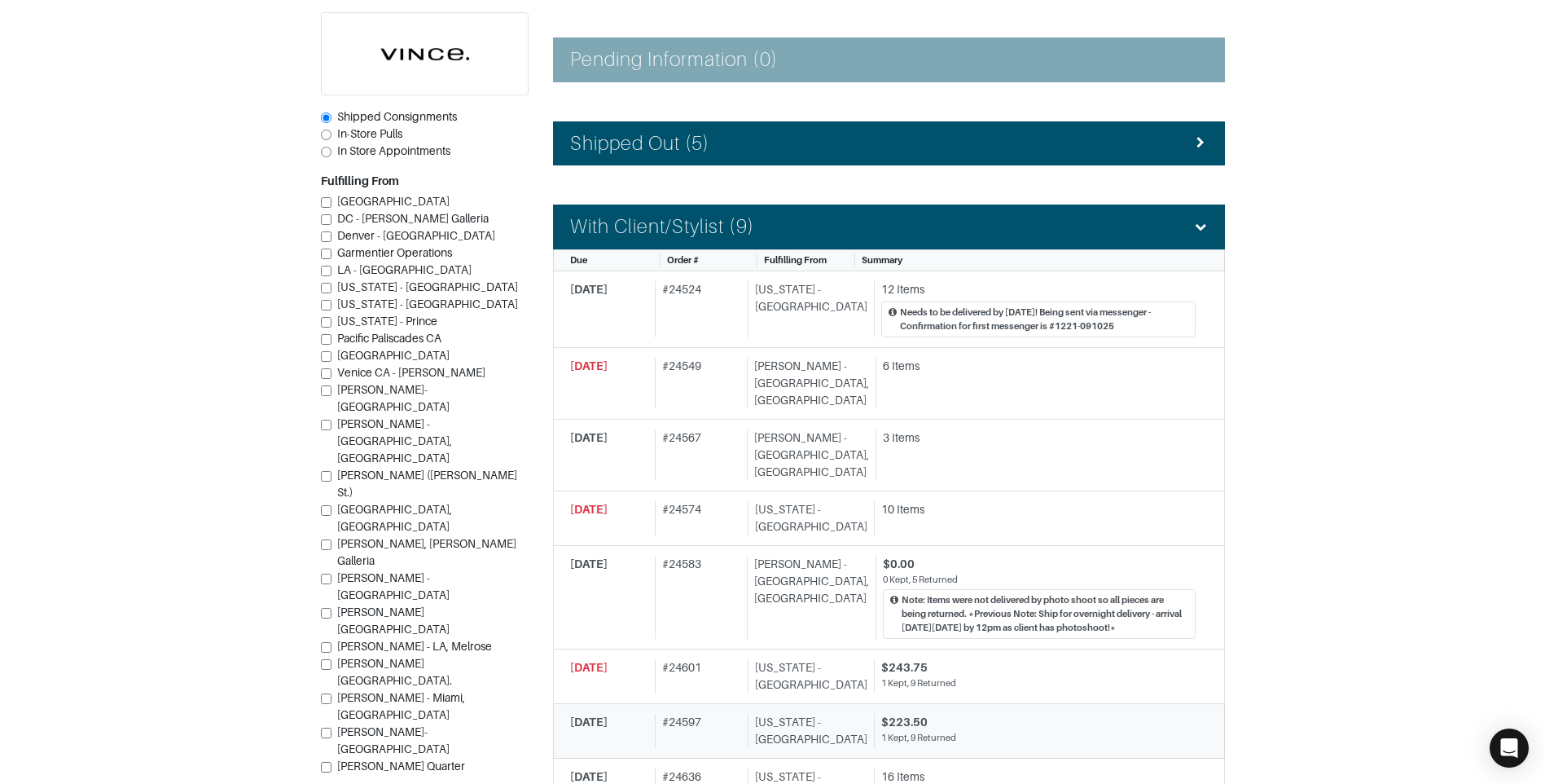
click at [725, 703] on link "09/28/2025 # 24597 New York - 5th Avenue $223.50 1 Kept, 9 Returned" at bounding box center [889, 730] width 672 height 55
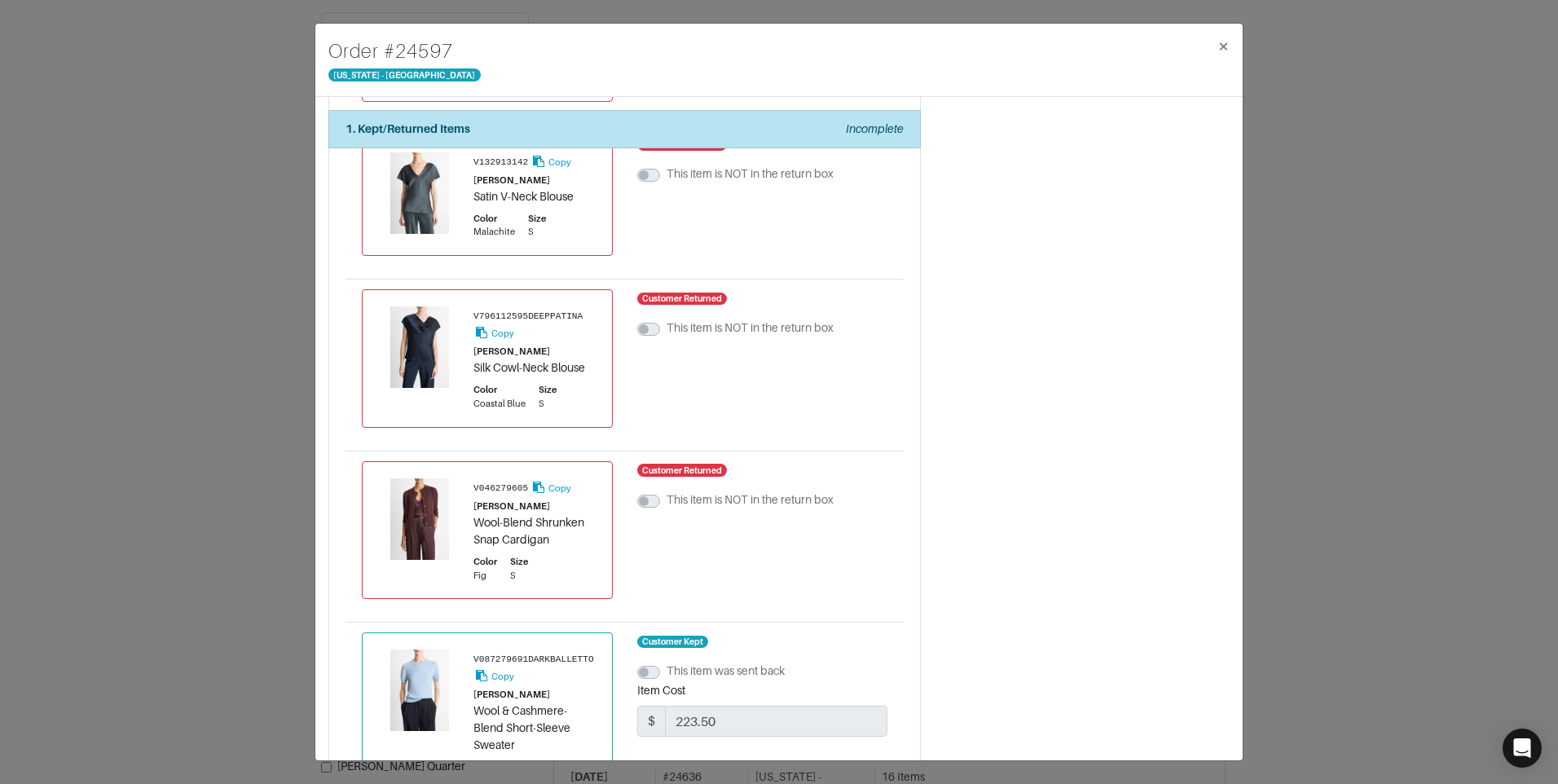
scroll to position [1433, 0]
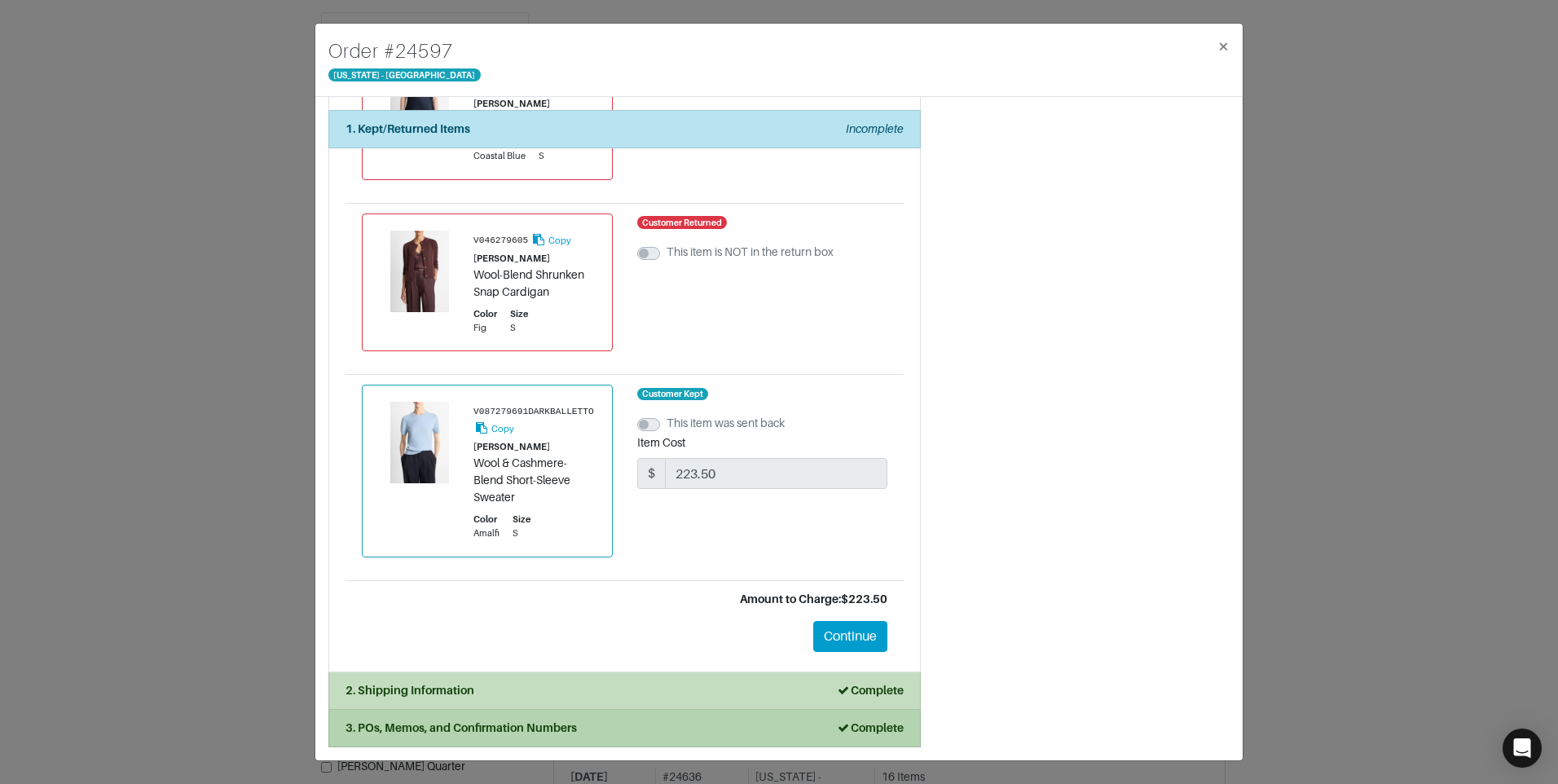
click at [644, 725] on div "3. POs, Memos, and Confirmation Numbers Complete" at bounding box center [624, 728] width 558 height 17
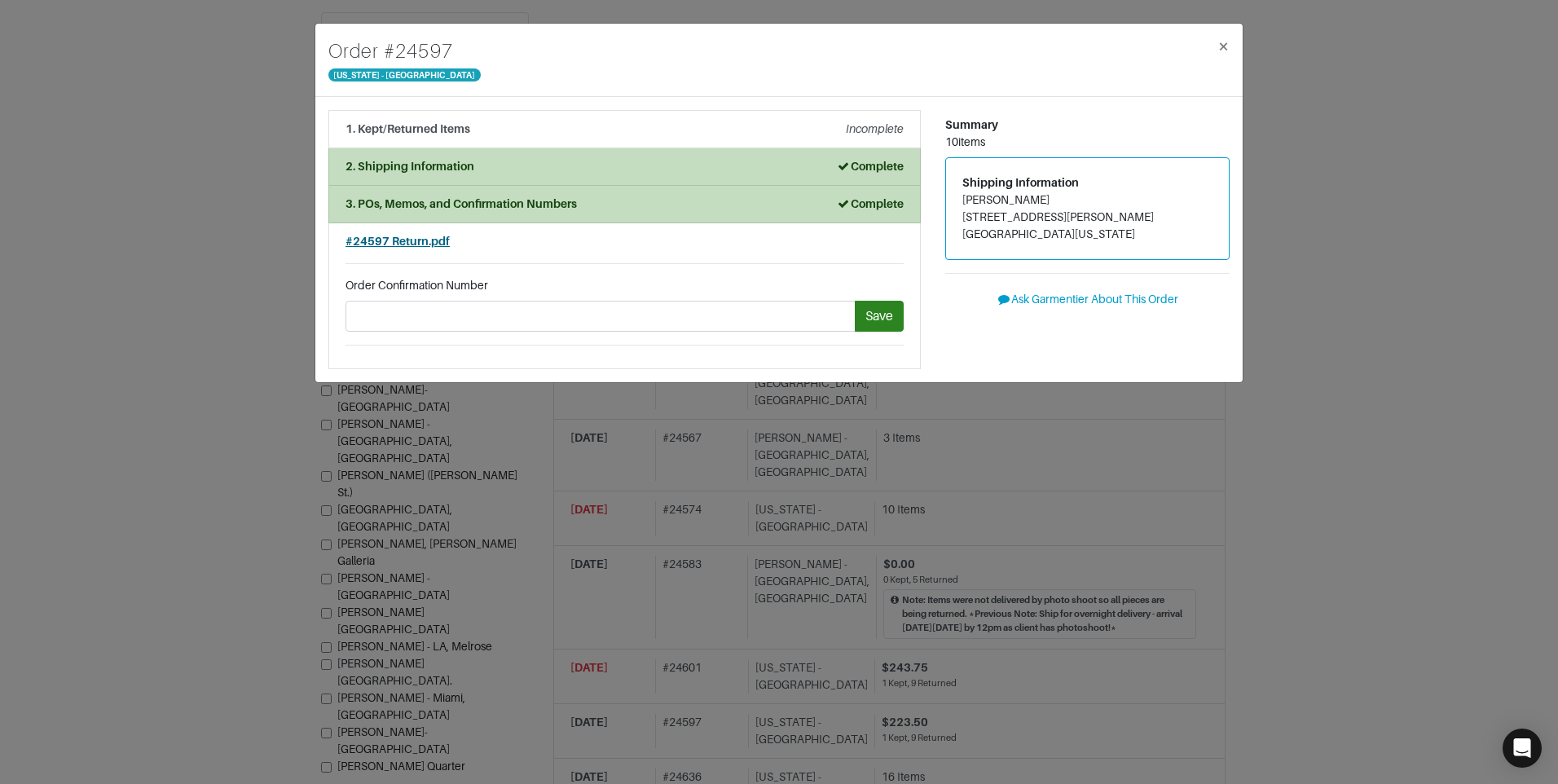
click at [420, 243] on span "#24597 Return.pdf" at bounding box center [397, 241] width 105 height 13
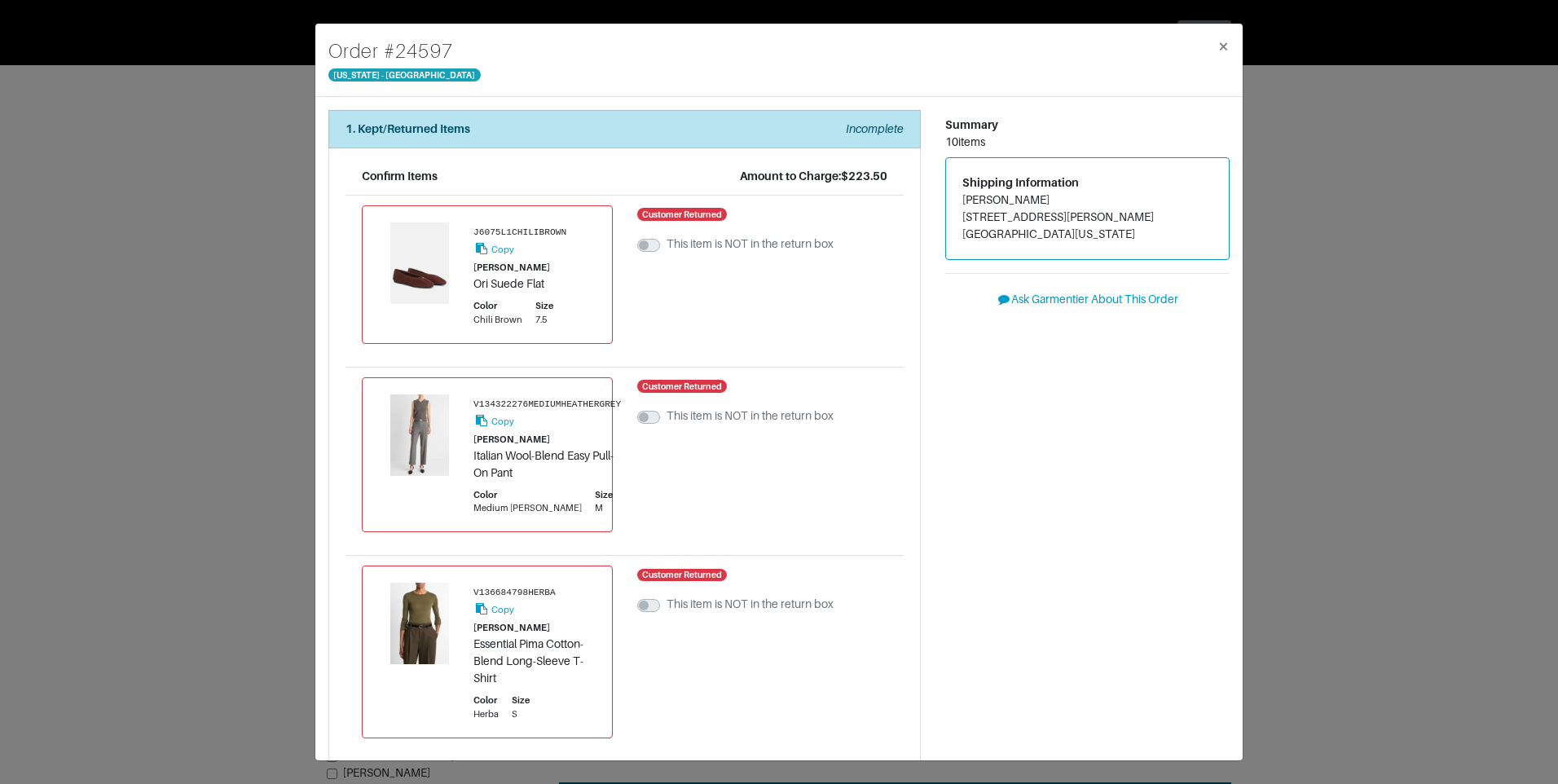
drag, startPoint x: 479, startPoint y: 41, endPoint x: 395, endPoint y: 56, distance: 85.3
click at [380, 37] on div "Order # 24597 New York - 5th Avenue ×" at bounding box center [779, 60] width 927 height 73
drag, startPoint x: 395, startPoint y: 56, endPoint x: 381, endPoint y: 45, distance: 17.8
click at [379, 43] on h4 "Order # 24597" at bounding box center [404, 51] width 153 height 30
drag, startPoint x: 381, startPoint y: 46, endPoint x: 446, endPoint y: 58, distance: 66.1
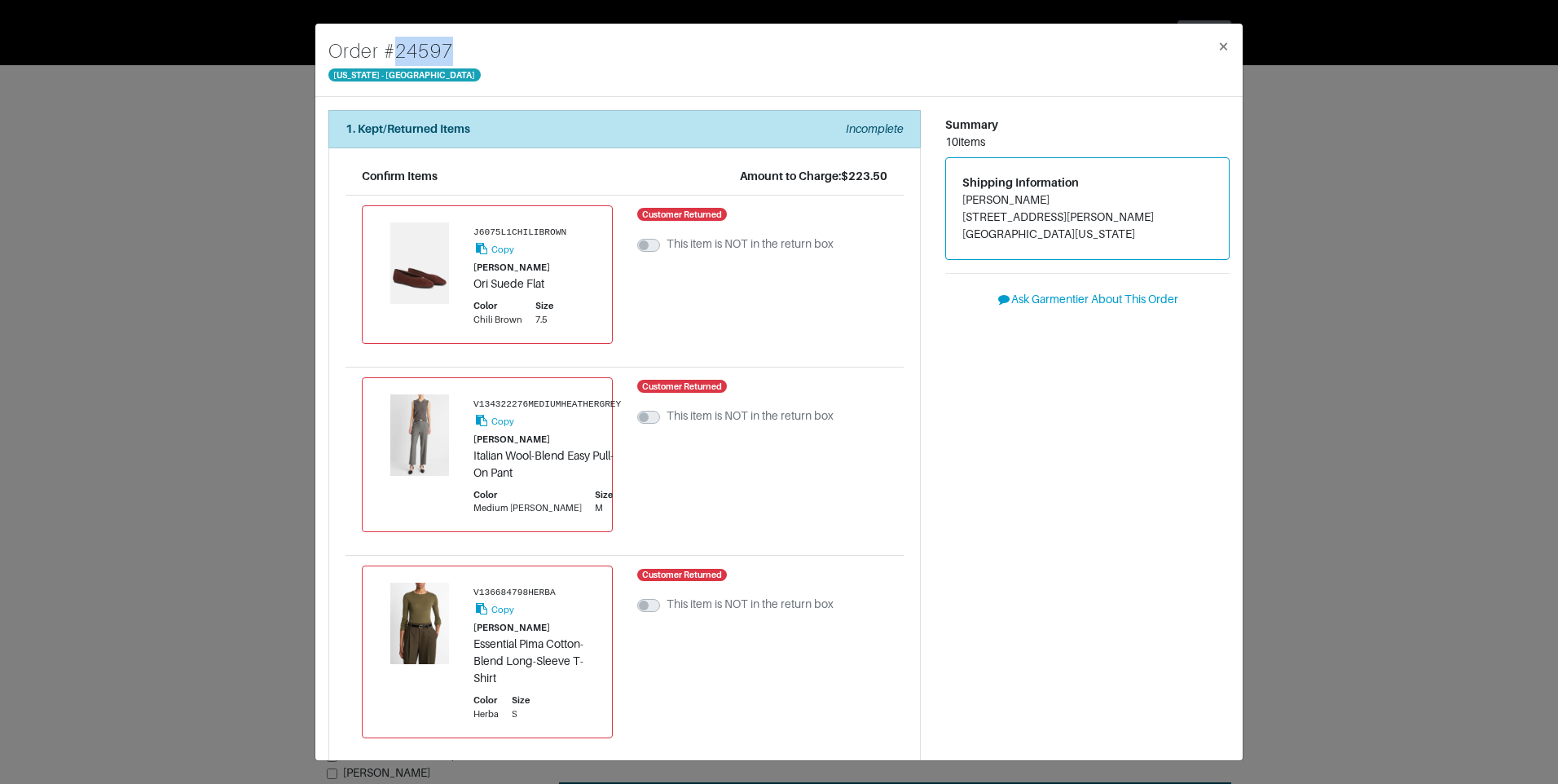
click at [446, 58] on h4 "Order # 24597" at bounding box center [404, 51] width 153 height 30
copy h4 "# 24597"
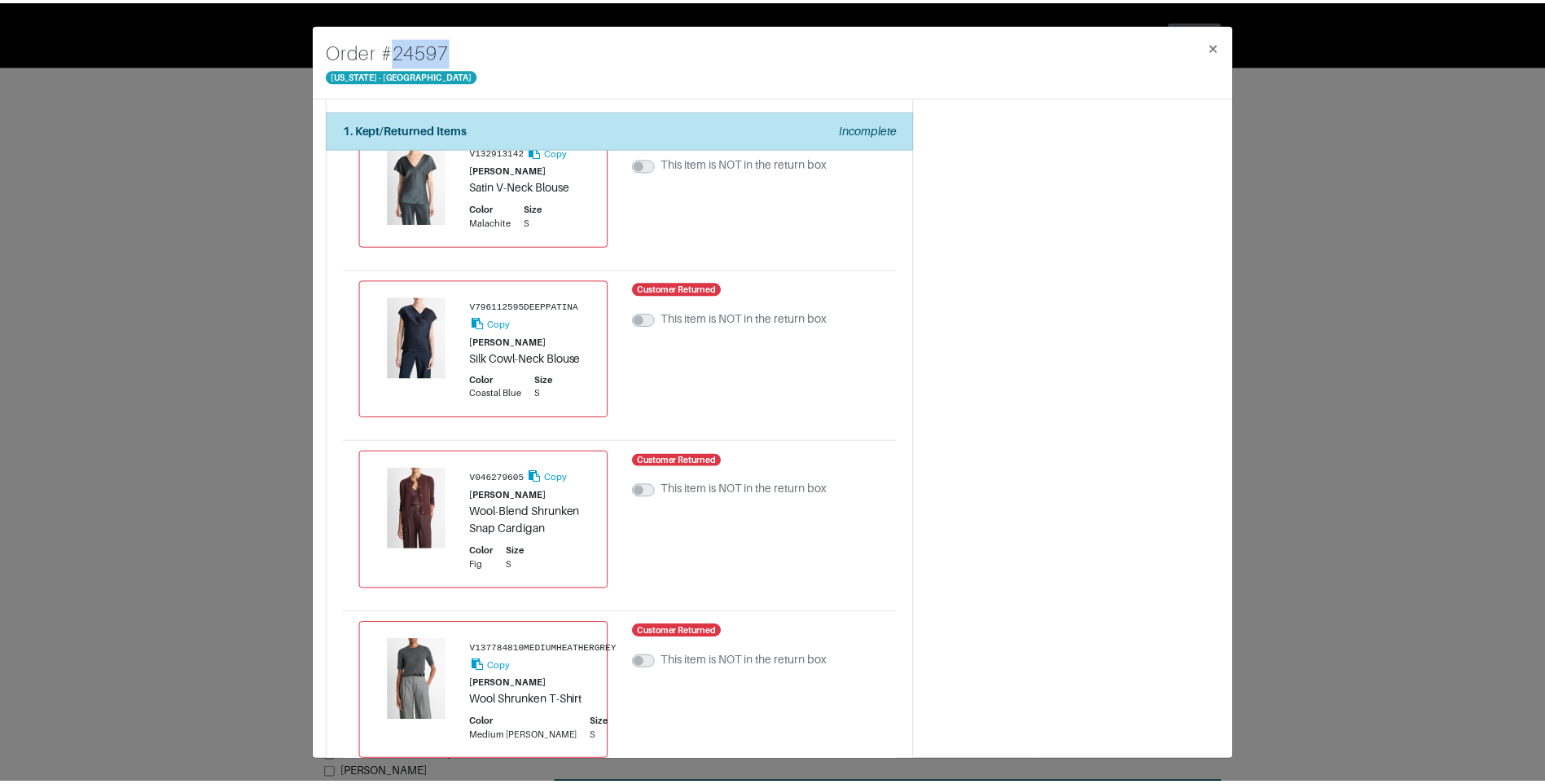
scroll to position [1059, 0]
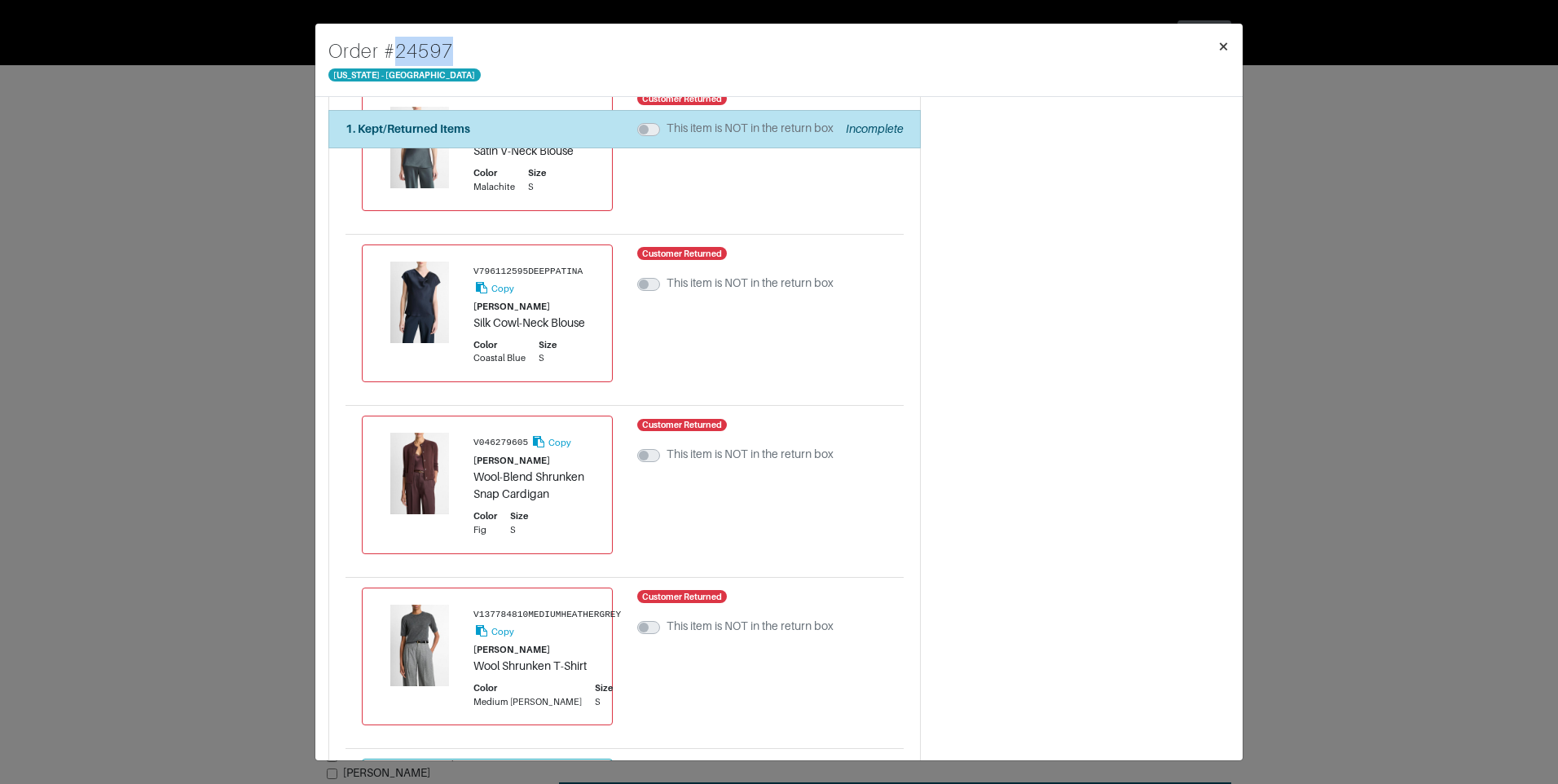
click at [1218, 46] on span "×" at bounding box center [1223, 46] width 12 height 22
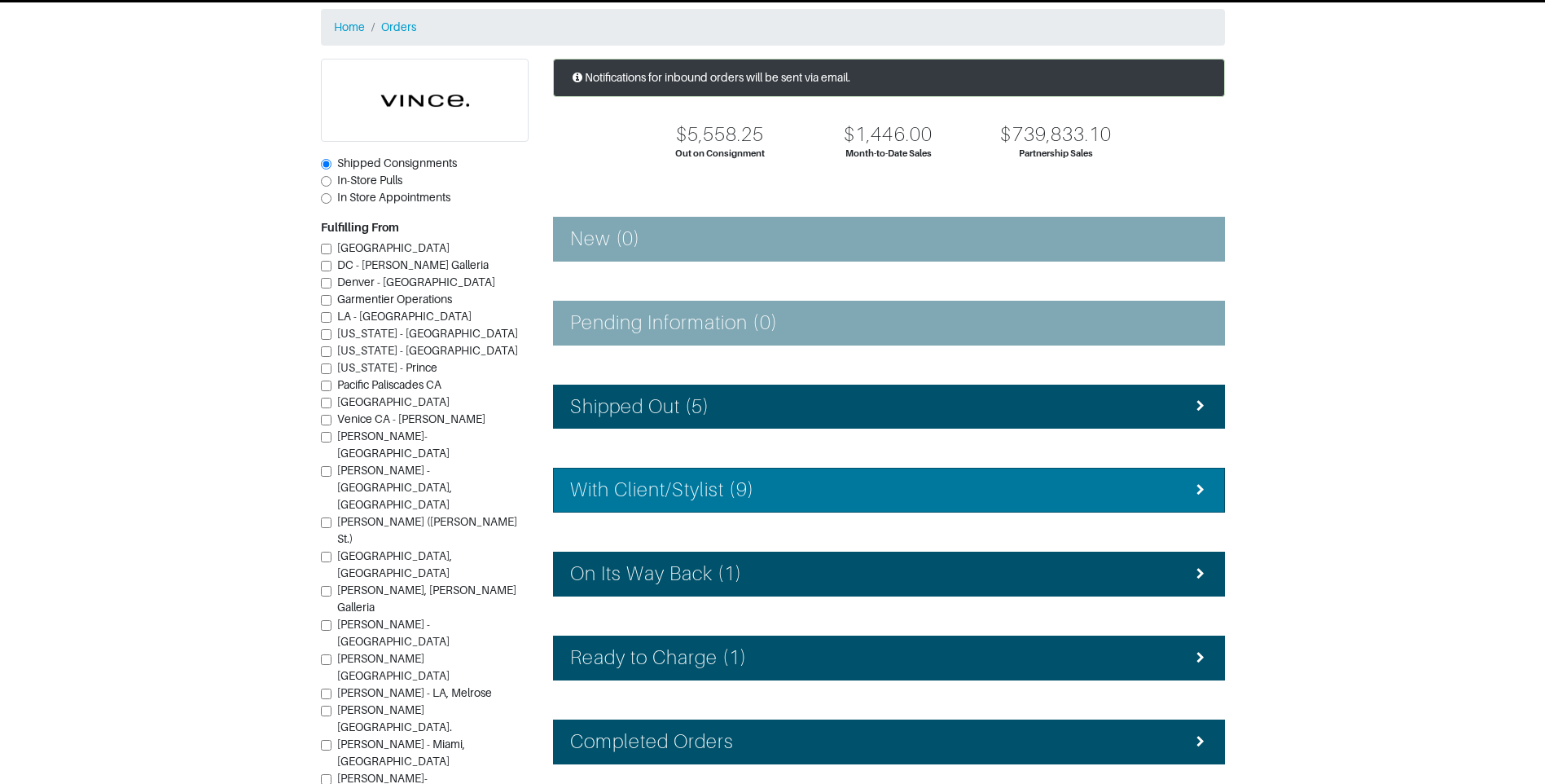
scroll to position [146, 0]
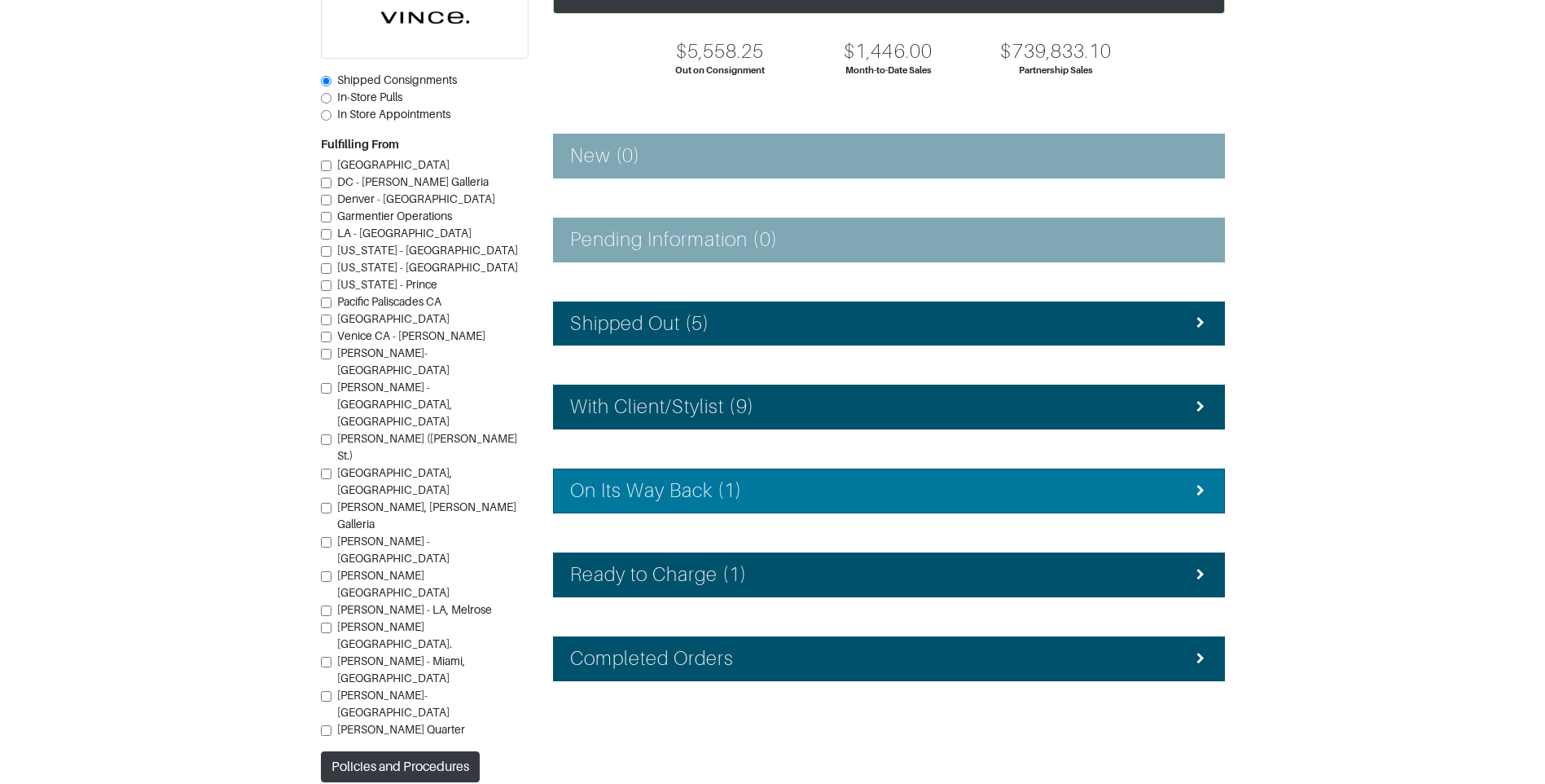
click at [710, 495] on h4 "On Its Way Back (1)" at bounding box center [656, 490] width 173 height 24
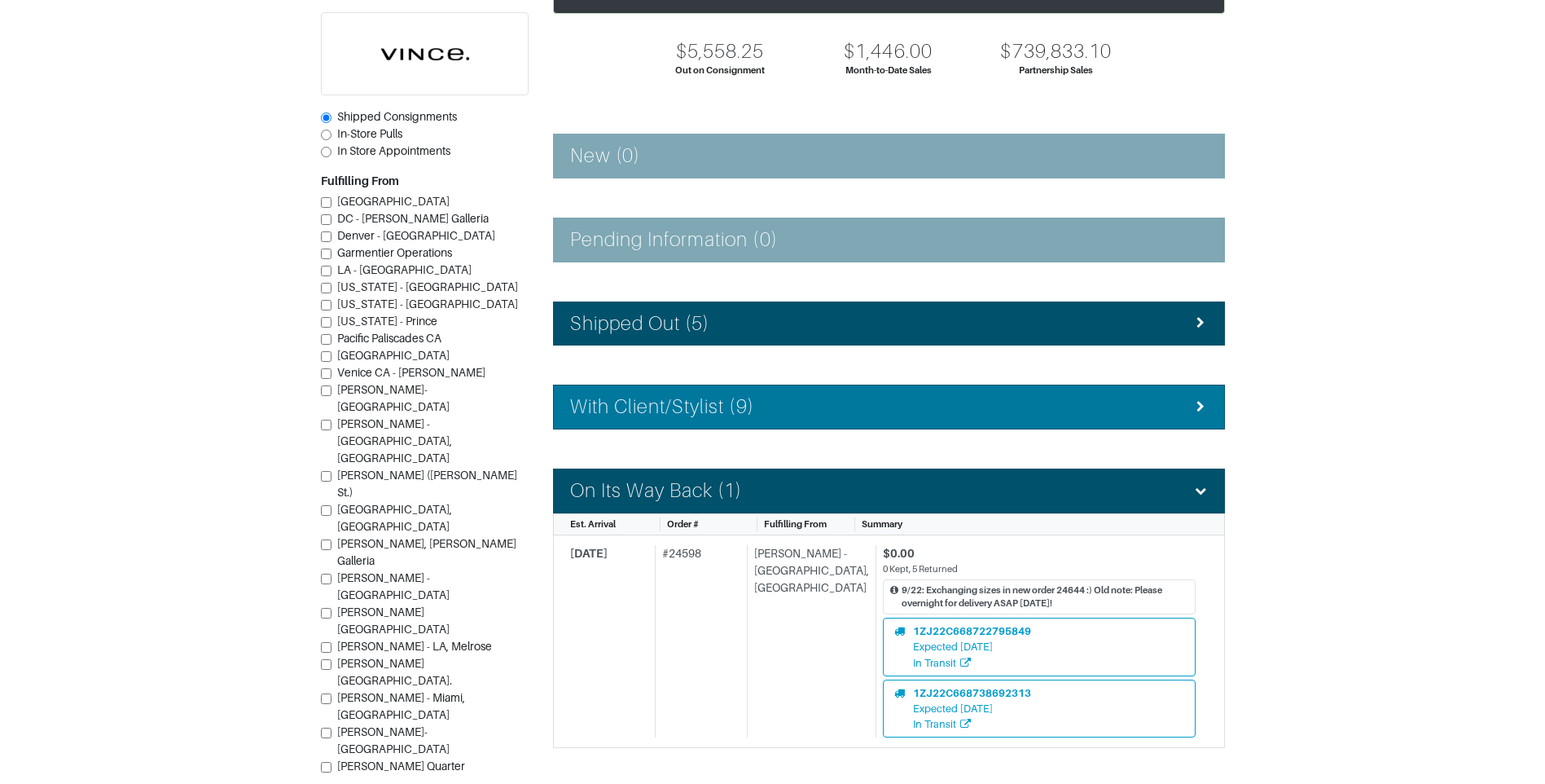
click at [761, 388] on li "With Client/Stylist (9)" at bounding box center [889, 407] width 672 height 45
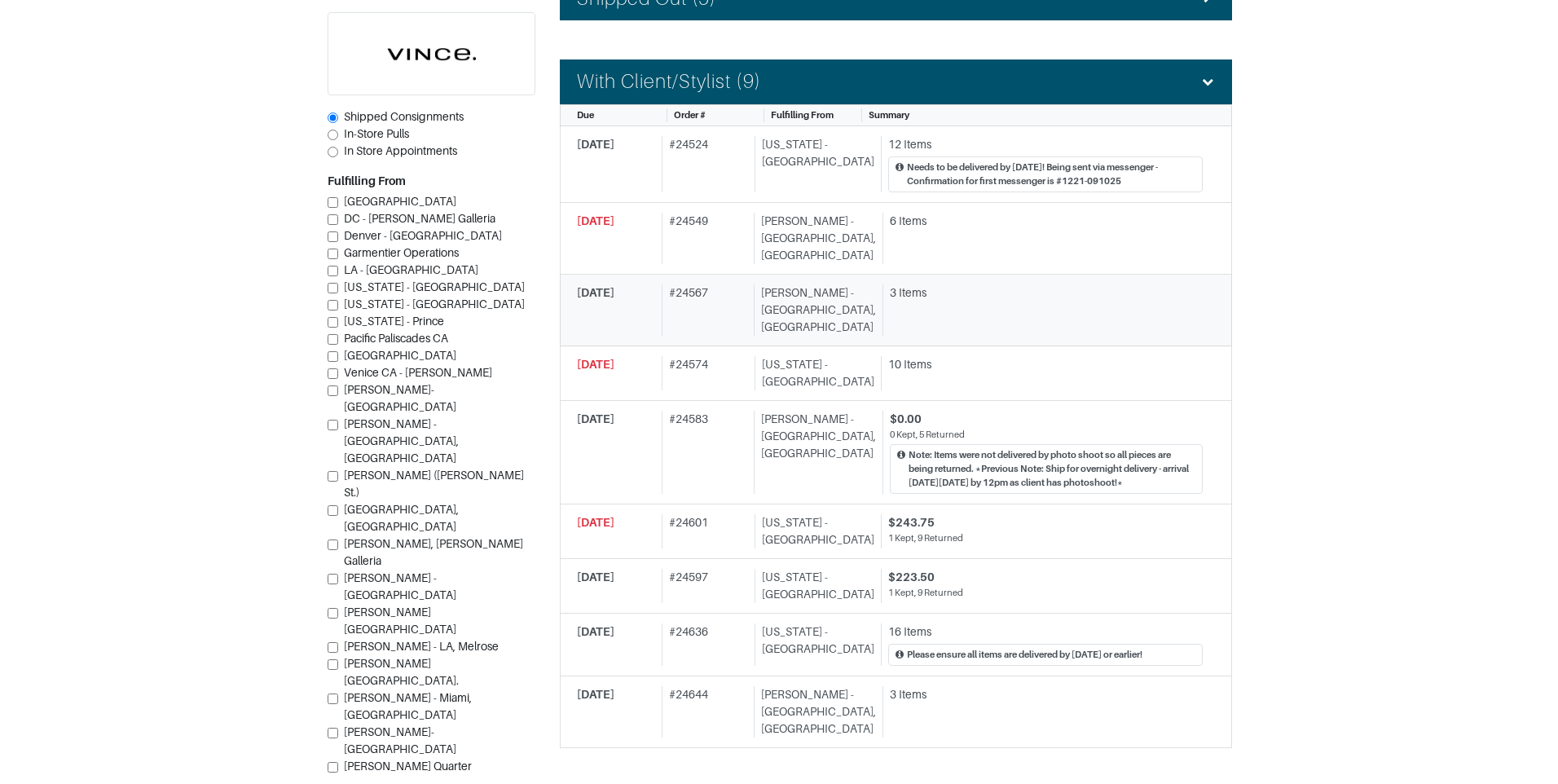
scroll to position [472, 0]
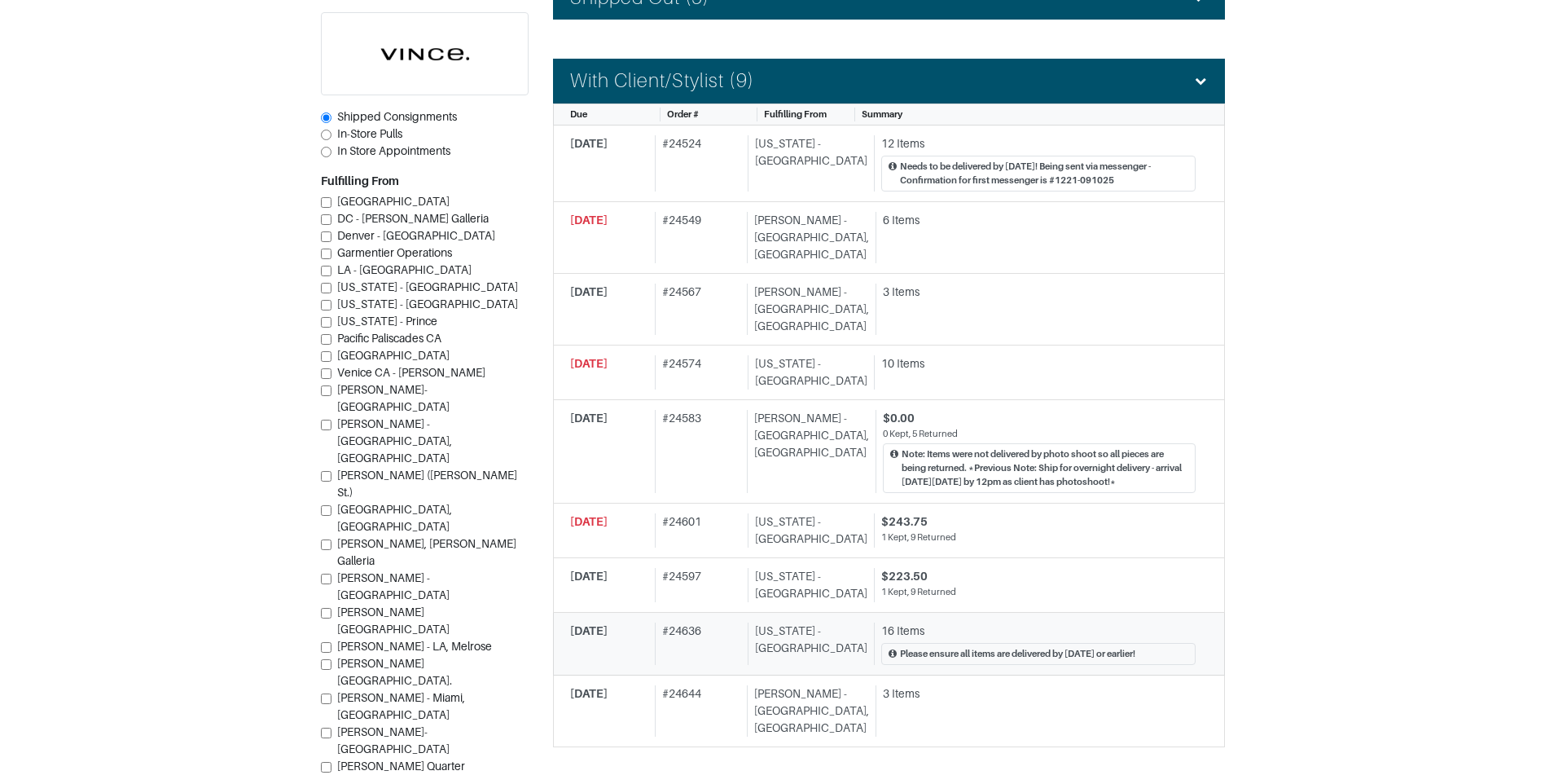
click at [786, 629] on div "New York - 5th Avenue" at bounding box center [807, 644] width 120 height 42
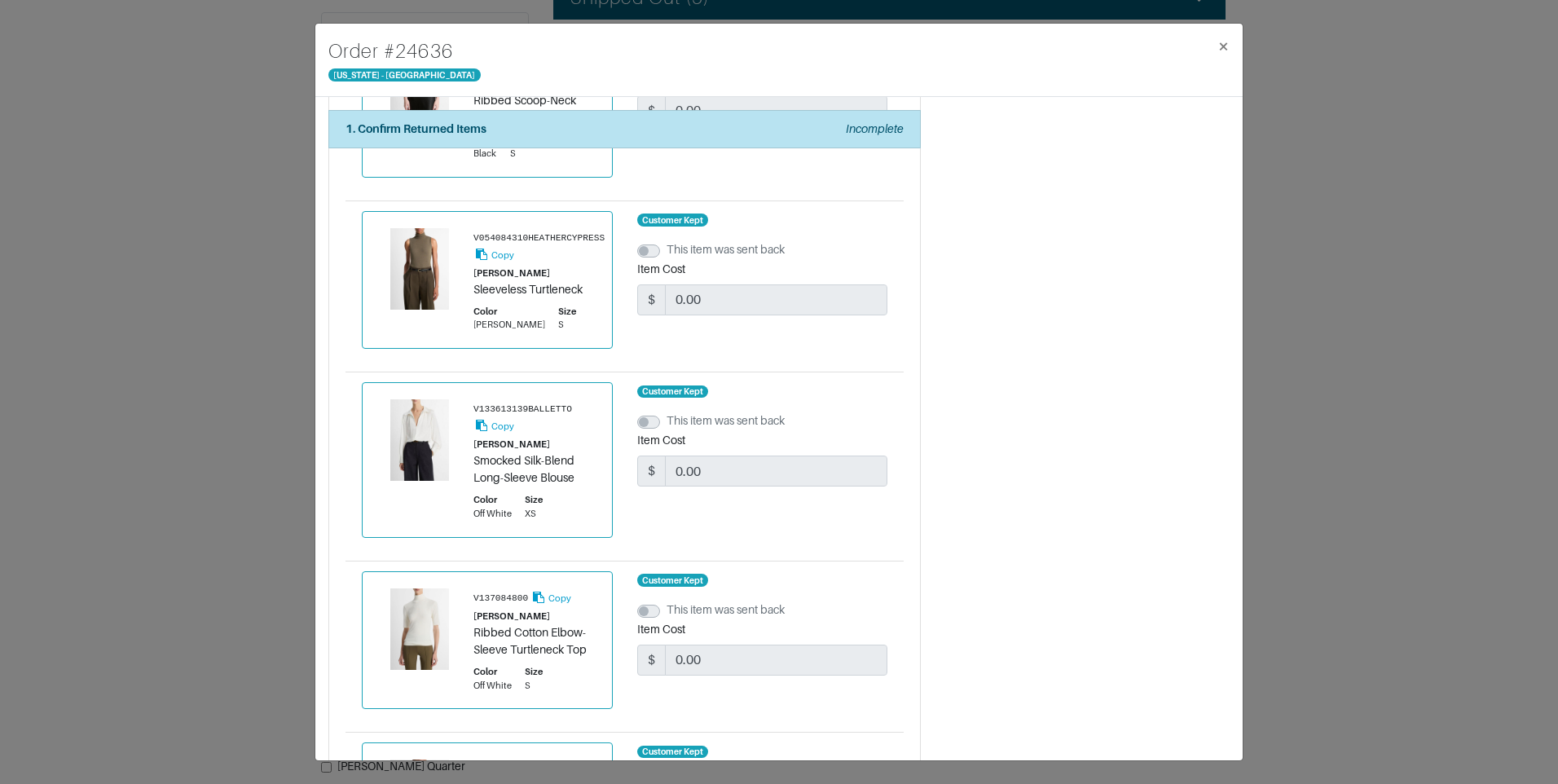
scroll to position [2036, 0]
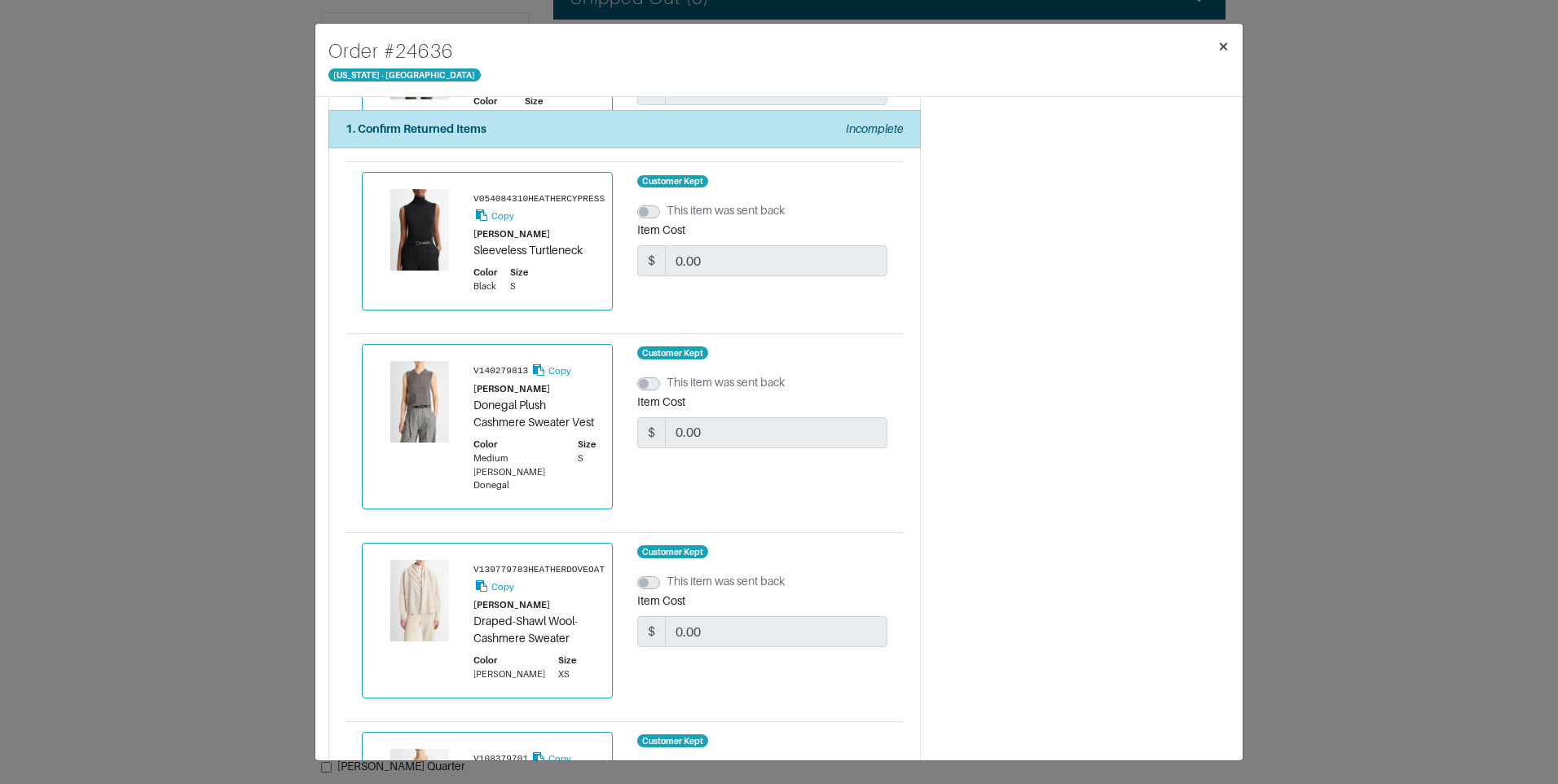
click at [1235, 40] on button "×" at bounding box center [1224, 47] width 38 height 46
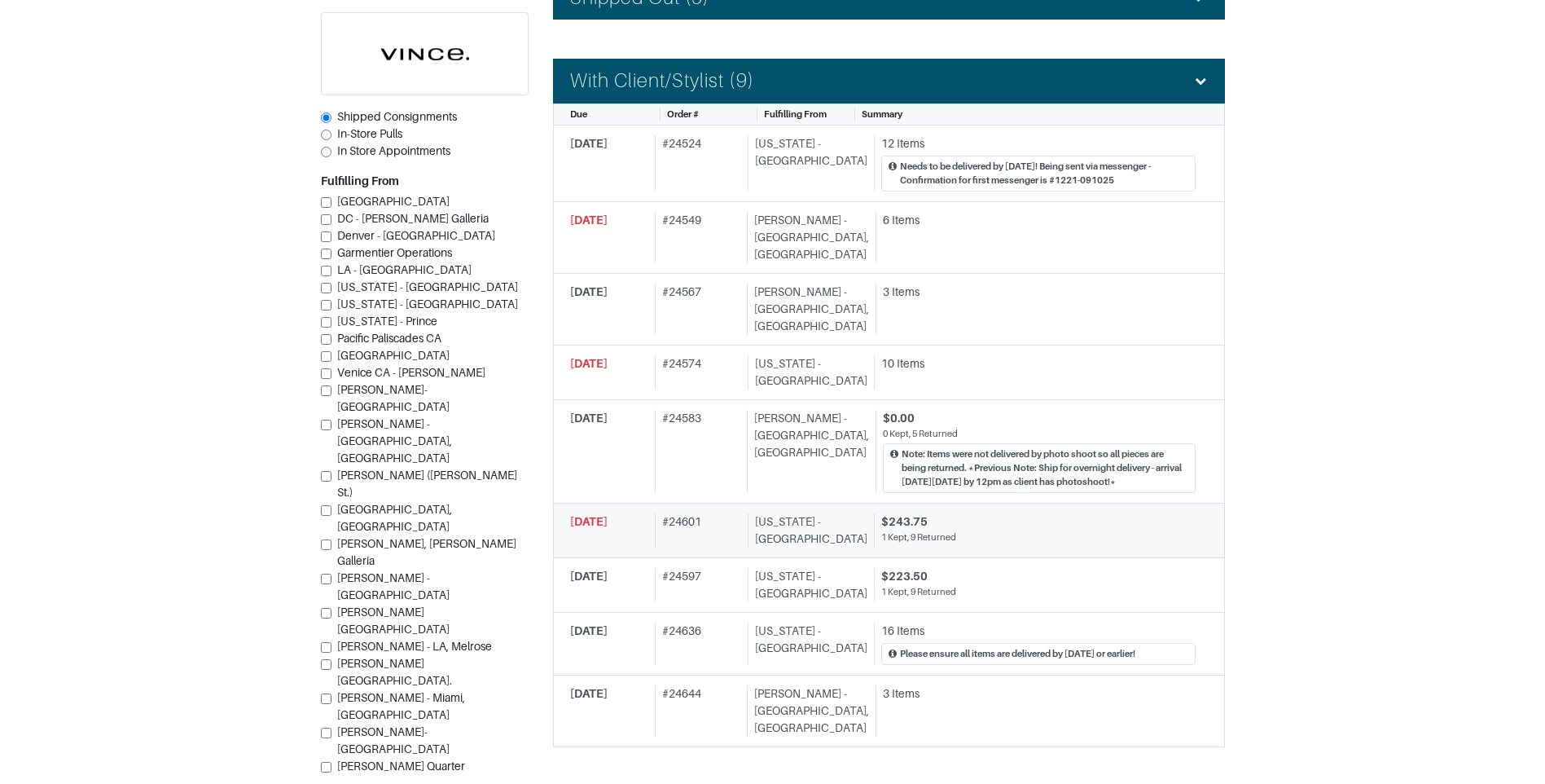
click at [886, 516] on link "09/24/2025 # 24601 New York - 5th Avenue $243.75 1 Kept, 9 Returned" at bounding box center [889, 531] width 672 height 55
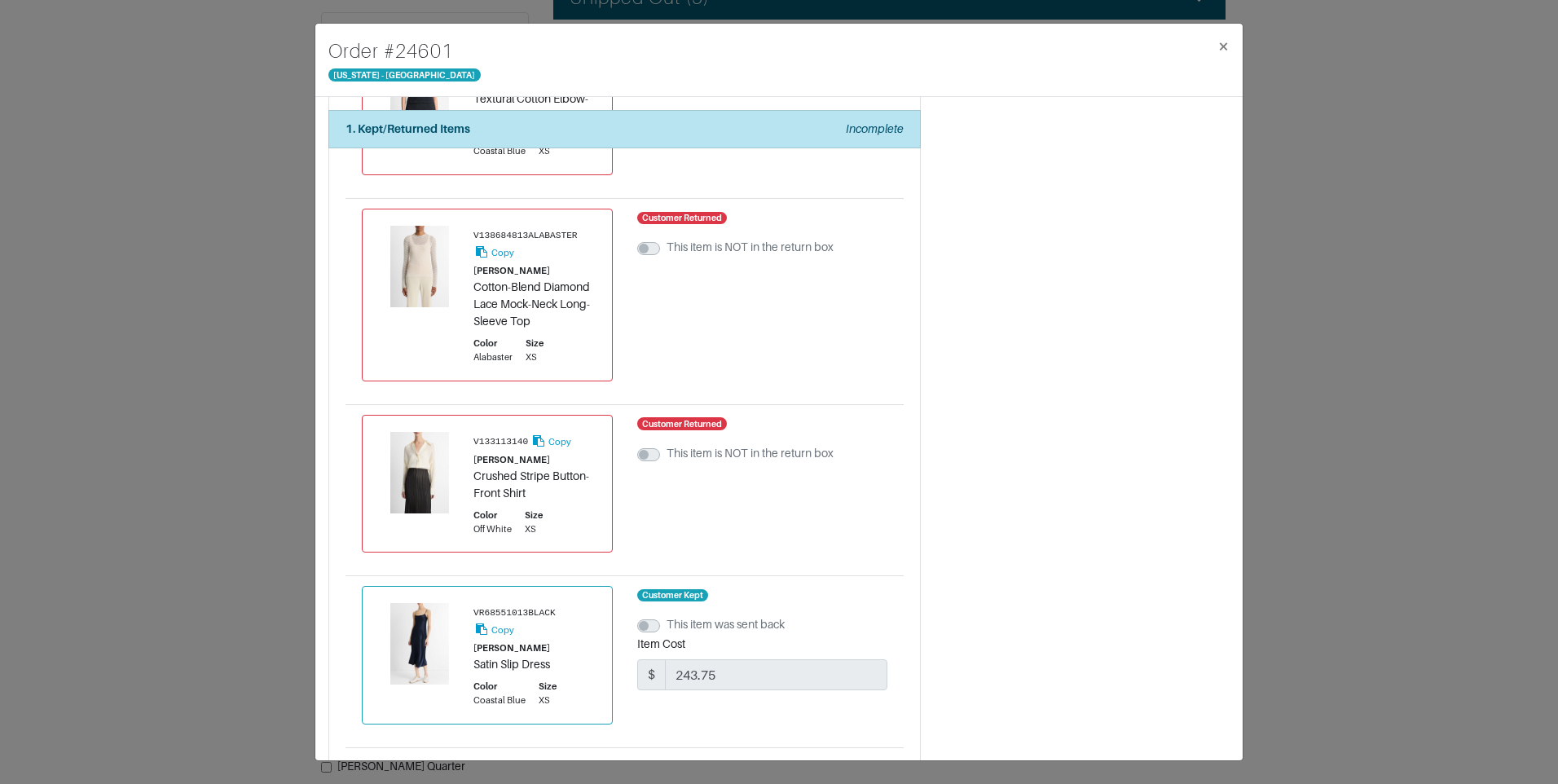
scroll to position [1433, 0]
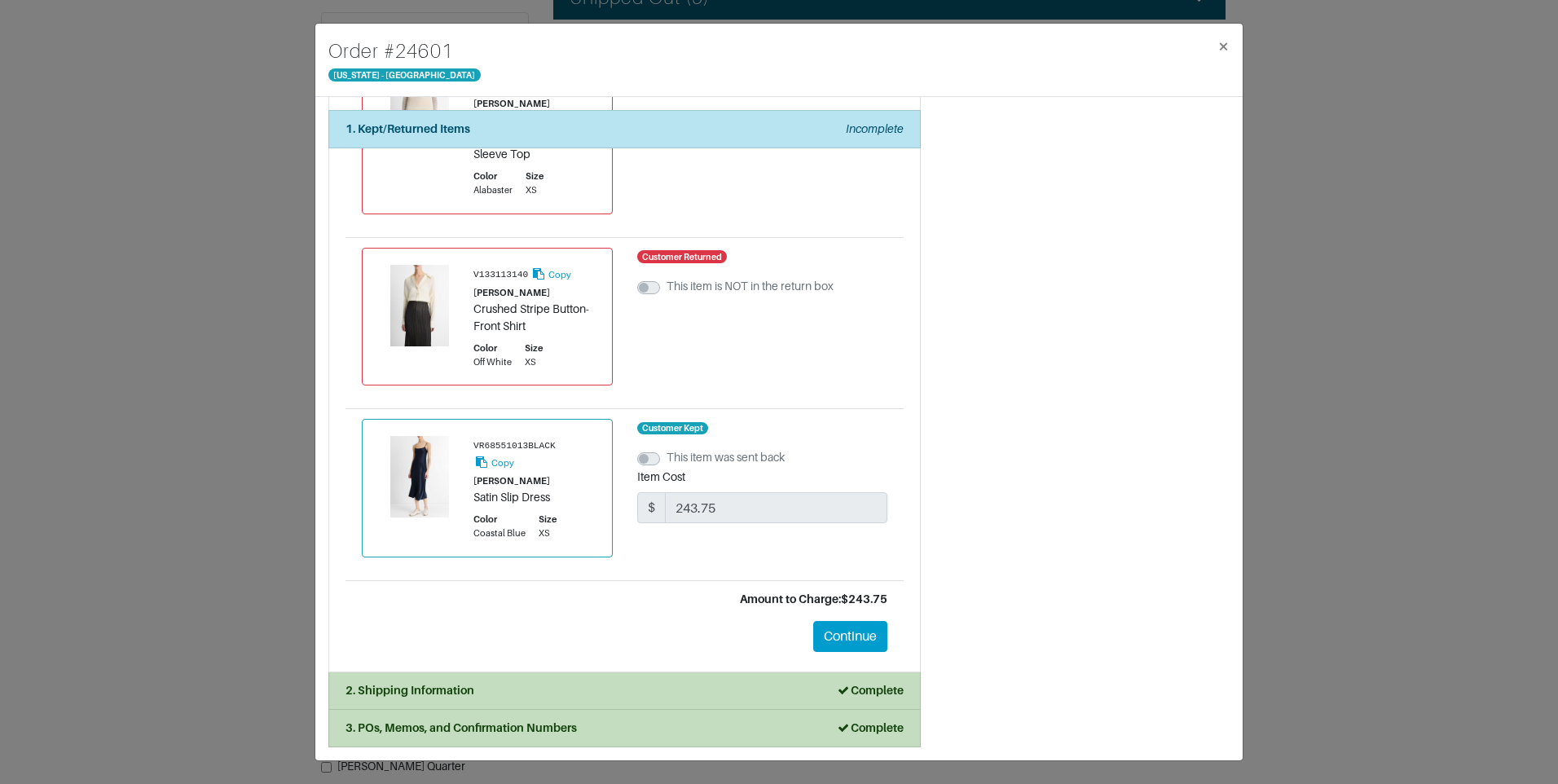
click at [563, 675] on li "2. Shipping Information Complete" at bounding box center [624, 690] width 592 height 37
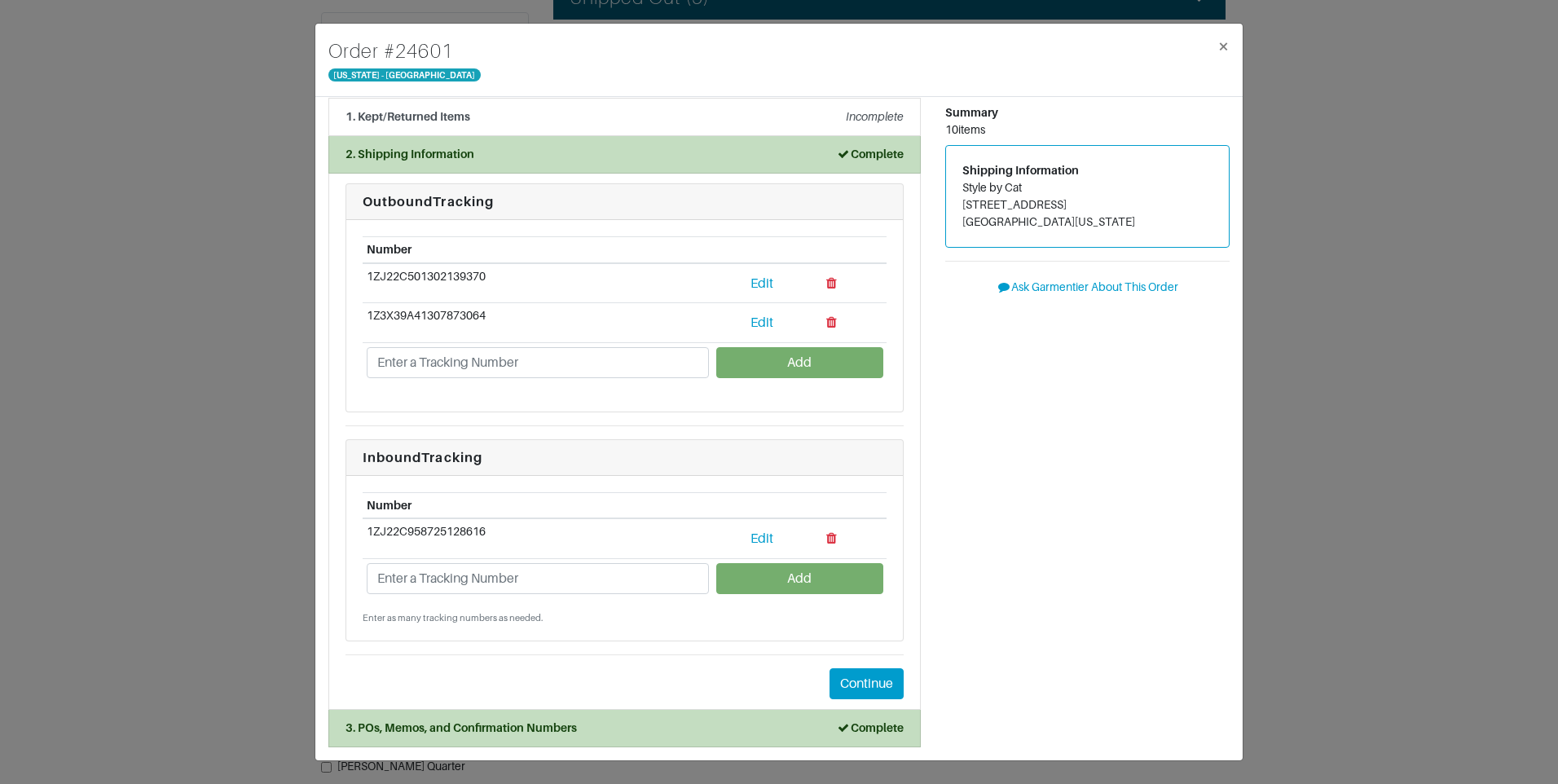
click at [454, 532] on td "1ZJ22C958725128616" at bounding box center [538, 538] width 350 height 40
click at [454, 531] on td "1ZJ22C958725128616" at bounding box center [538, 538] width 350 height 40
copy td "1ZJ22C958725128616"
click at [1222, 40] on span "×" at bounding box center [1223, 46] width 12 height 22
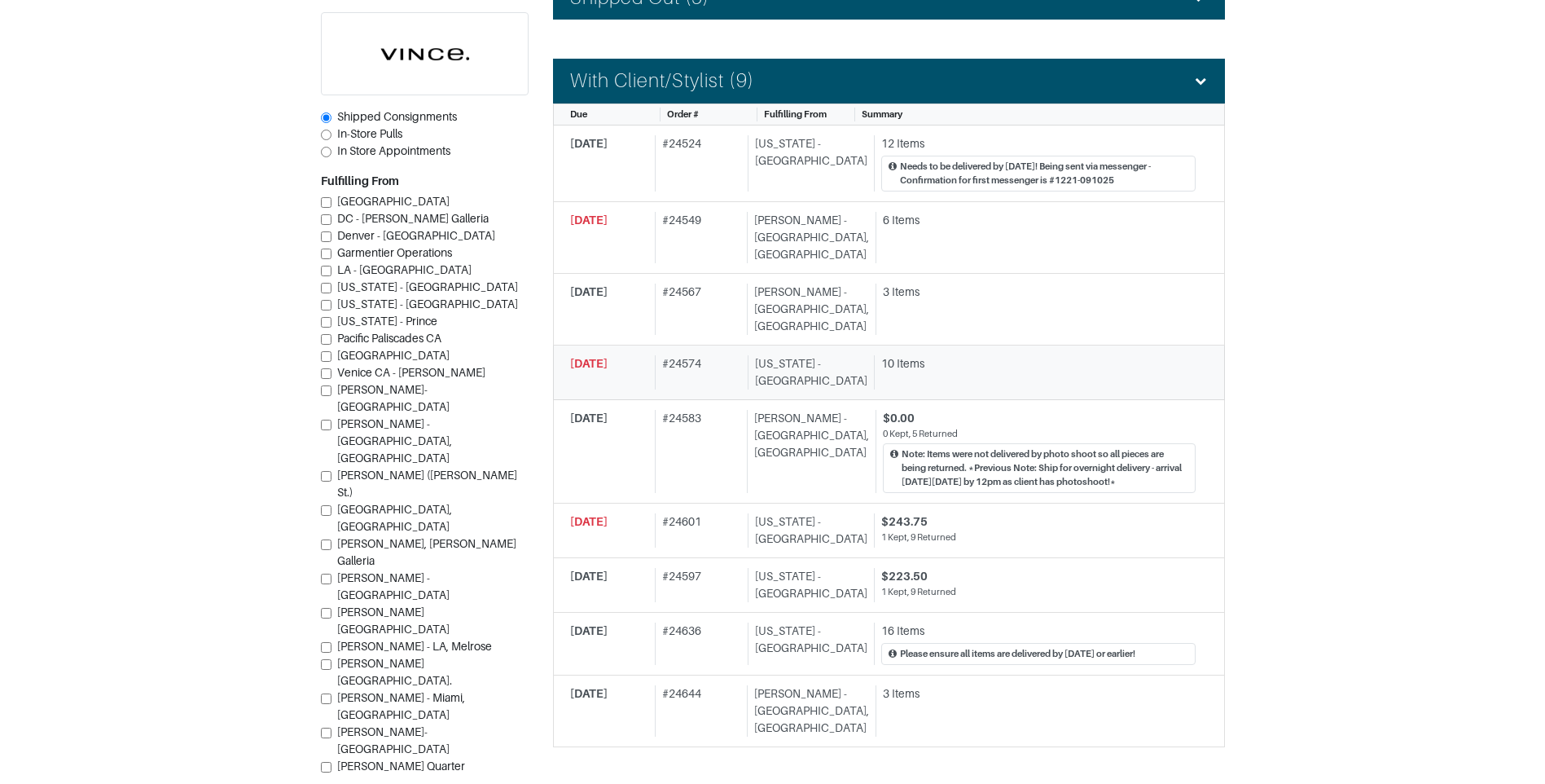
click at [806, 355] on div "New York - 5th Avenue" at bounding box center [807, 372] width 120 height 35
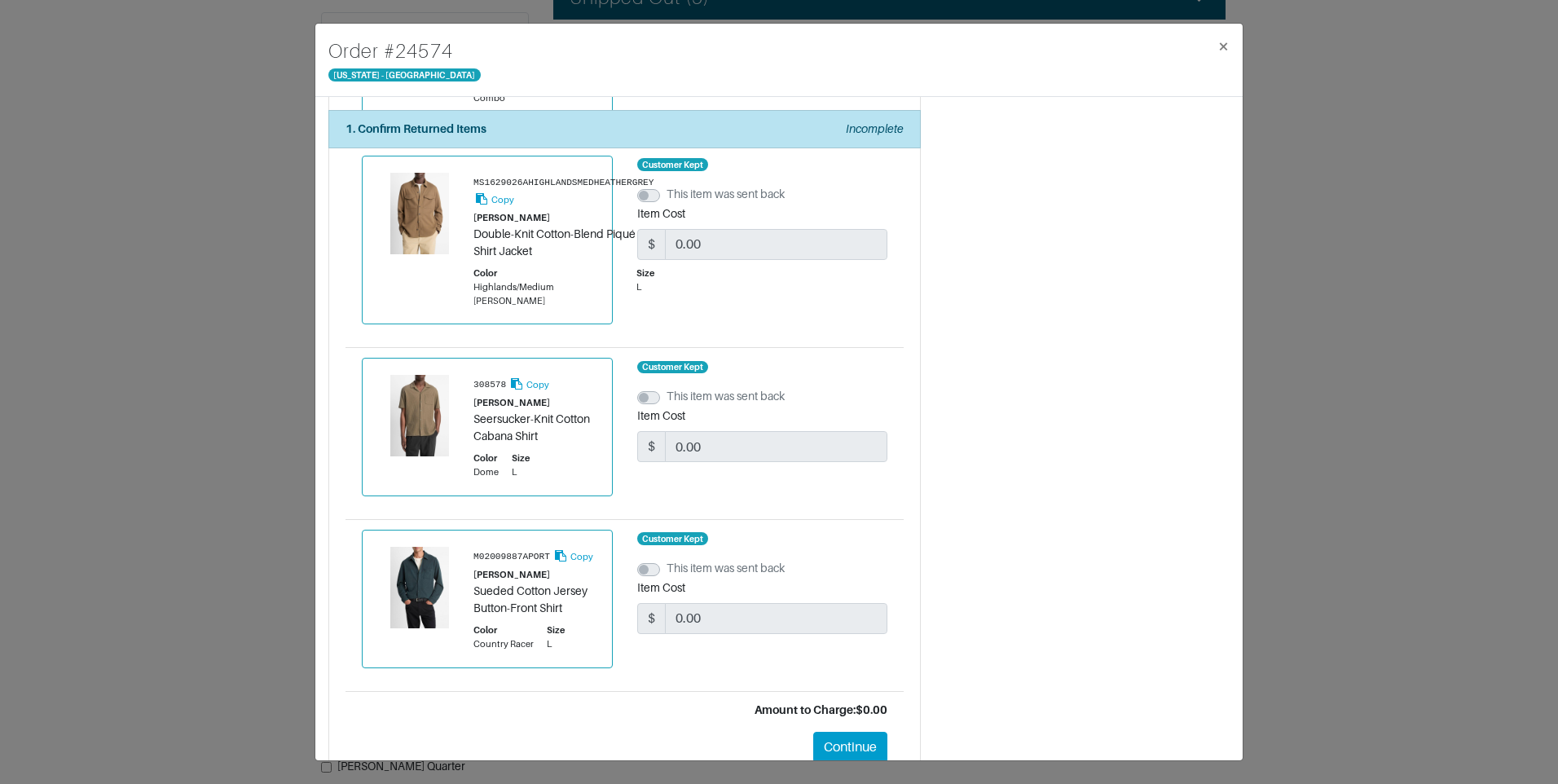
scroll to position [1415, 0]
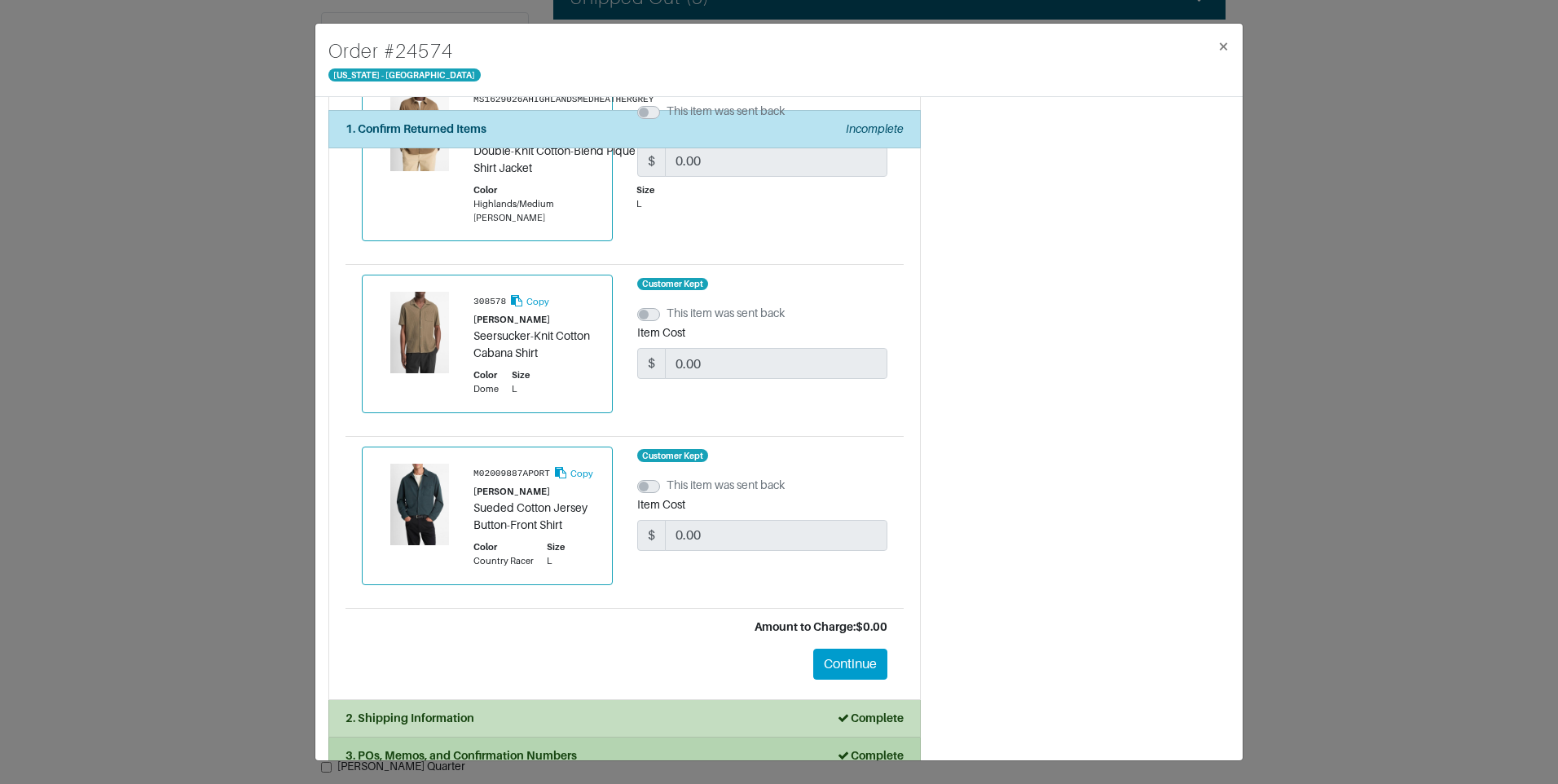
click at [560, 709] on div "2. Shipping Information Complete" at bounding box center [624, 718] width 558 height 17
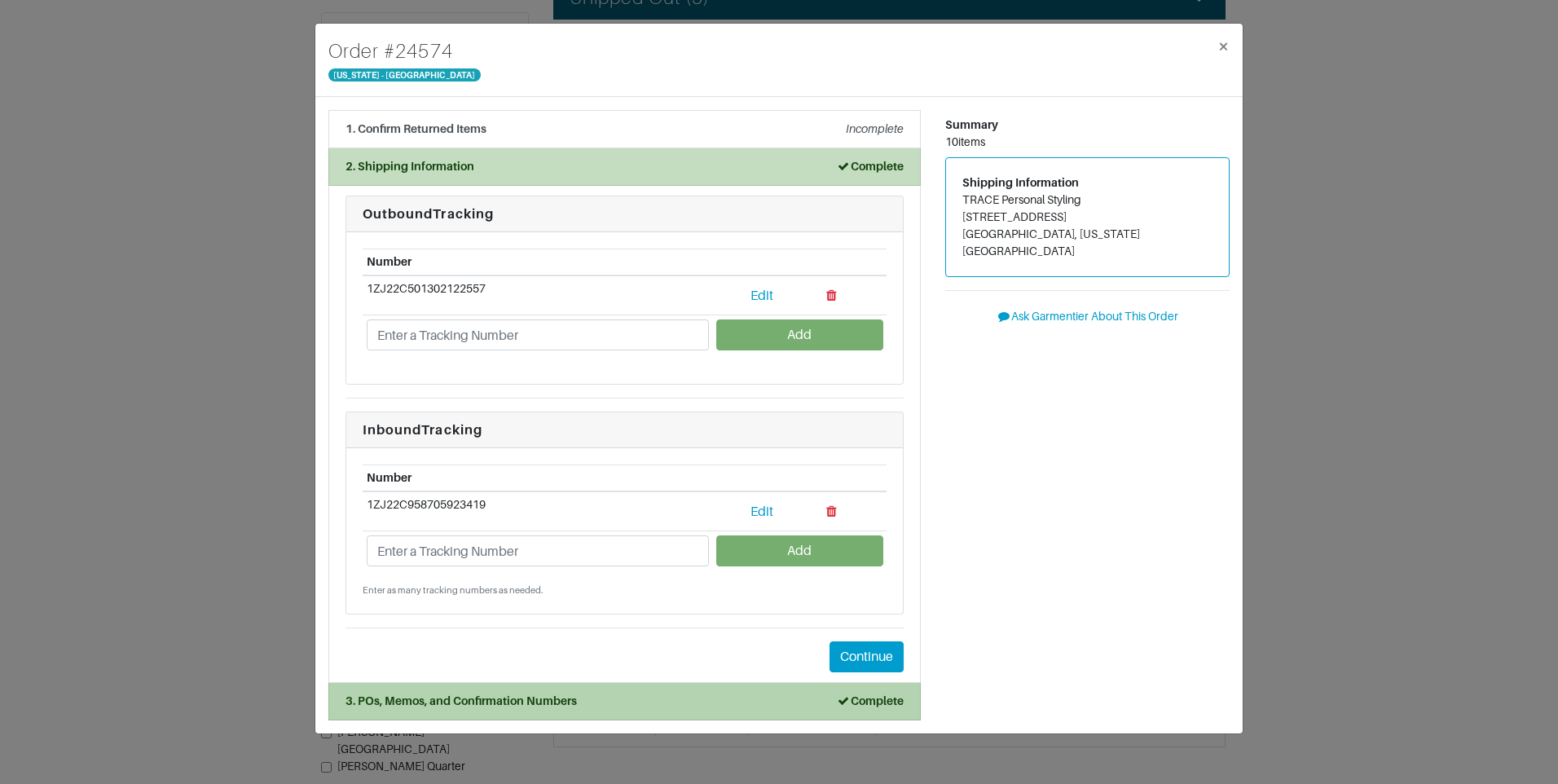
scroll to position [0, 0]
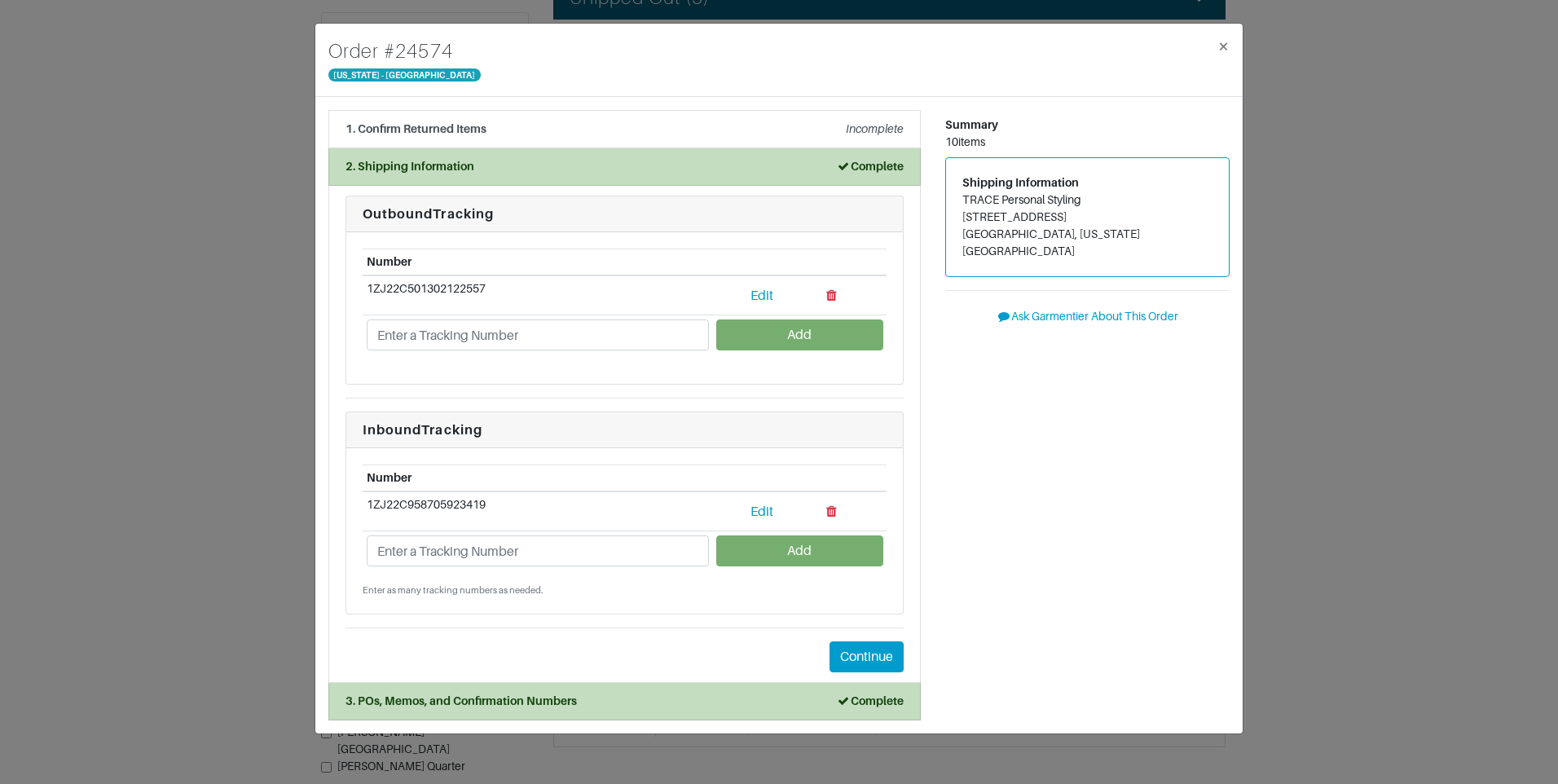
click at [467, 504] on td "1ZJ22C958705923419" at bounding box center [538, 511] width 350 height 40
click at [467, 503] on td "1ZJ22C958705923419" at bounding box center [538, 511] width 350 height 40
copy tr "1ZJ22C958705923419 Edit"
click at [1224, 43] on span "×" at bounding box center [1223, 46] width 12 height 22
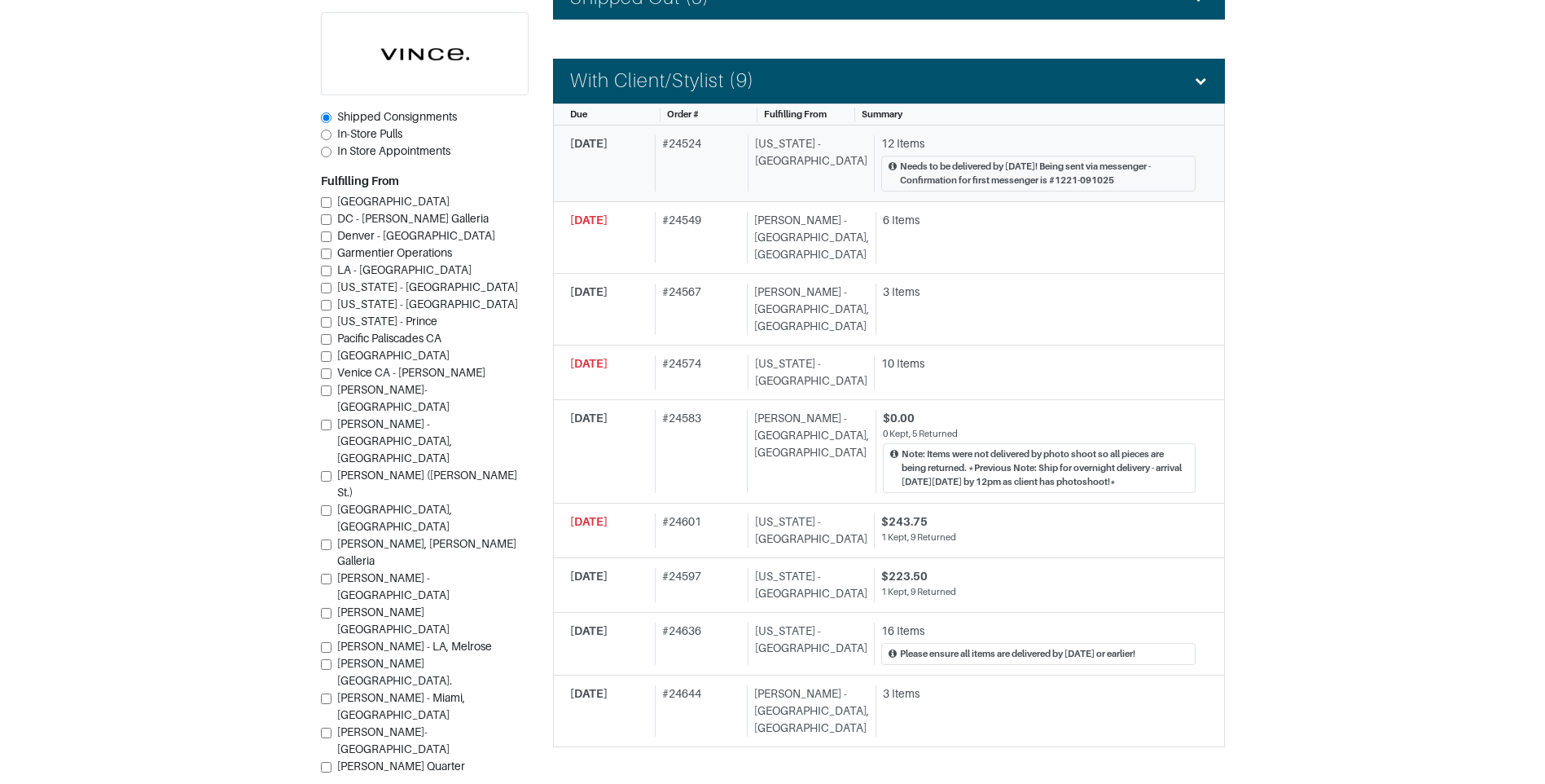
click at [817, 149] on div "New York - 5th Avenue" at bounding box center [807, 163] width 120 height 57
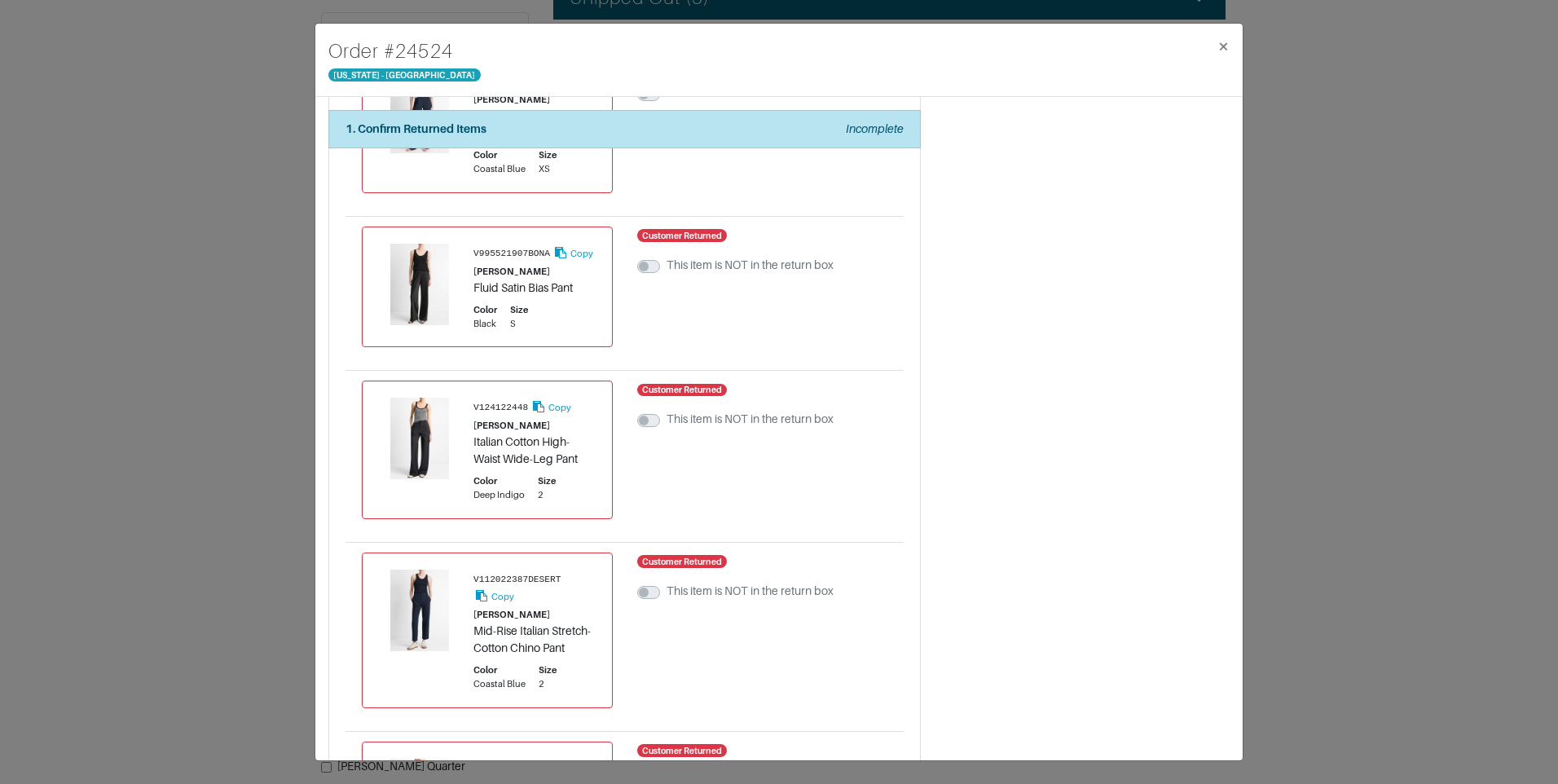
scroll to position [1724, 0]
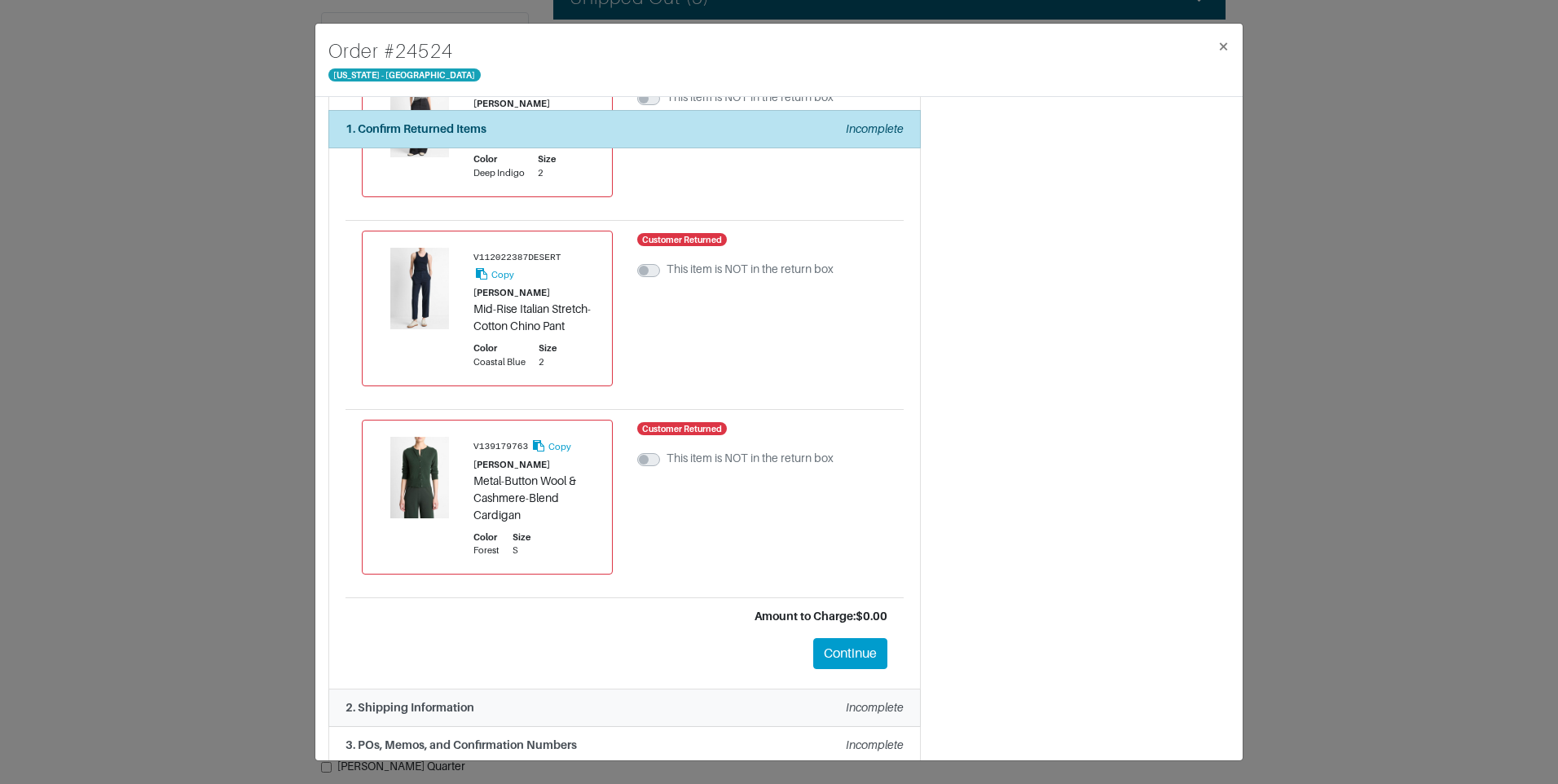
click at [510, 701] on li "2. Shipping Information Incomplete" at bounding box center [624, 707] width 592 height 37
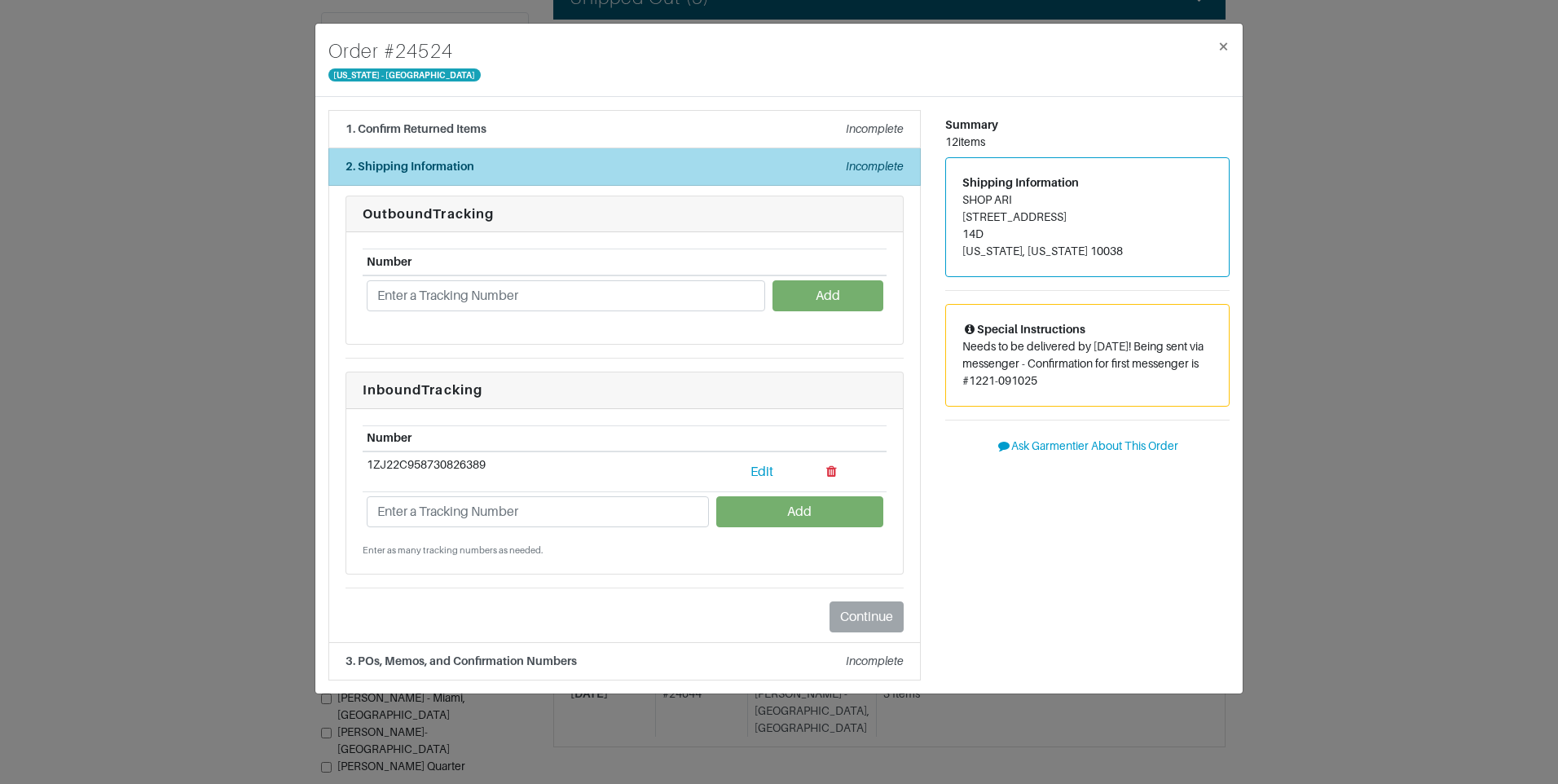
scroll to position [0, 0]
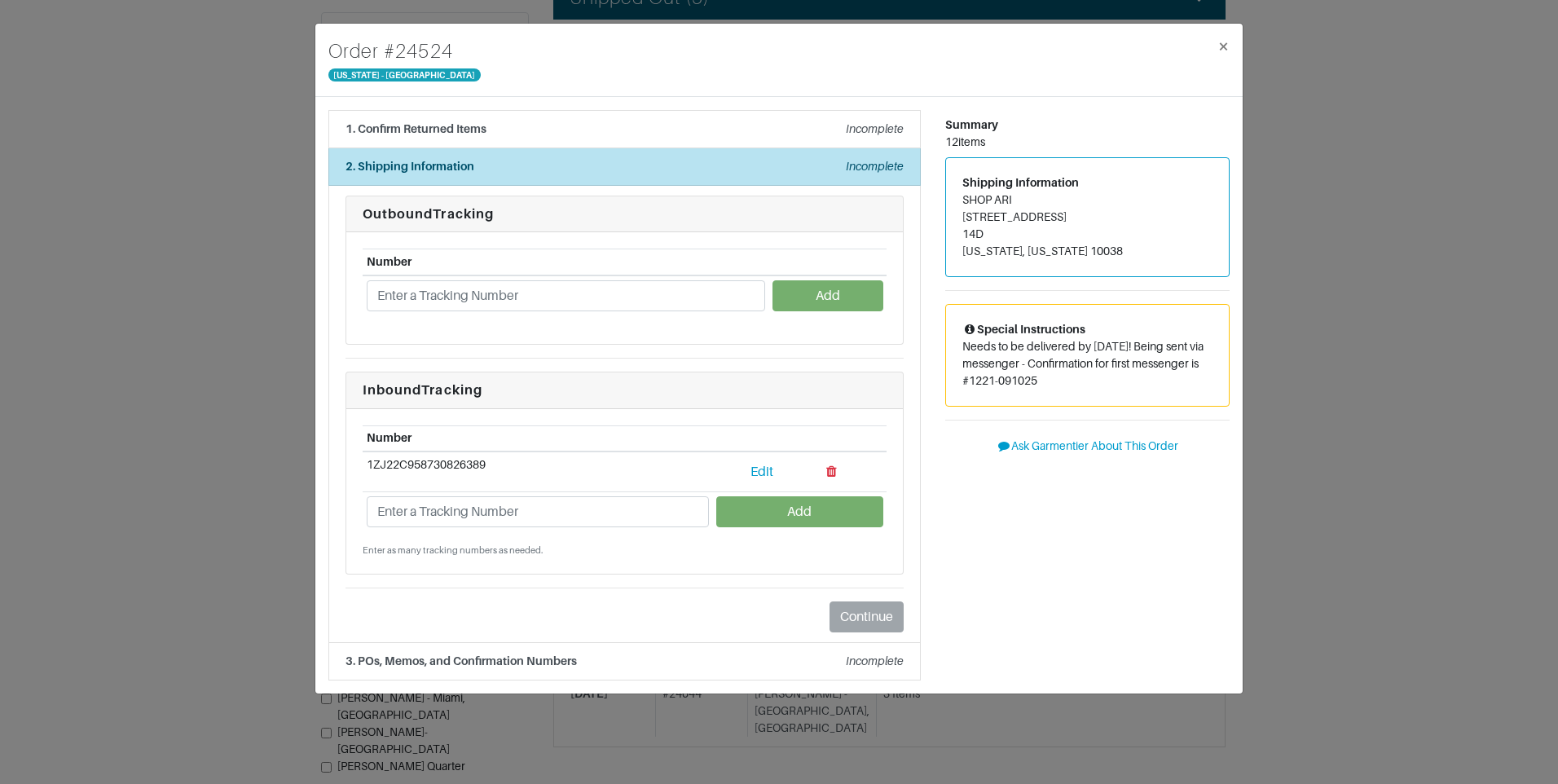
click at [474, 467] on td "1ZJ22C958730826389" at bounding box center [538, 471] width 350 height 40
click at [473, 466] on td "1ZJ22C958730826389" at bounding box center [538, 471] width 350 height 40
click at [471, 467] on td "1ZJ22C958730826389" at bounding box center [538, 471] width 350 height 40
copy tr "1ZJ22C958730826389 Edit"
drag, startPoint x: 458, startPoint y: 47, endPoint x: 384, endPoint y: 55, distance: 74.4
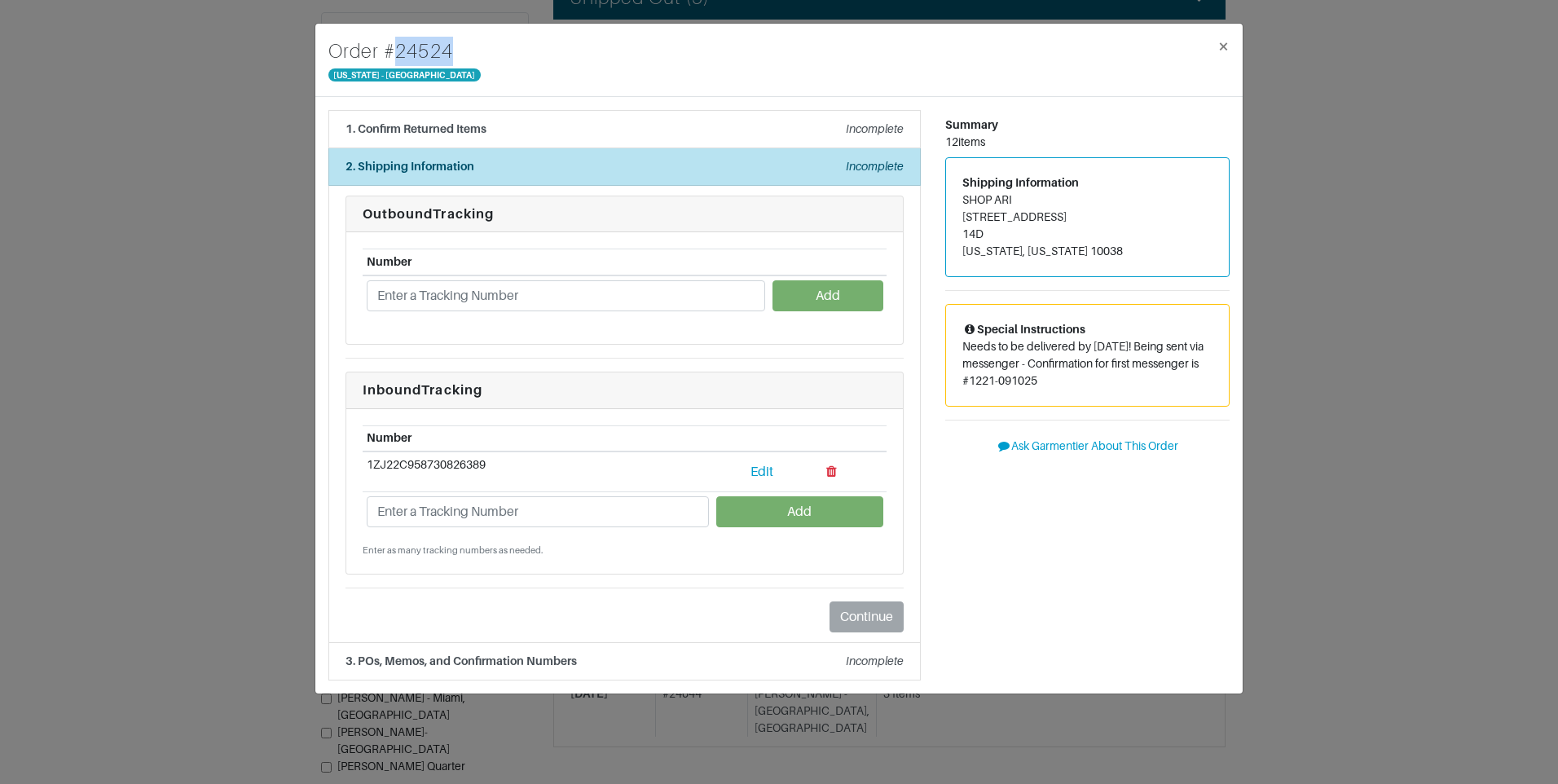
click at [384, 55] on div "Order # 24524 New York - 5th Avenue ×" at bounding box center [779, 60] width 927 height 73
copy h4 "# 24524"
click at [675, 127] on div "1. Confirm Returned Items Incomplete" at bounding box center [624, 130] width 558 height 17
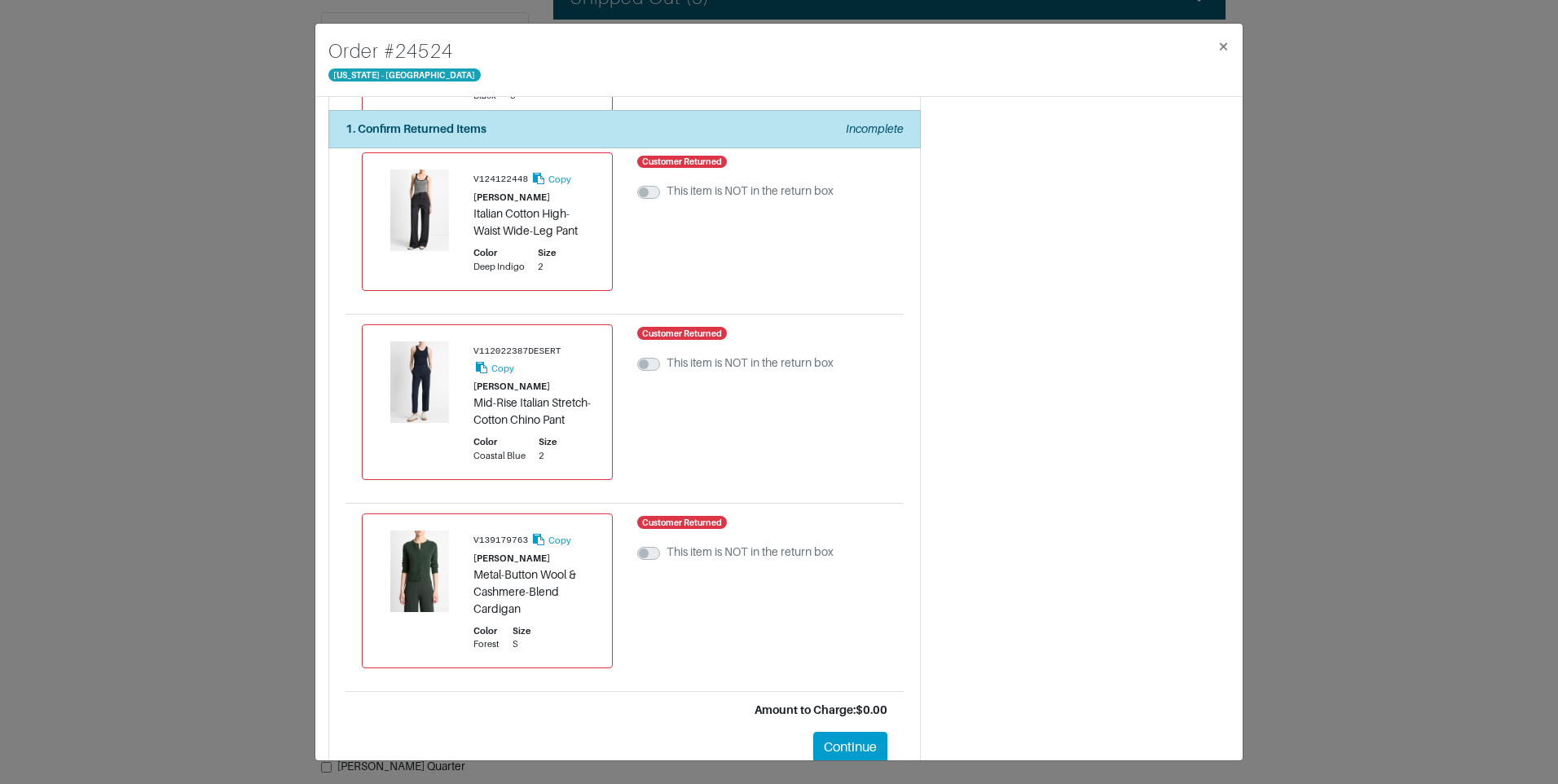
scroll to position [1724, 0]
